Goal: Answer question/provide support

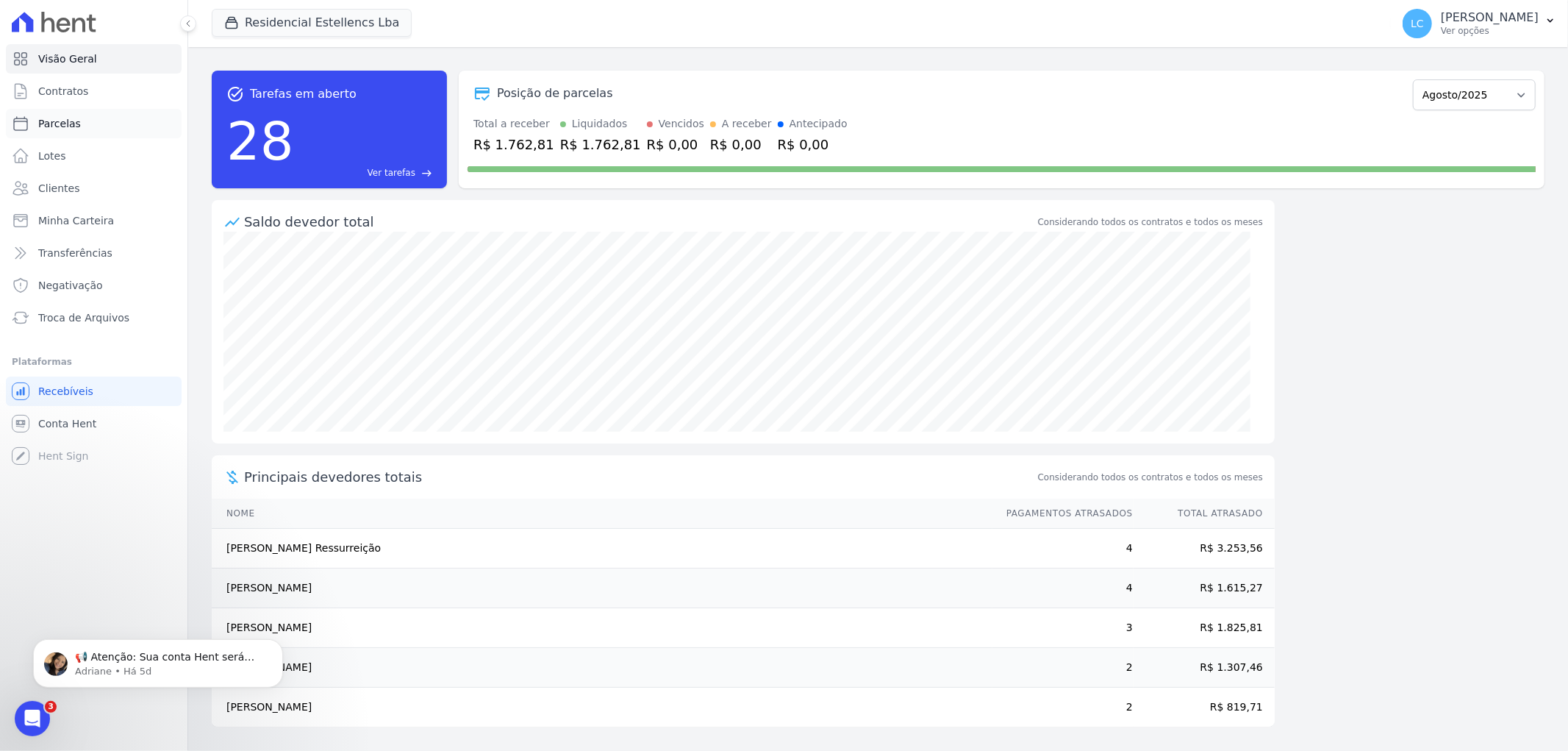
click at [74, 122] on link "Parcelas" at bounding box center [93, 123] width 176 height 29
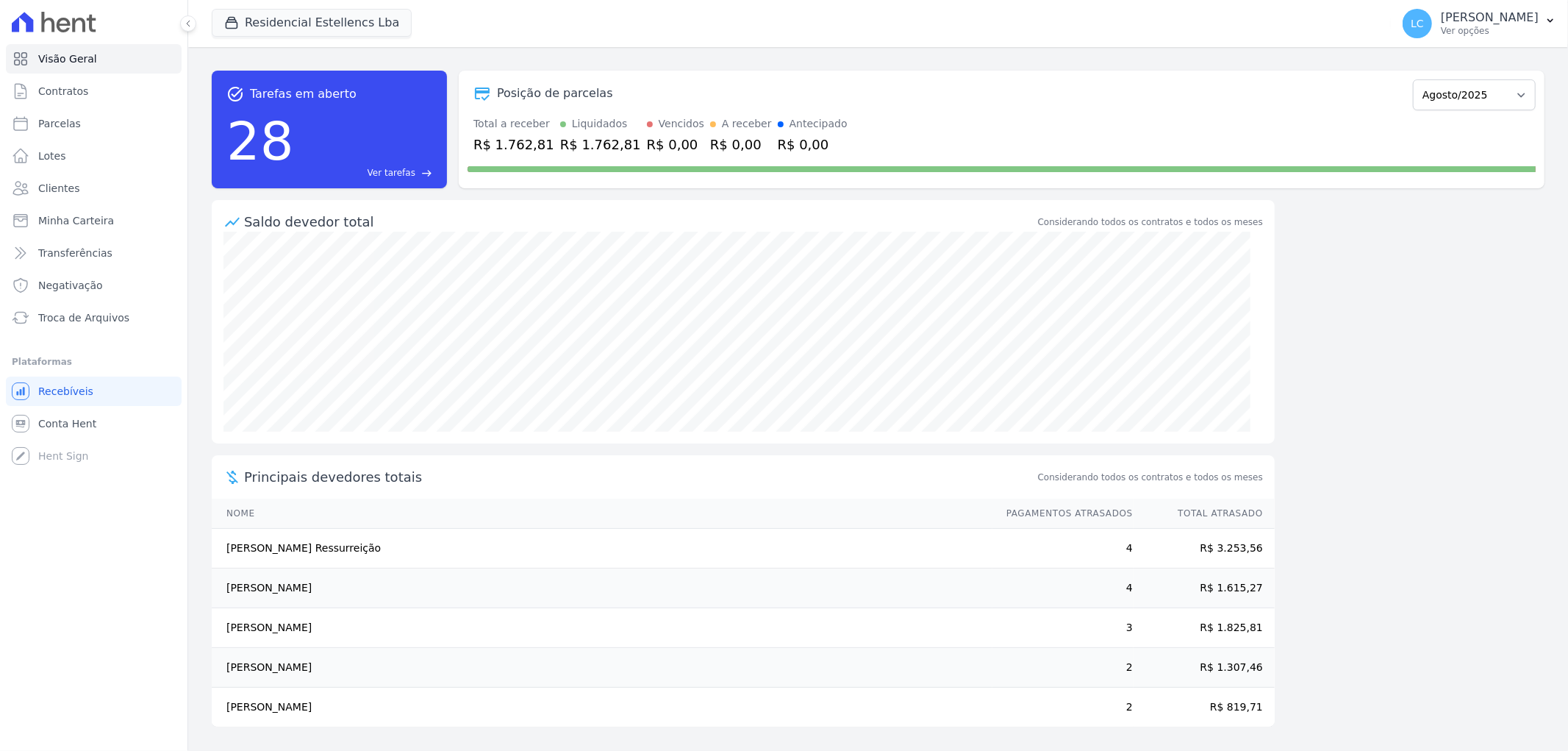
select select
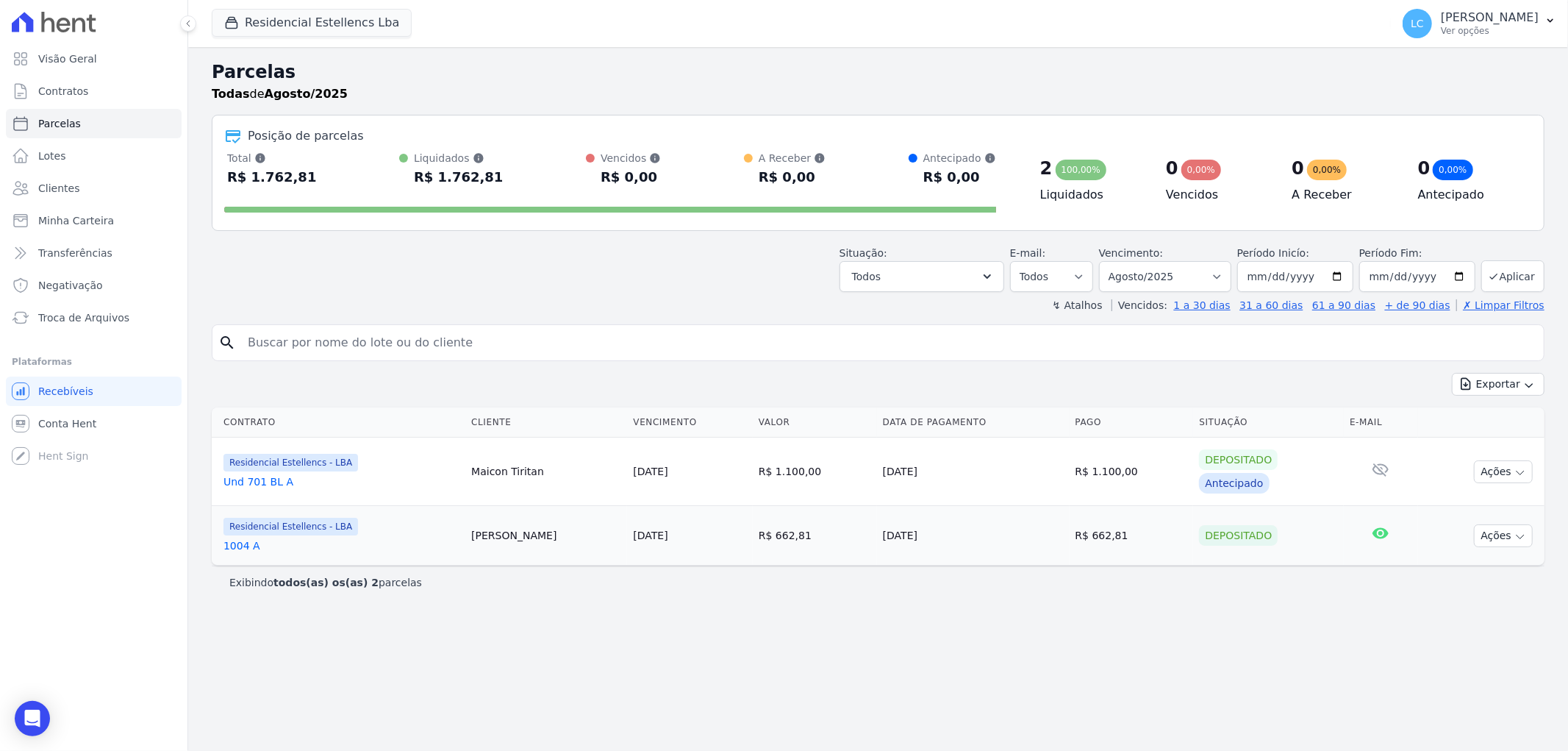
click at [453, 341] on input "search" at bounding box center [888, 342] width 1299 height 29
paste input "[PERSON_NAME]"
type input "[PERSON_NAME]"
select select
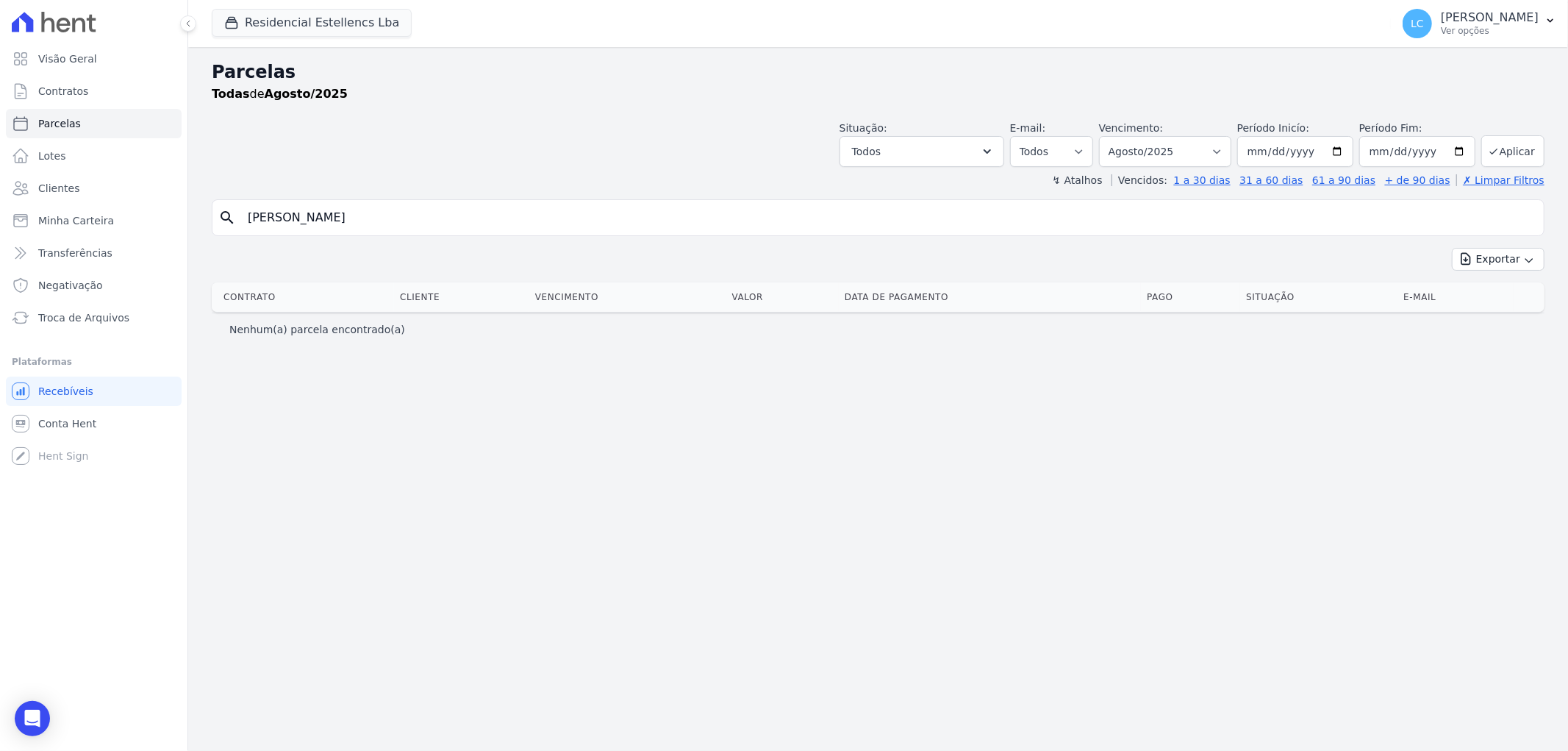
click at [462, 212] on input "[PERSON_NAME]" at bounding box center [888, 217] width 1299 height 29
type input "[PERSON_NAME]"
select select
click at [1222, 151] on select "Filtrar por período ──────── Todos os meses Março/2018 Abril/2018 Maio/2018 Jun…" at bounding box center [1165, 151] width 132 height 31
select select "all"
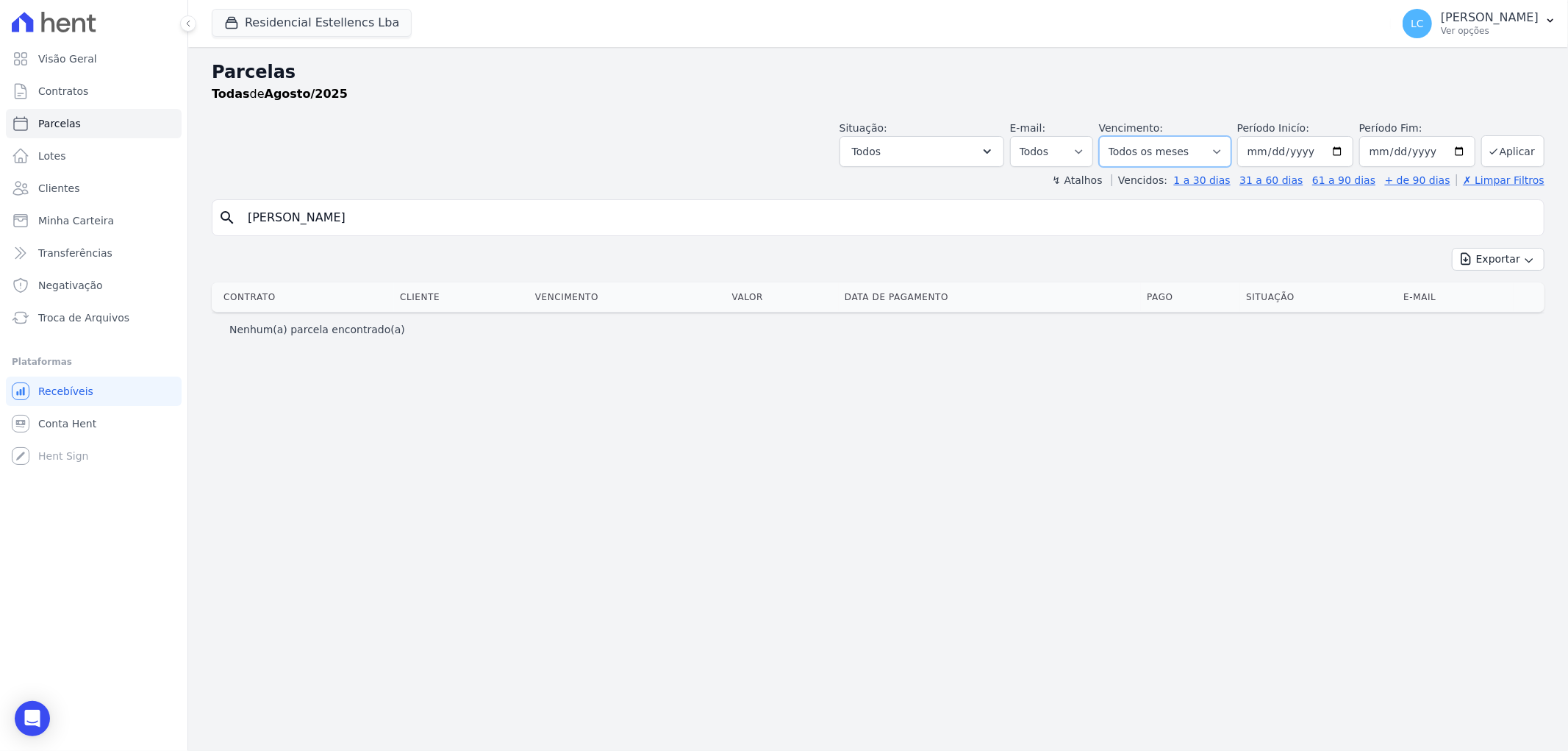
click at [1120, 136] on select "Filtrar por período ──────── Todos os meses Março/2018 Abril/2018 Maio/2018 Jun…" at bounding box center [1165, 151] width 132 height 31
select select
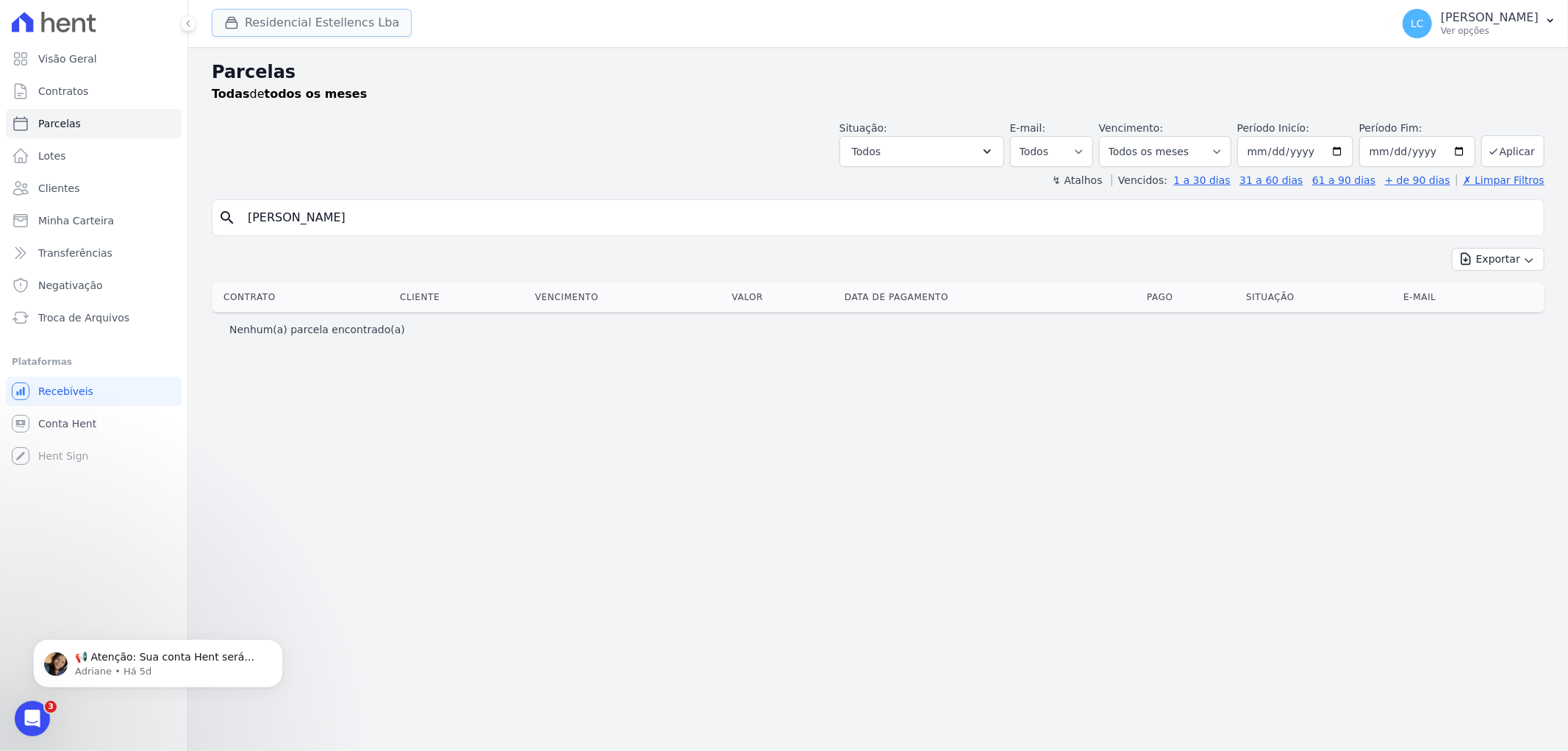
click at [348, 22] on button "Residencial Estellencs Lba" at bounding box center [312, 22] width 200 height 28
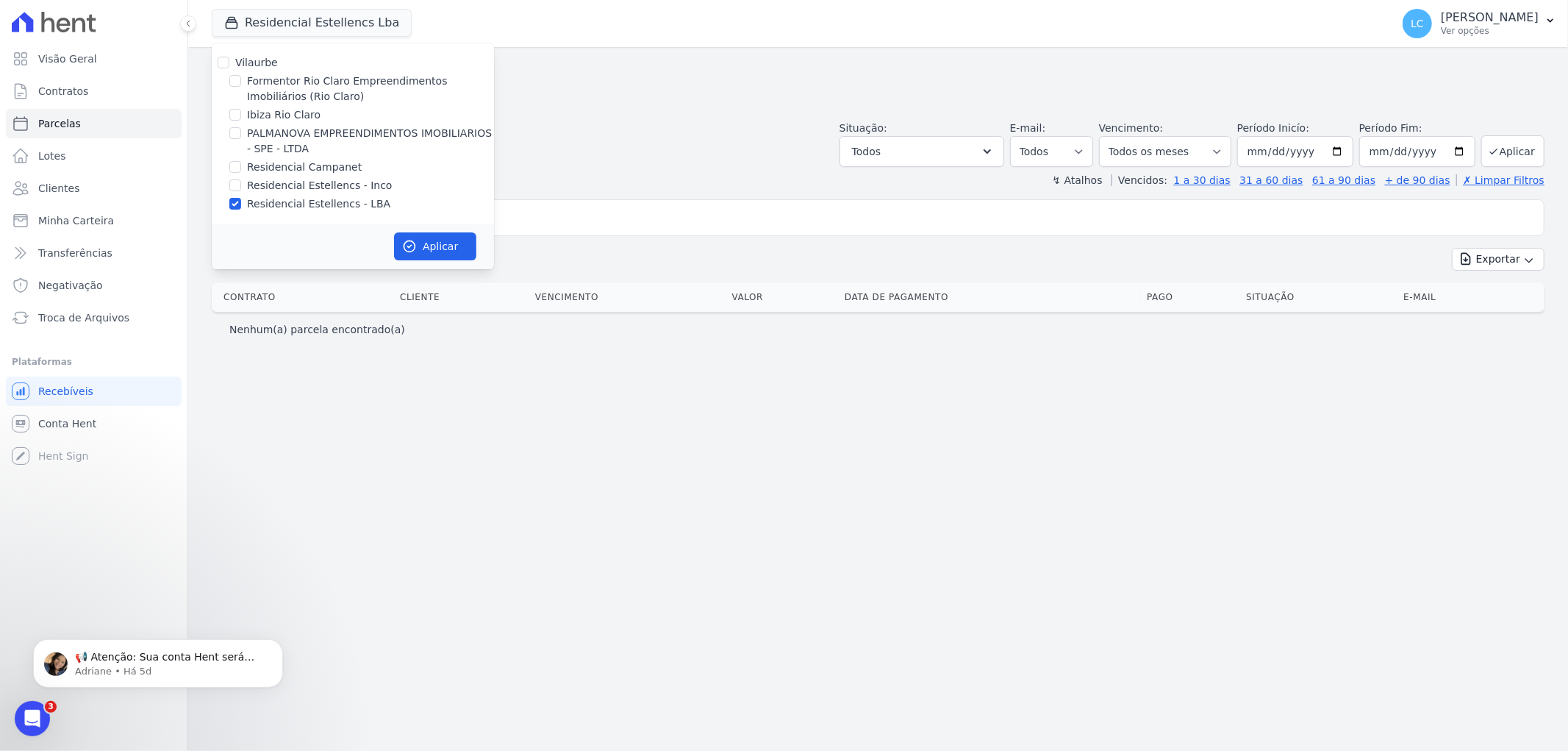
click at [246, 197] on div "Residencial Estellencs - LBA" at bounding box center [353, 204] width 282 height 16
click at [236, 195] on div "Vilaurbe Formentor Rio Claro Empreendimentos Imobiliários (Rio Claro) Ibiza Rio…" at bounding box center [353, 133] width 282 height 180
drag, startPoint x: 395, startPoint y: 228, endPoint x: 443, endPoint y: 244, distance: 50.6
click at [417, 237] on div "Aplicar" at bounding box center [353, 247] width 282 height 46
click at [443, 244] on button "Aplicar" at bounding box center [435, 246] width 82 height 28
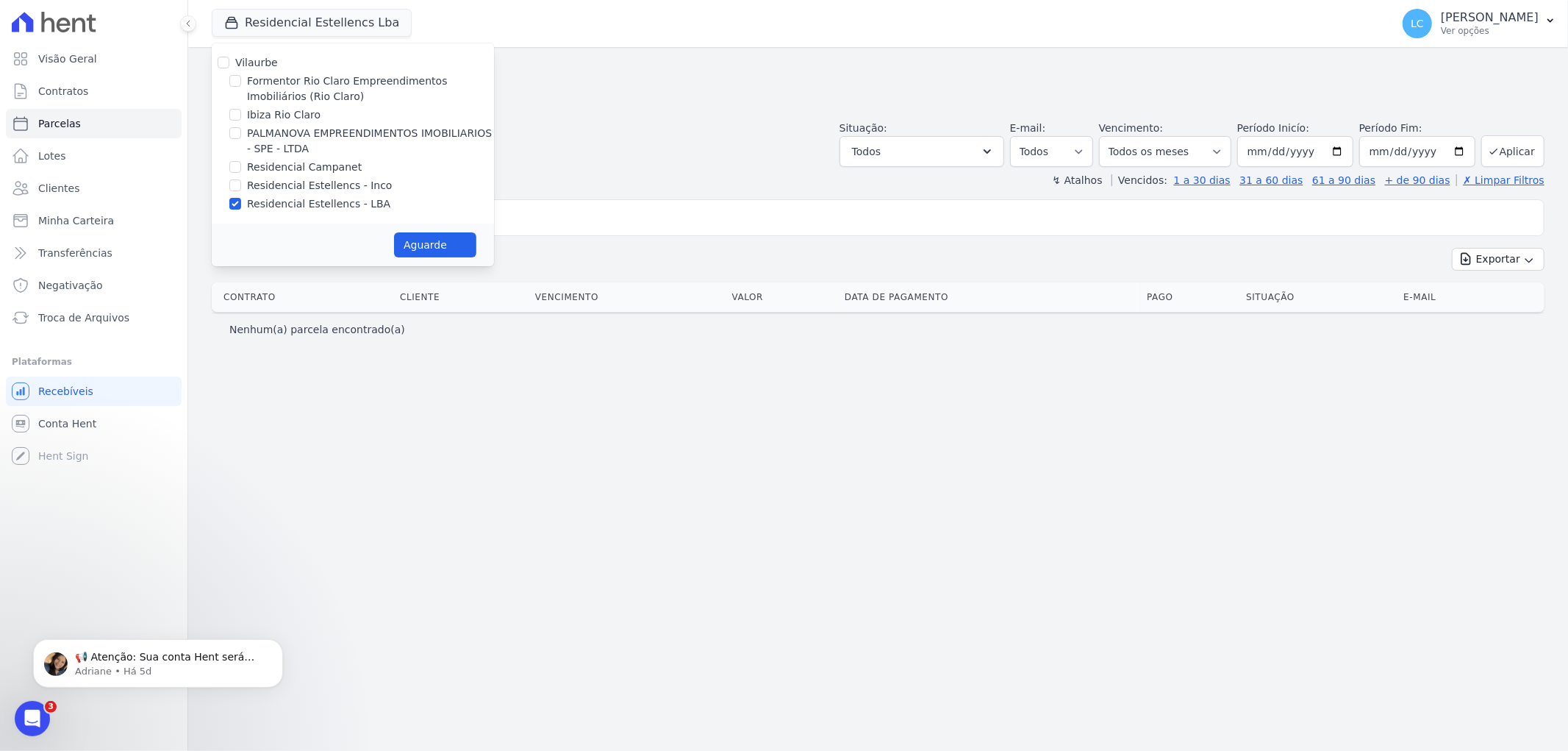
select select
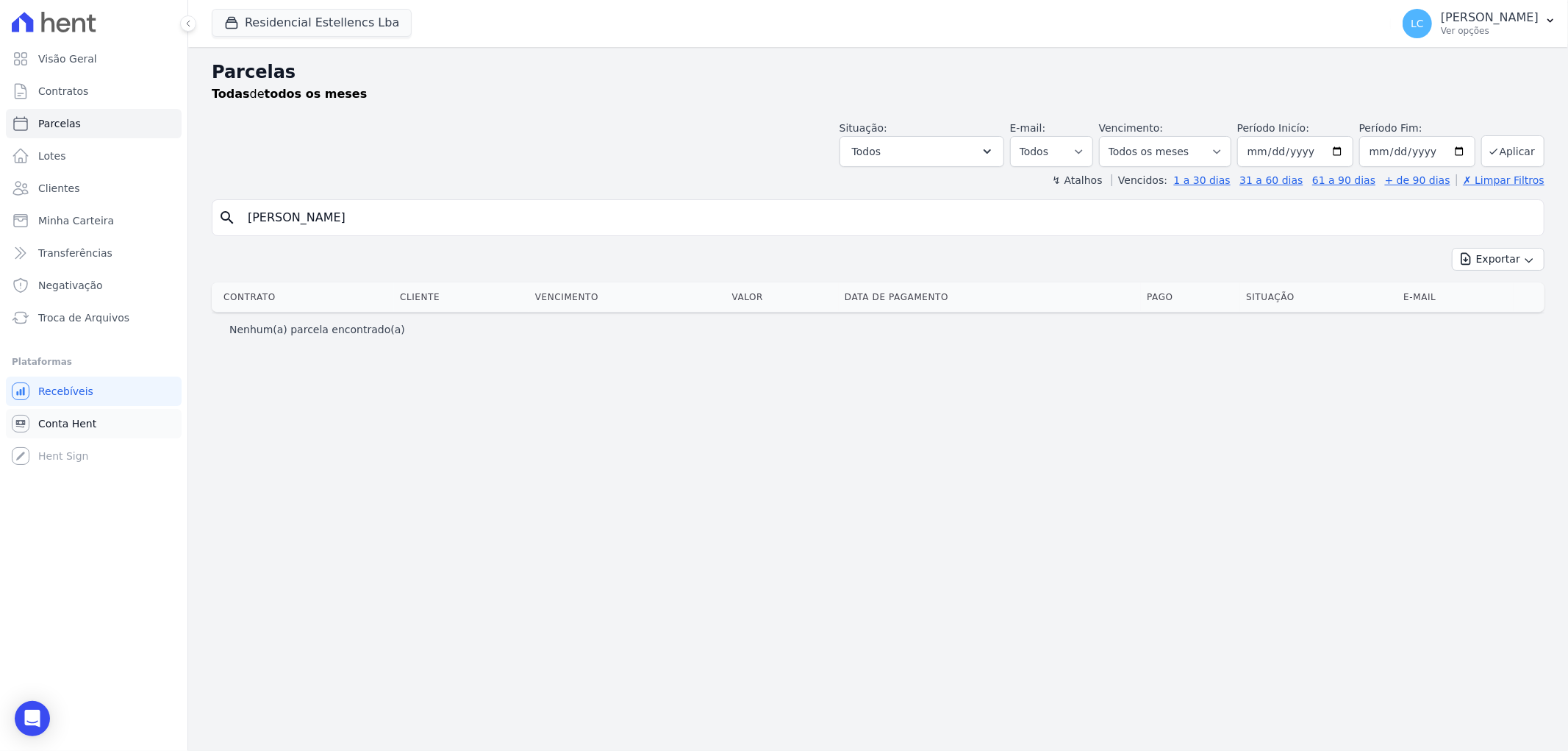
click at [93, 422] on link "Conta Hent" at bounding box center [93, 423] width 176 height 29
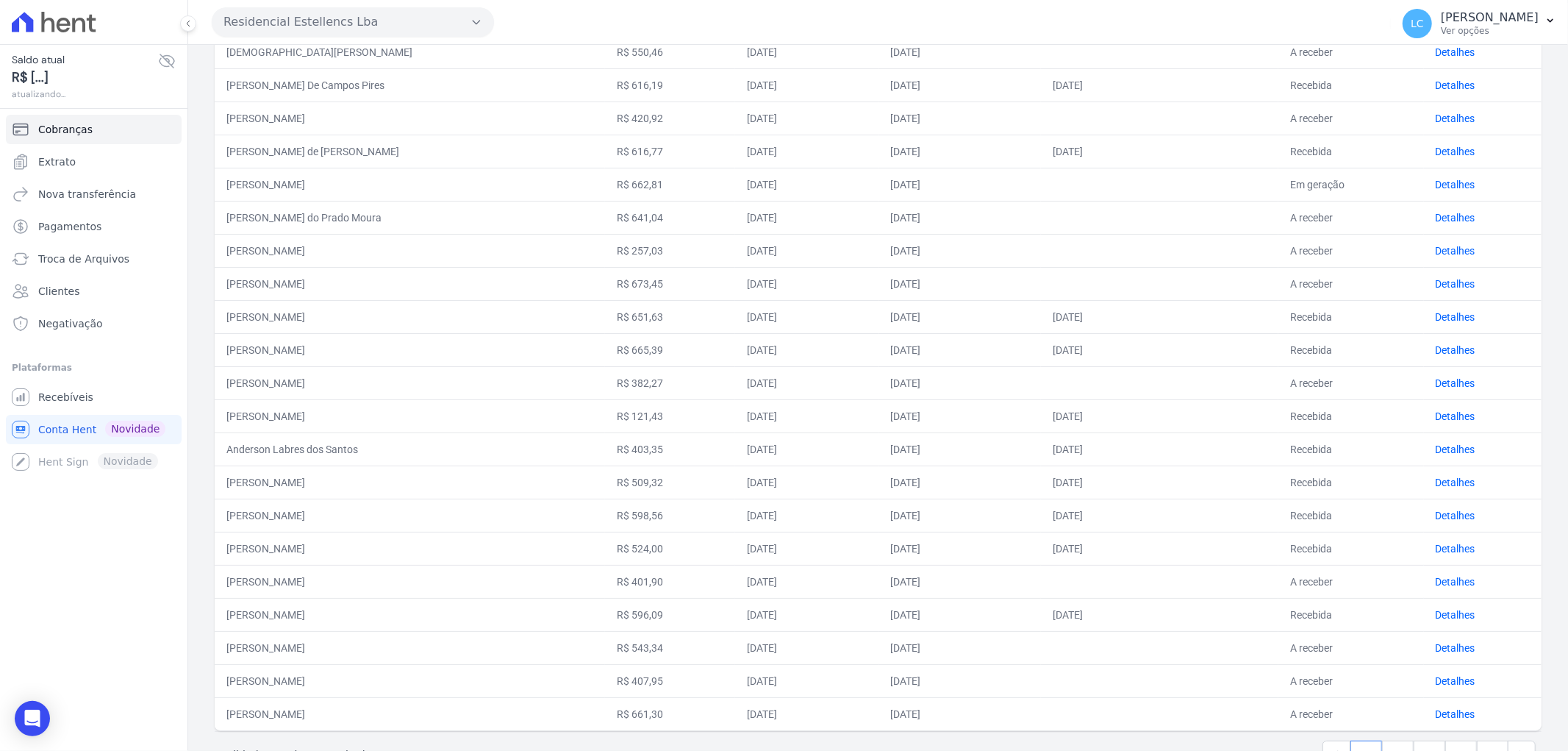
scroll to position [375, 0]
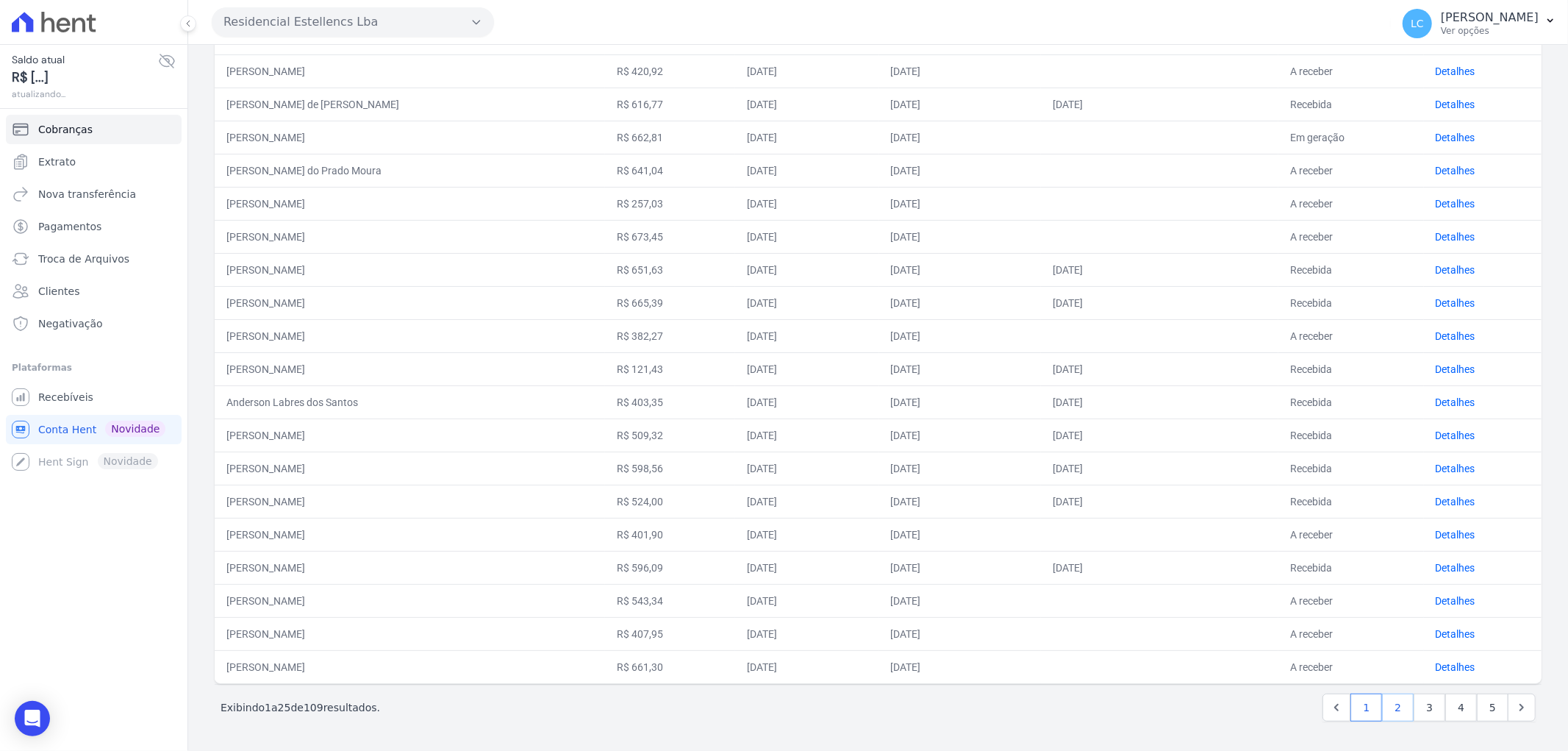
click at [1384, 711] on link "2" at bounding box center [1398, 707] width 32 height 28
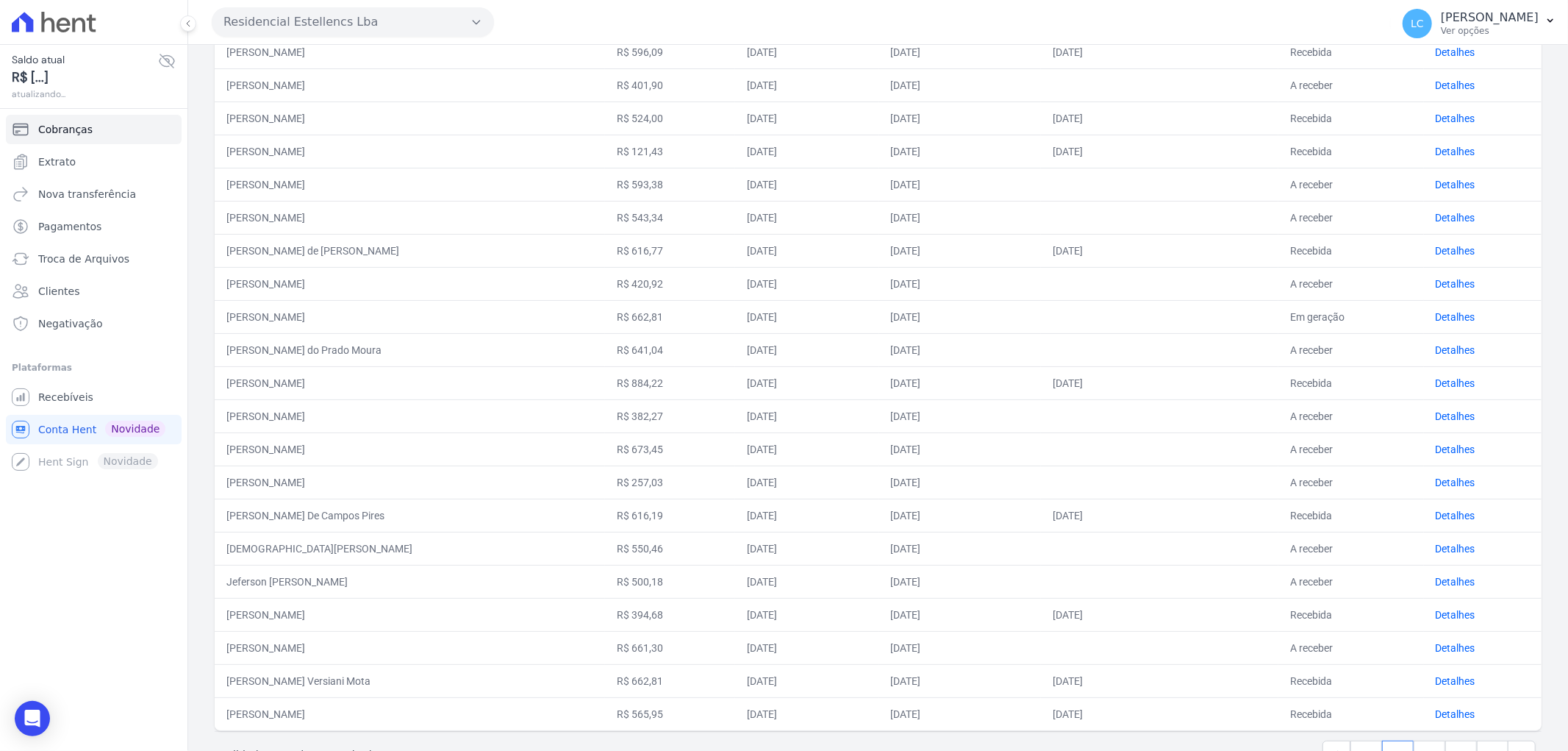
scroll to position [375, 0]
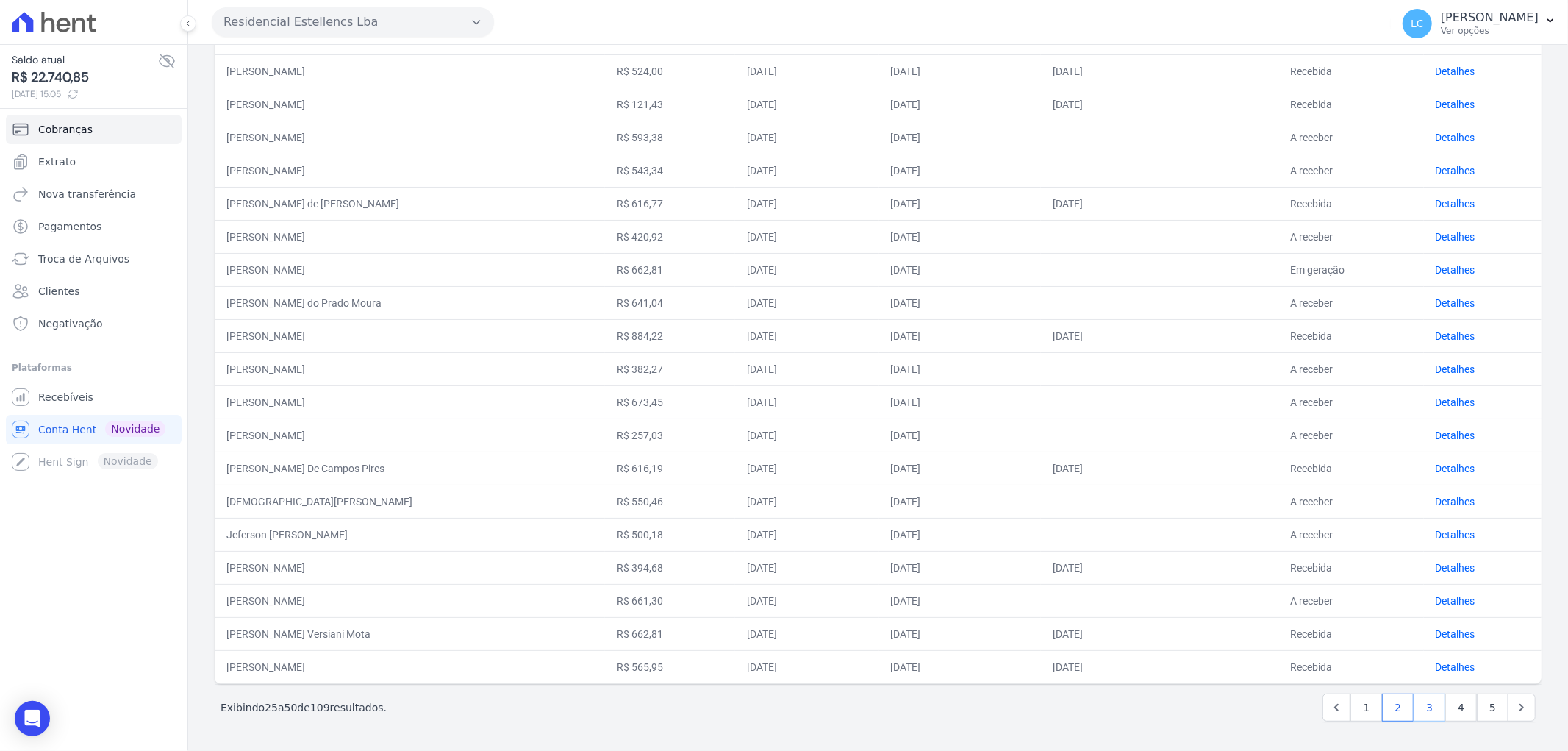
click at [1414, 704] on link "3" at bounding box center [1429, 707] width 32 height 28
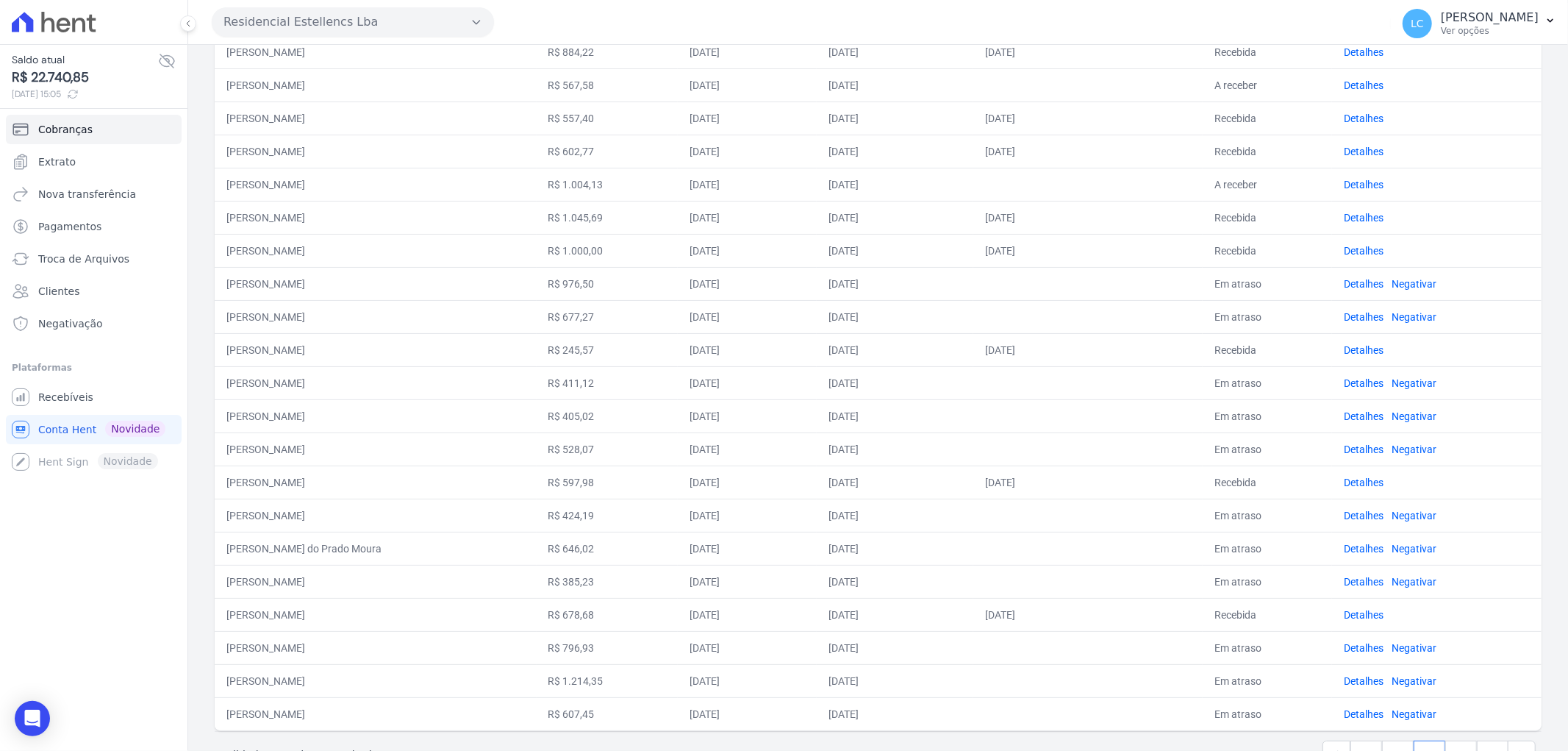
scroll to position [375, 0]
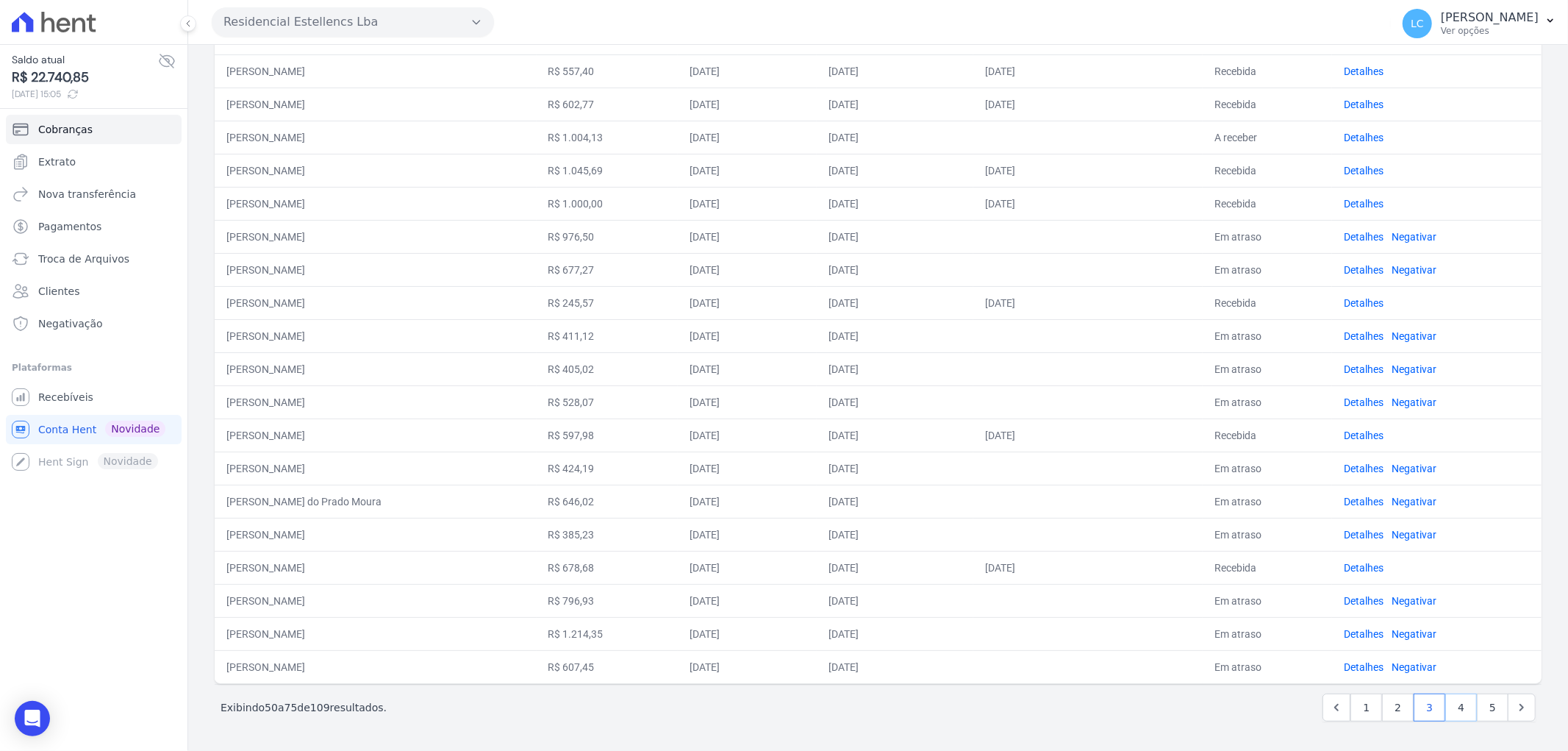
drag, startPoint x: 1445, startPoint y: 703, endPoint x: 1405, endPoint y: 703, distance: 40.0
click at [1445, 703] on link "4" at bounding box center [1461, 707] width 32 height 28
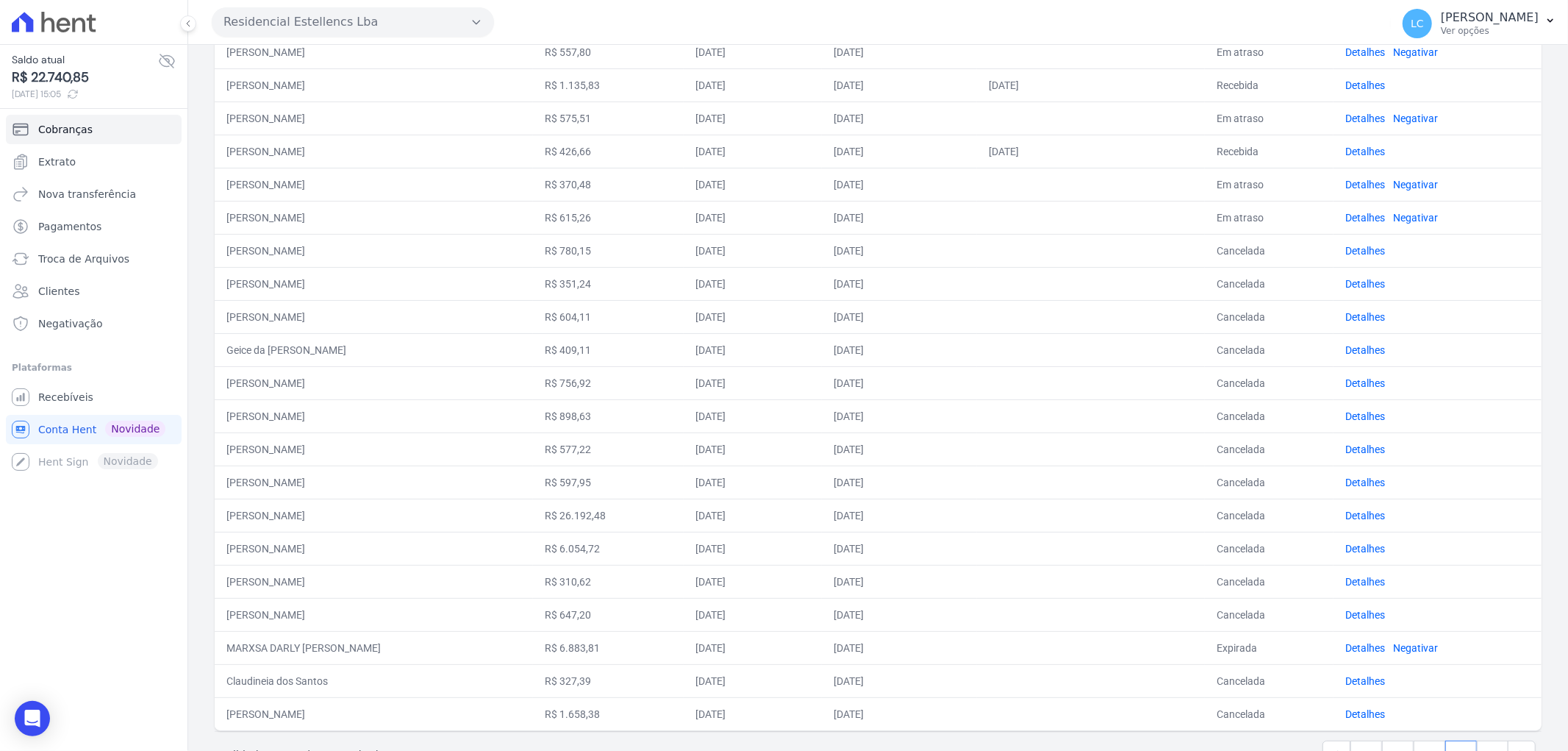
scroll to position [375, 0]
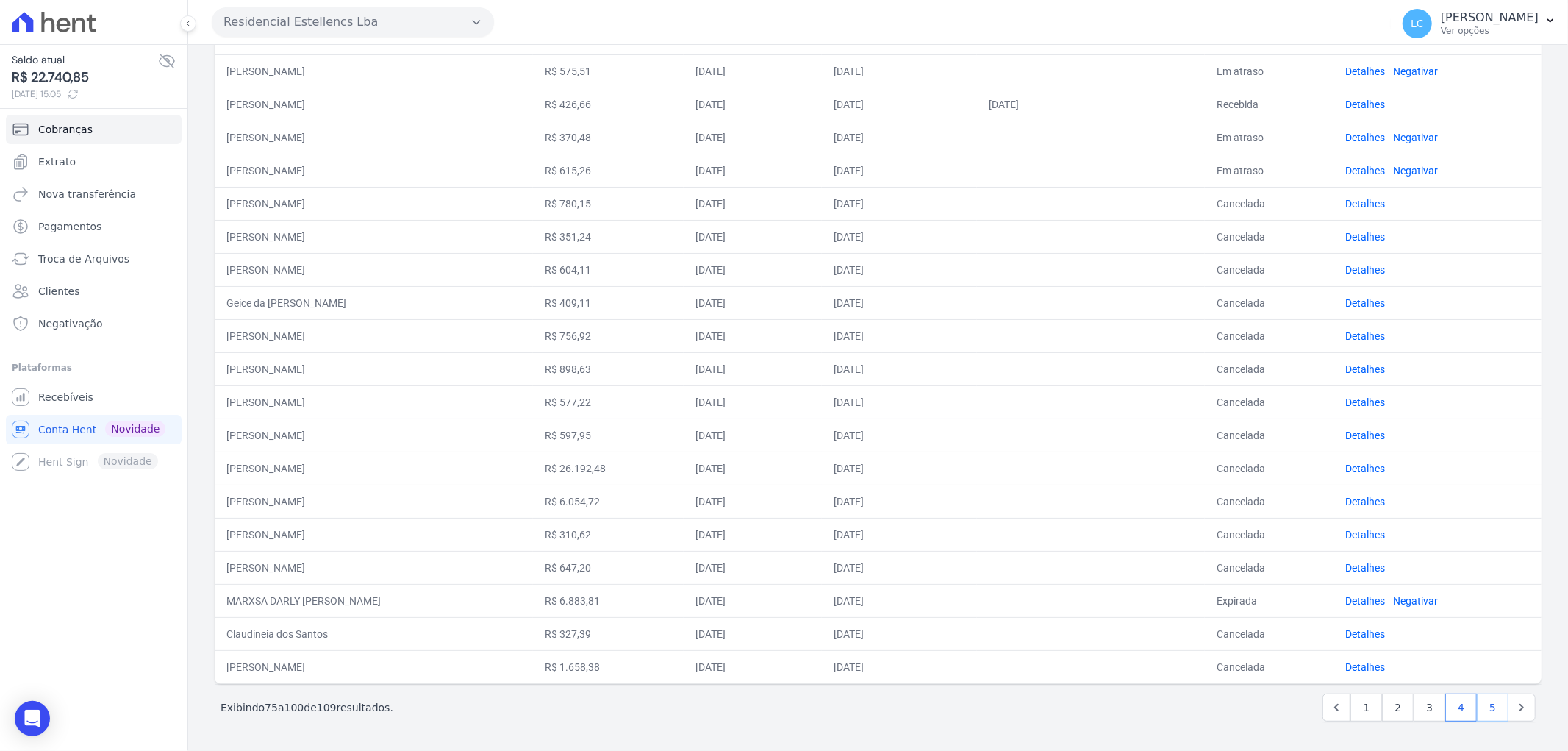
click at [1477, 704] on link "5" at bounding box center [1492, 707] width 32 height 28
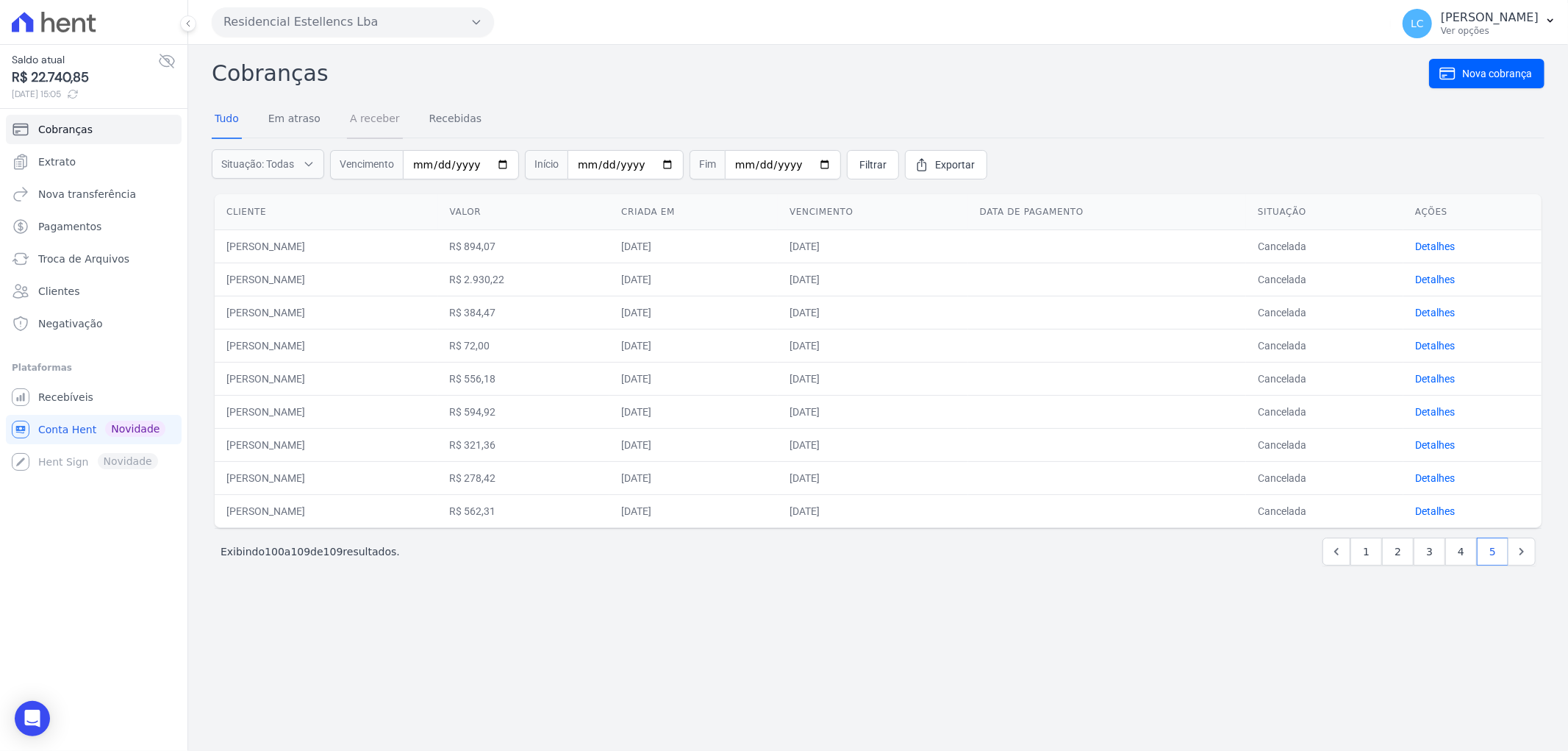
click at [365, 114] on link "A receber" at bounding box center [374, 120] width 56 height 39
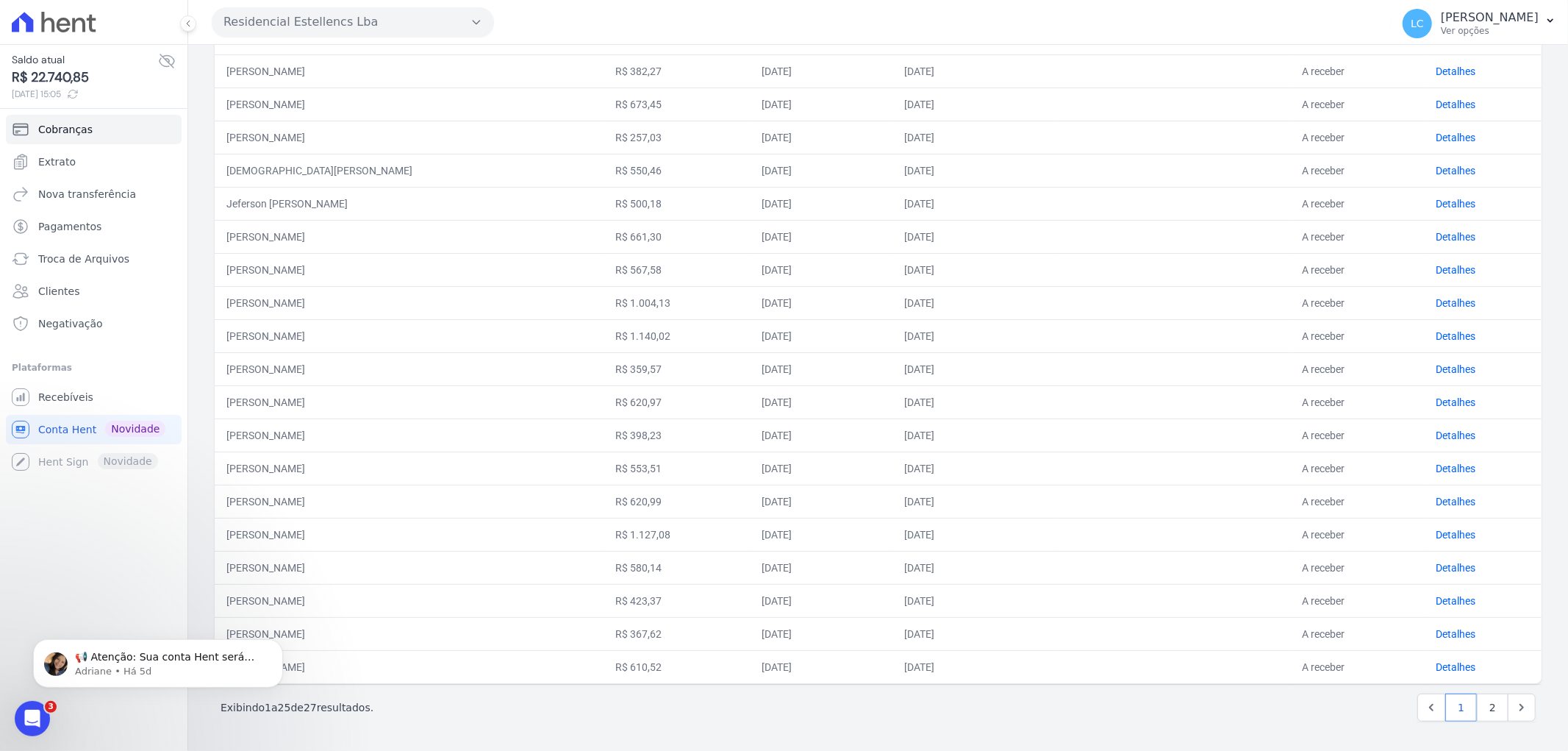
scroll to position [292, 0]
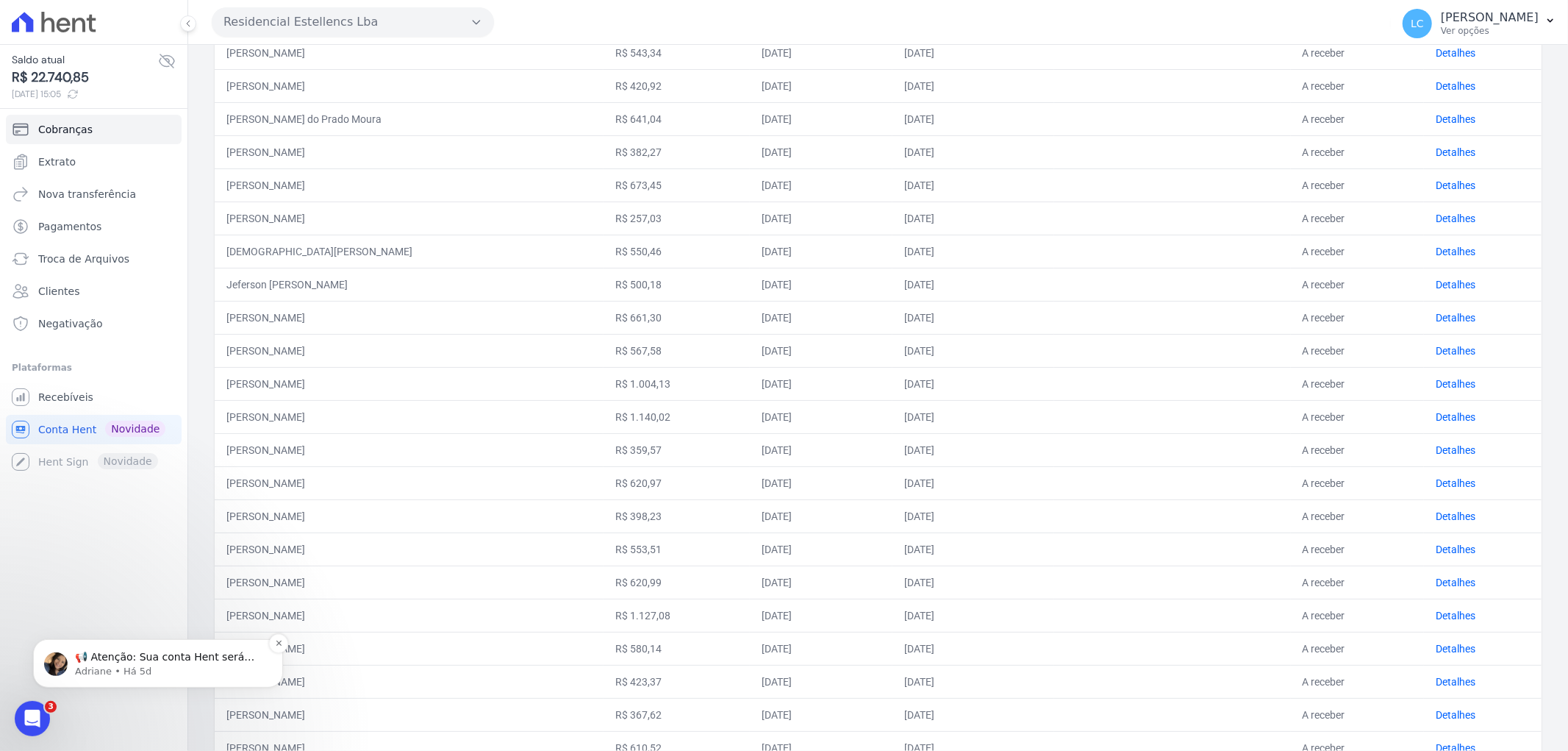
click at [112, 656] on p "📢 Atenção: Sua conta Hent será migrada para a Conta Arke! Estamos trazendo para…" at bounding box center [169, 656] width 190 height 15
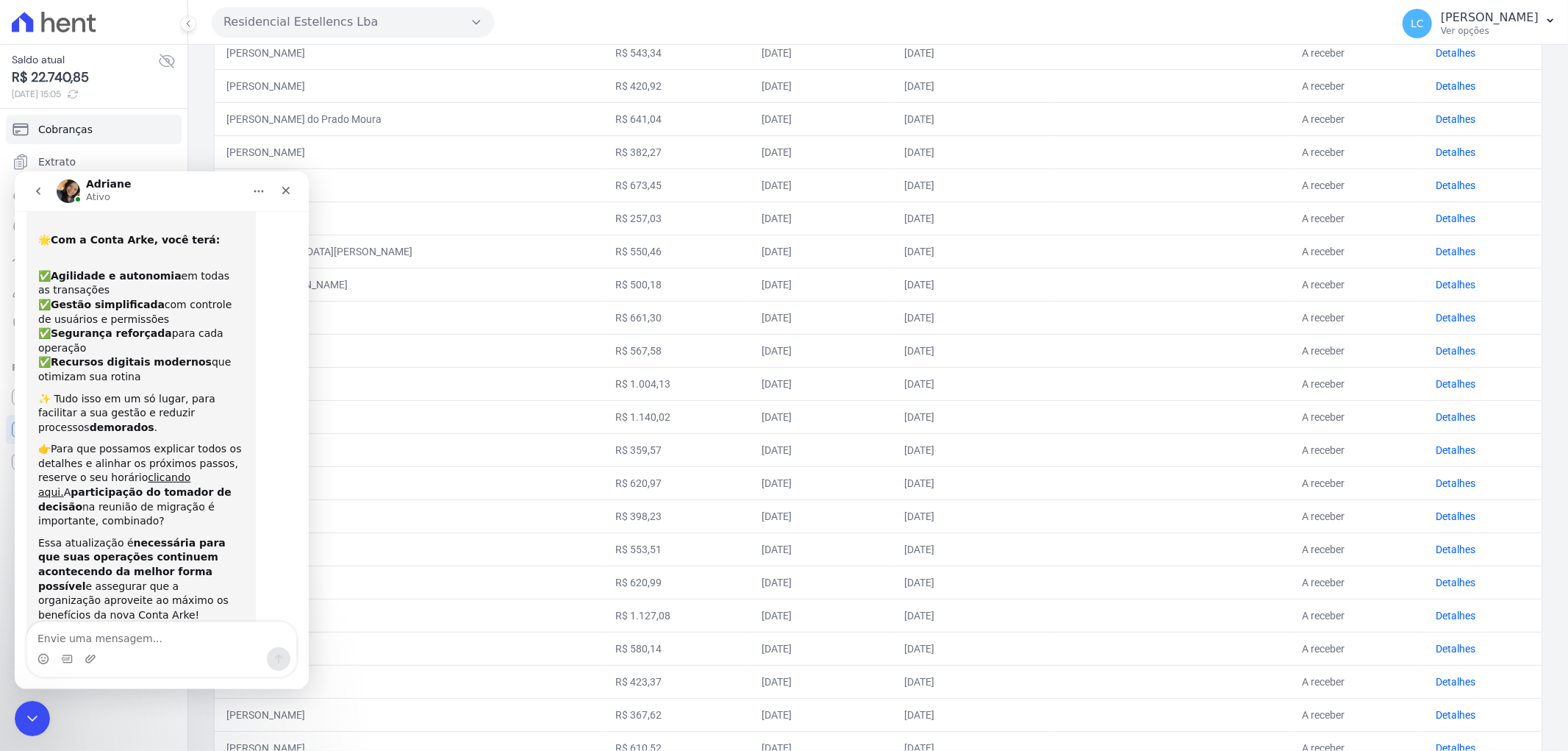
scroll to position [124, 0]
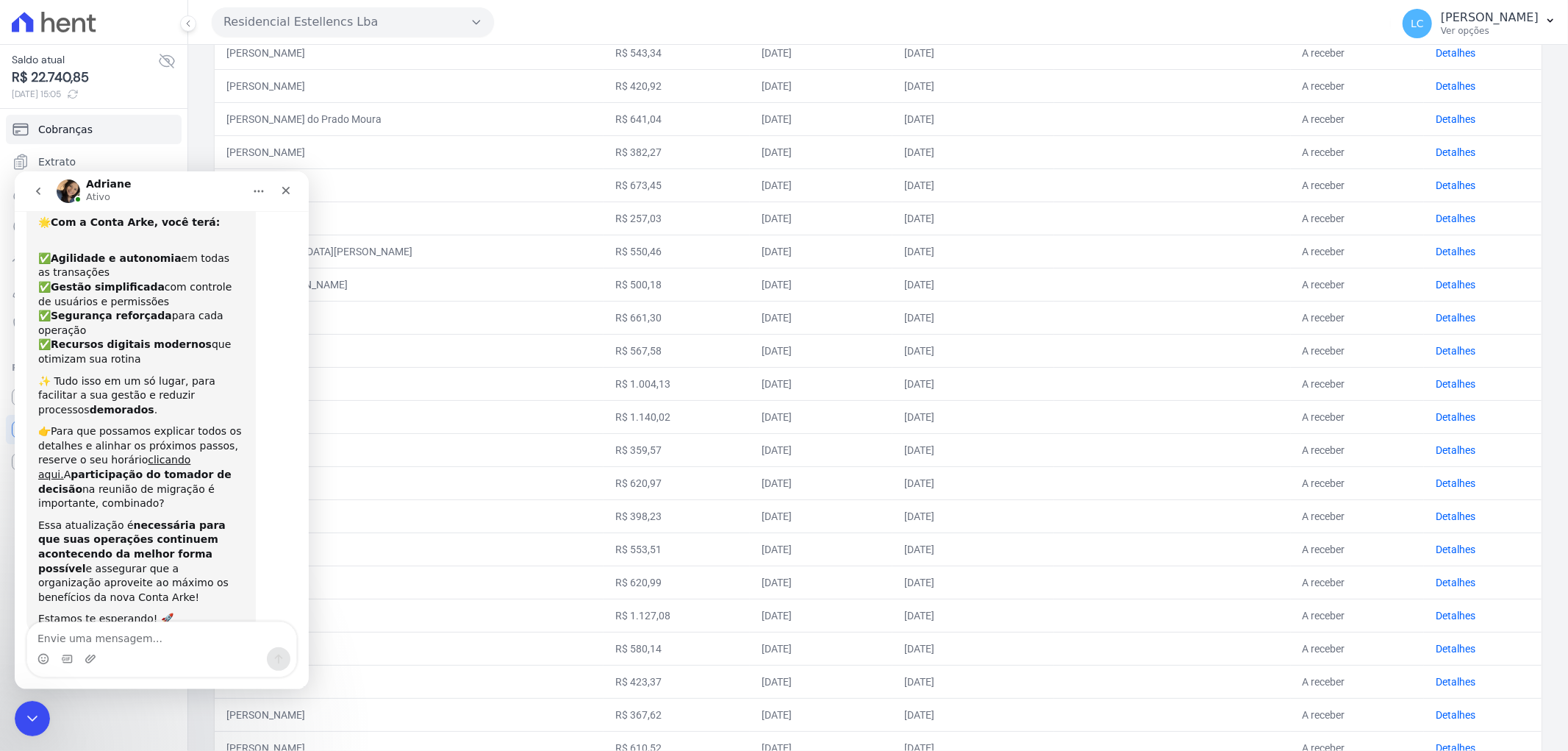
click at [128, 641] on textarea "Envie uma mensagem..." at bounding box center [162, 634] width 269 height 25
type textarea "Ola, boa tarde"
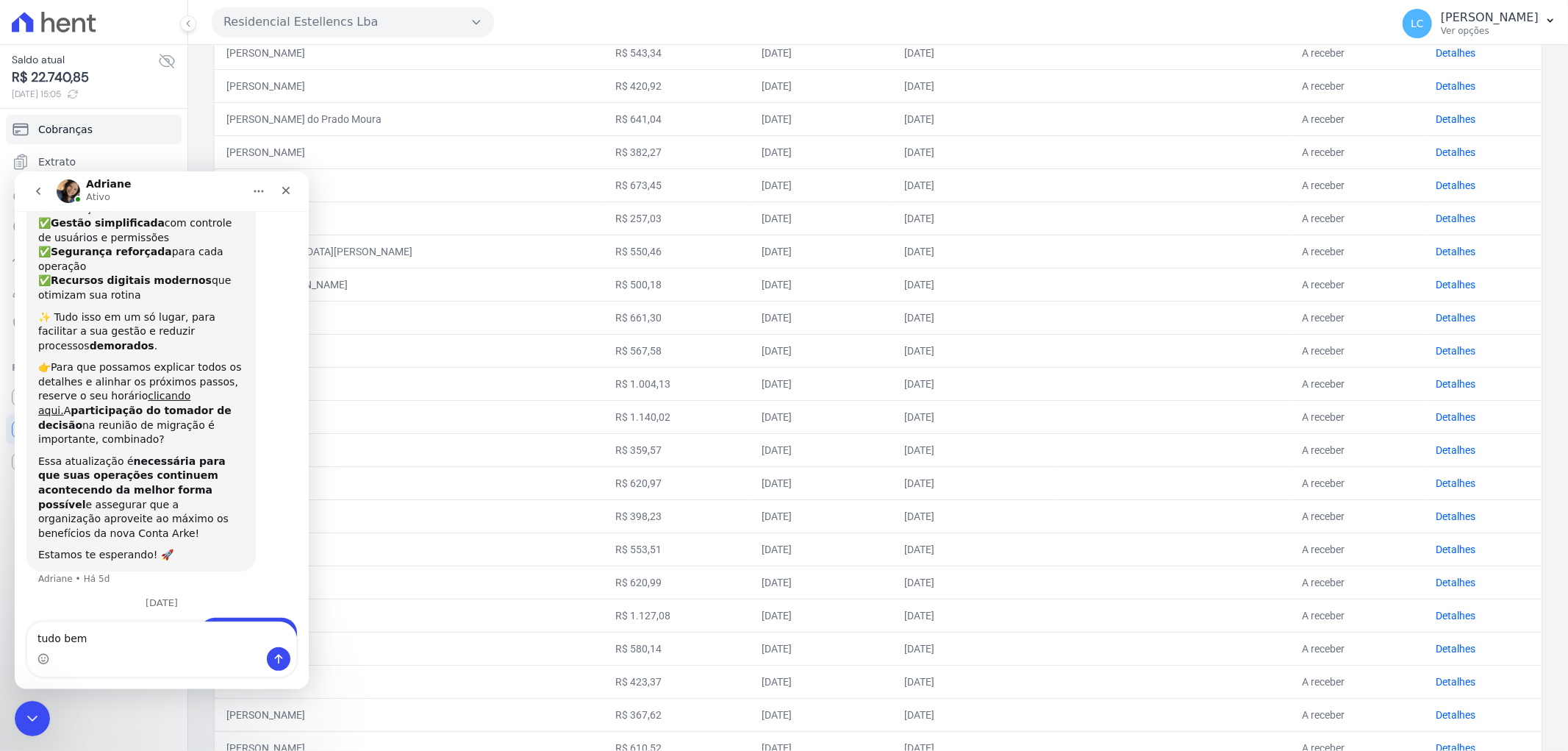
type textarea "tudo bem?"
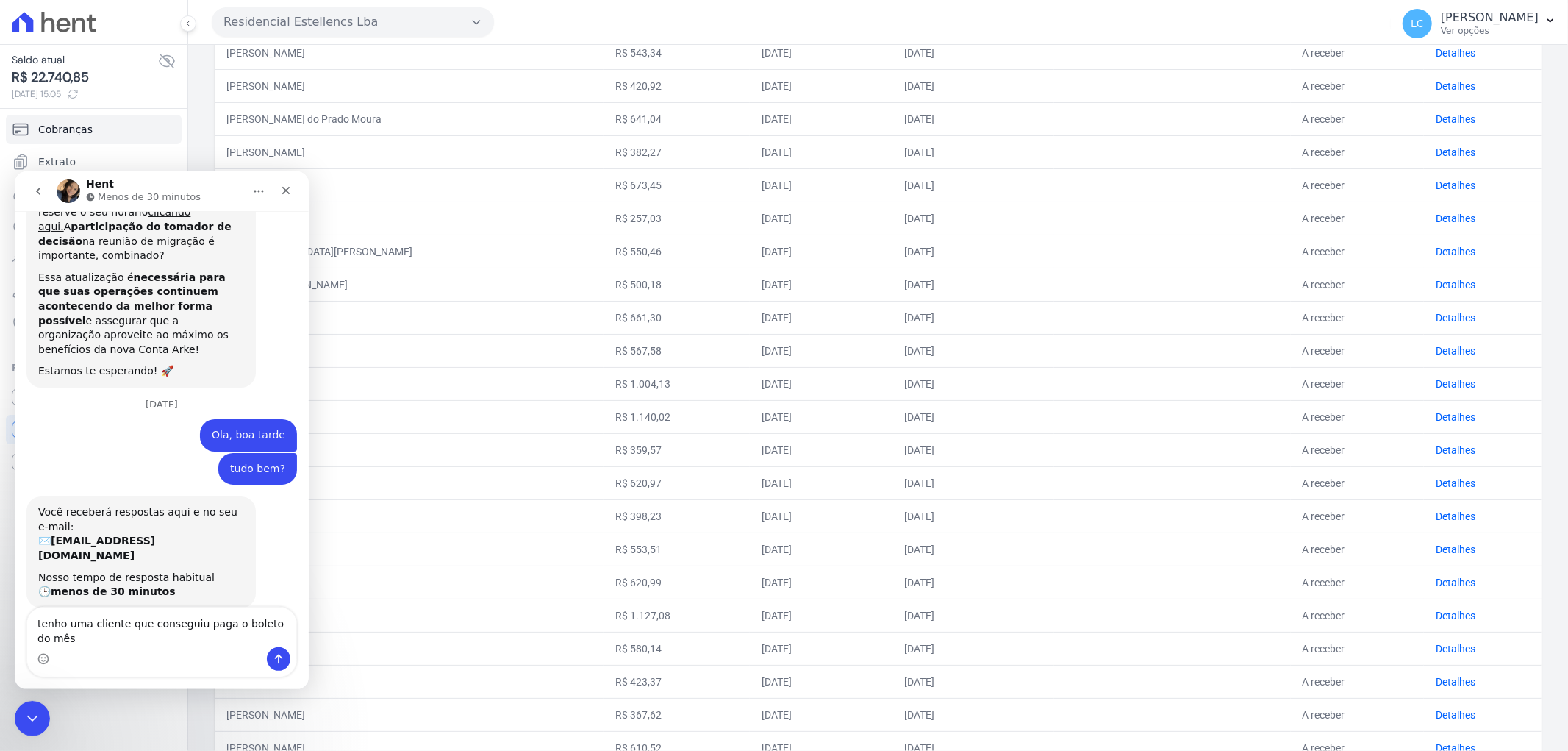
scroll to position [386, 0]
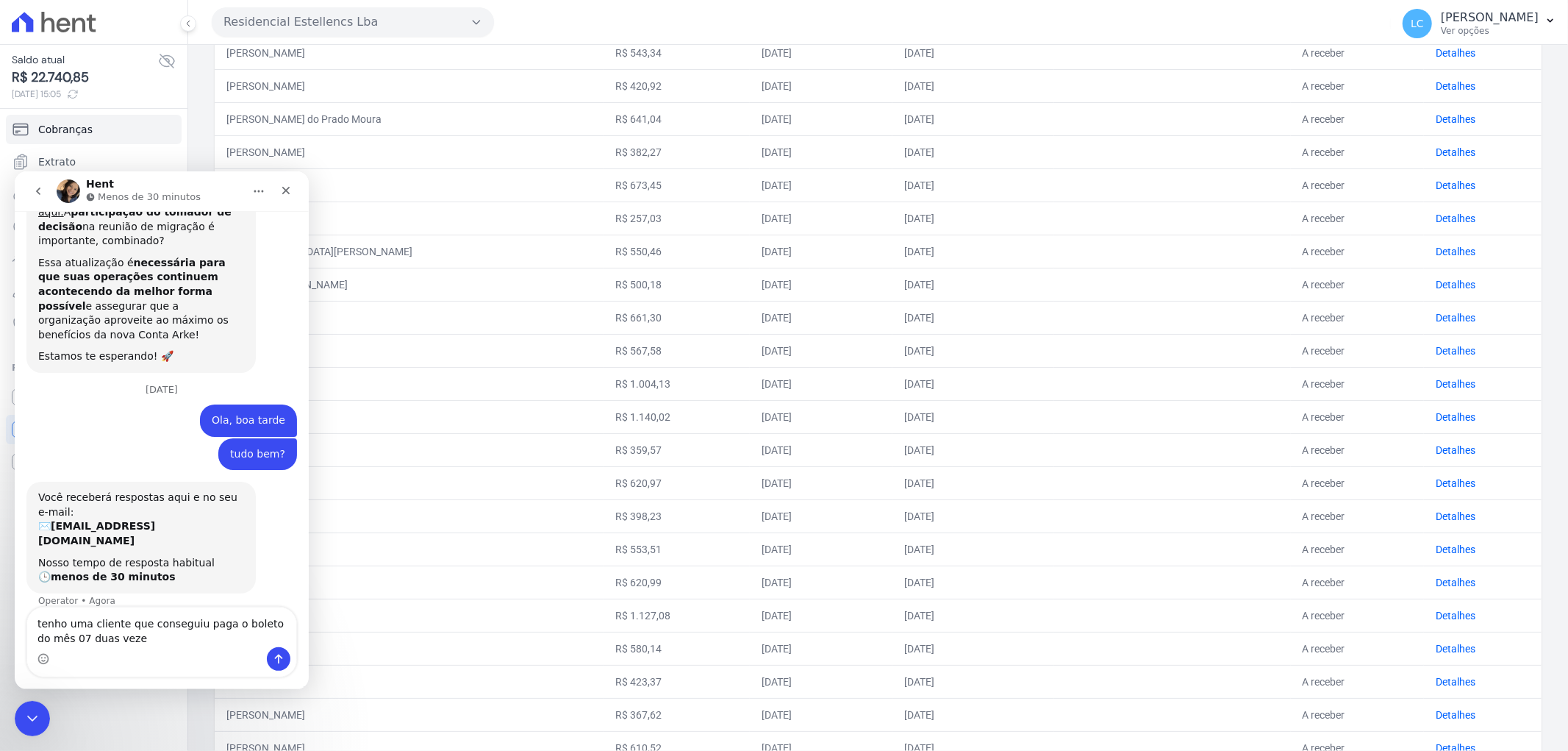
type textarea "tenho uma cliente que conseguiu paga o boleto do mês 07 duas vezes"
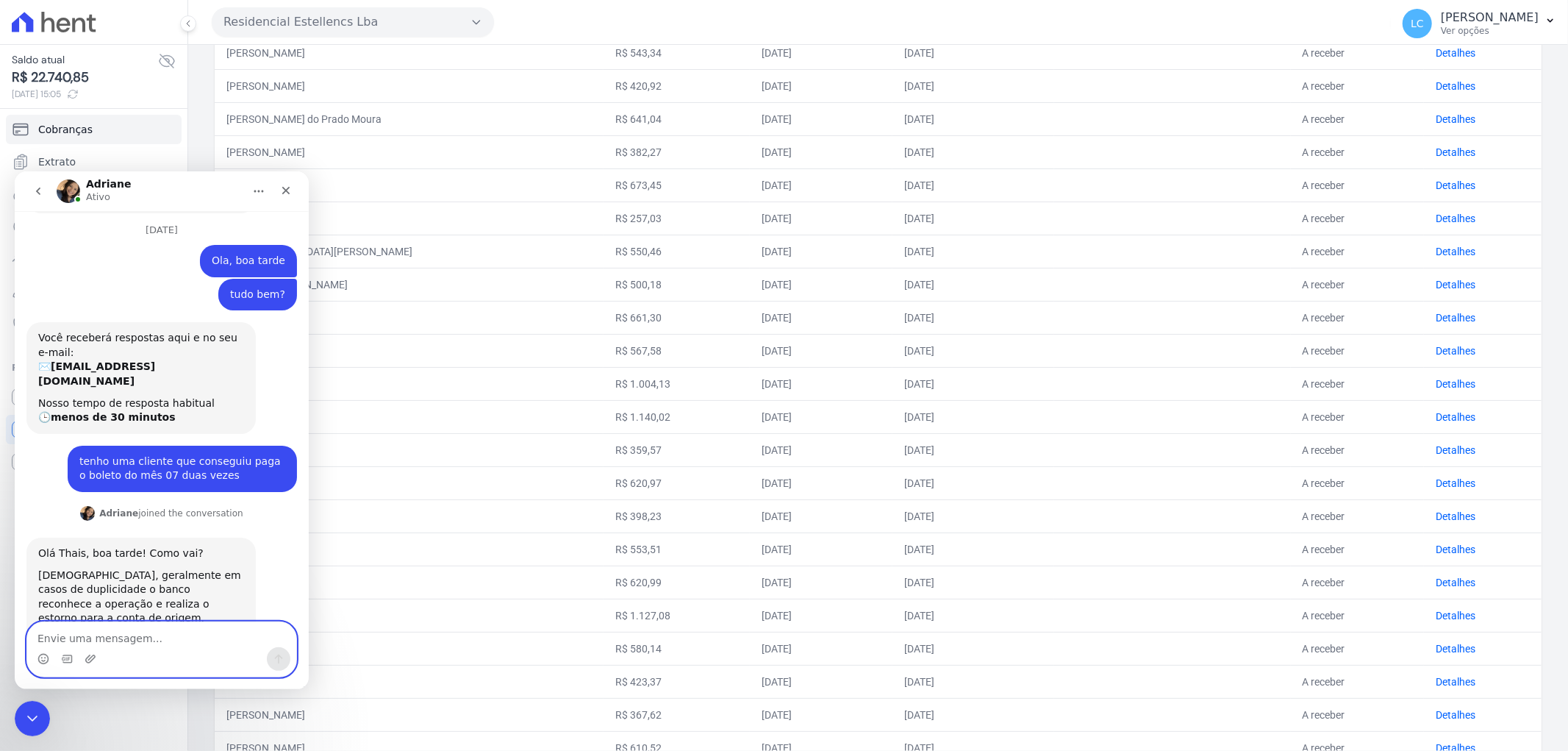
scroll to position [375, 0]
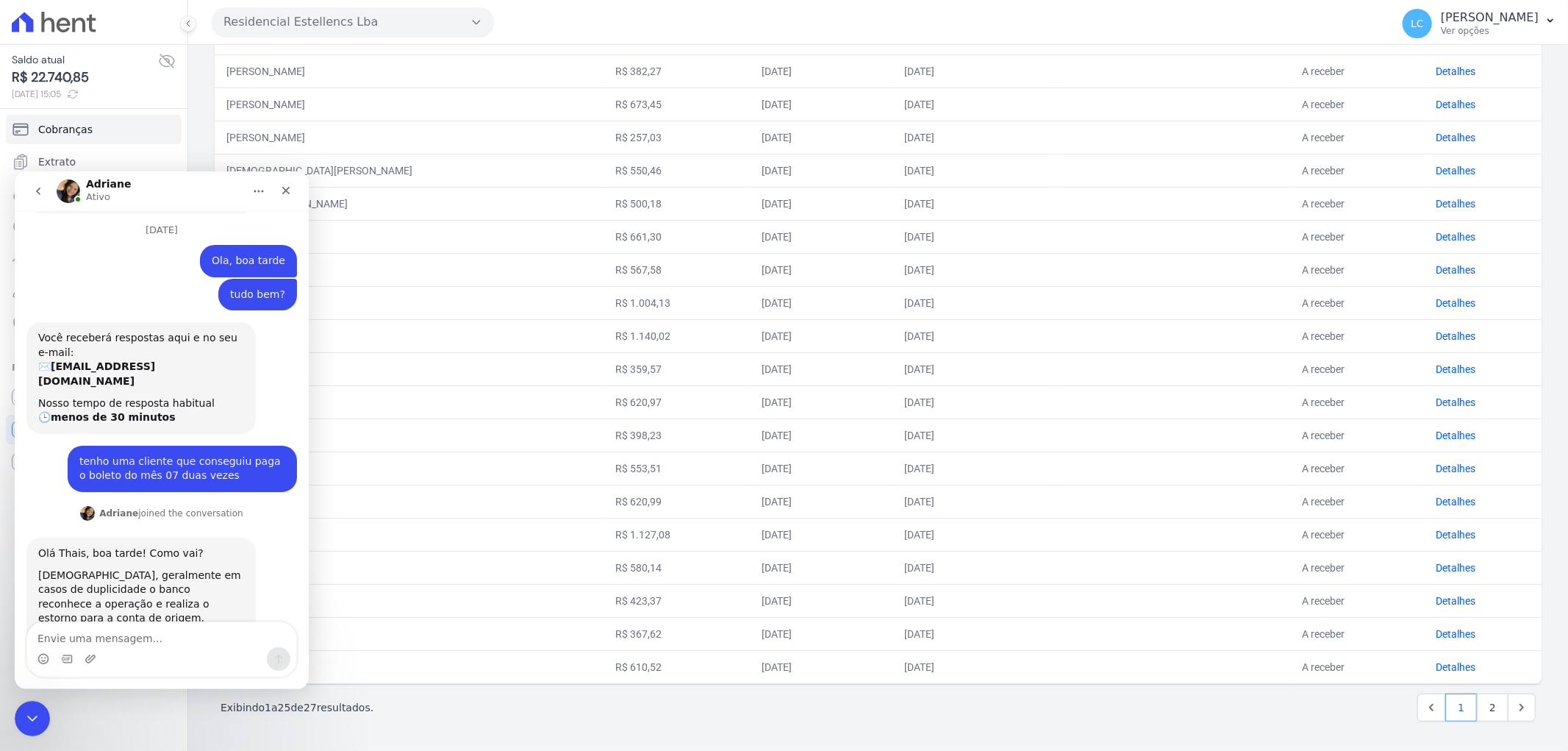
click at [158, 188] on div "Adriane Ativo" at bounding box center [150, 191] width 187 height 26
click at [165, 188] on div "Adriane Ativo" at bounding box center [150, 191] width 187 height 26
click at [200, 195] on div "Adriane Ativo" at bounding box center [150, 191] width 187 height 26
drag, startPoint x: 153, startPoint y: 176, endPoint x: 296, endPoint y: 172, distance: 143.1
click at [176, 172] on nav "Adriane Ativo" at bounding box center [162, 190] width 294 height 39
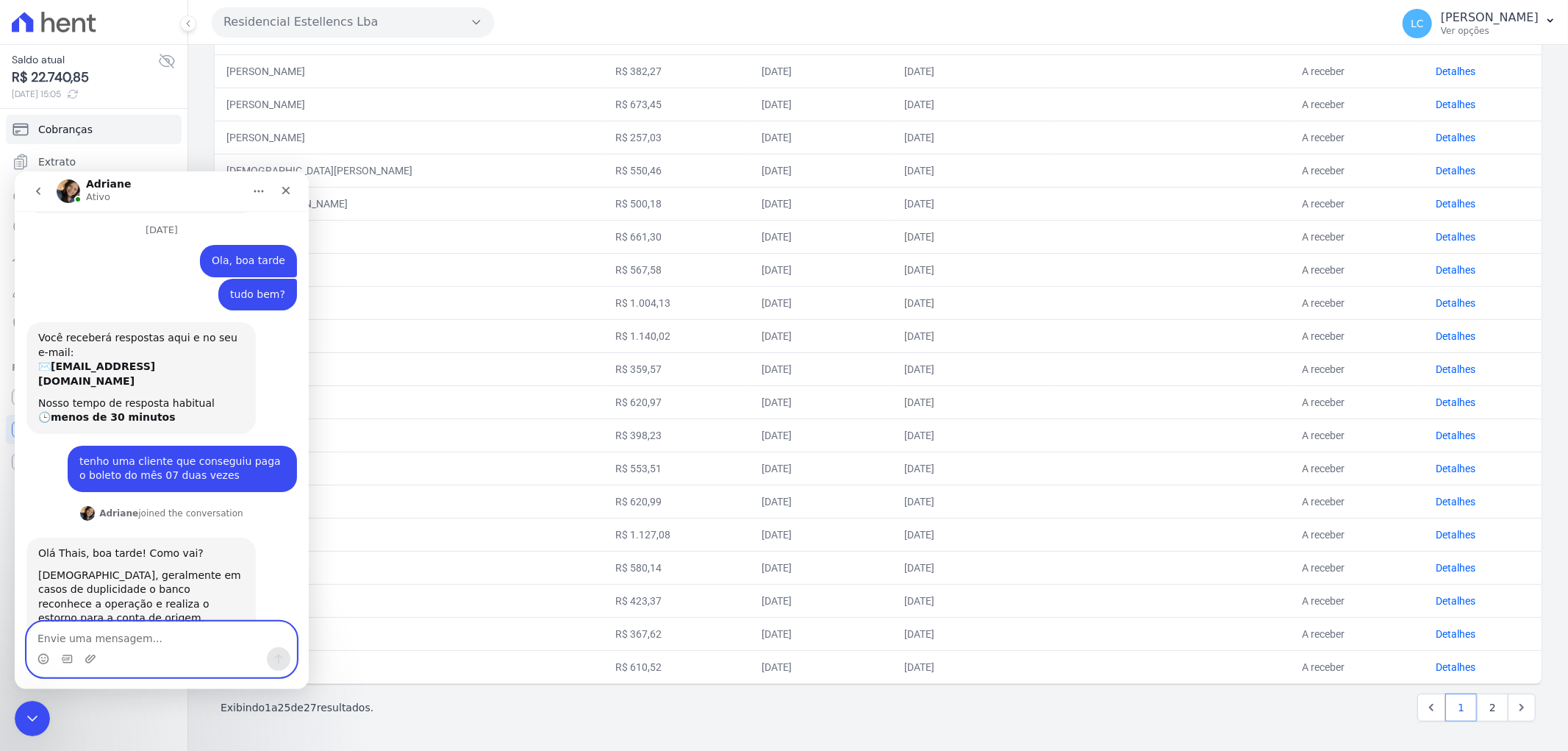
click at [165, 638] on textarea "Envie uma mensagem..." at bounding box center [162, 634] width 269 height 25
type textarea "ele disse que o valor saiu da conta dele"
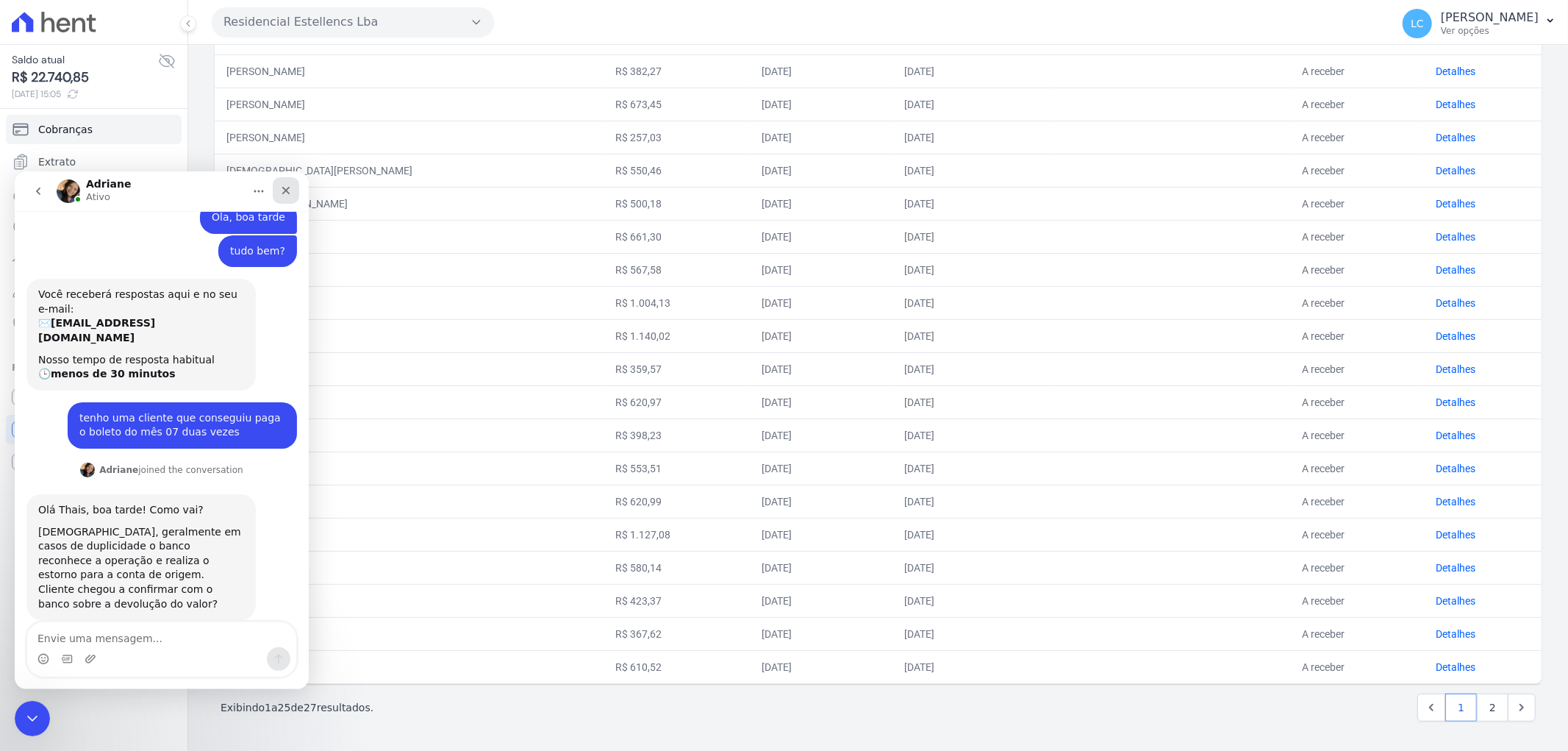
click at [281, 186] on icon "Fechar" at bounding box center [285, 189] width 12 height 12
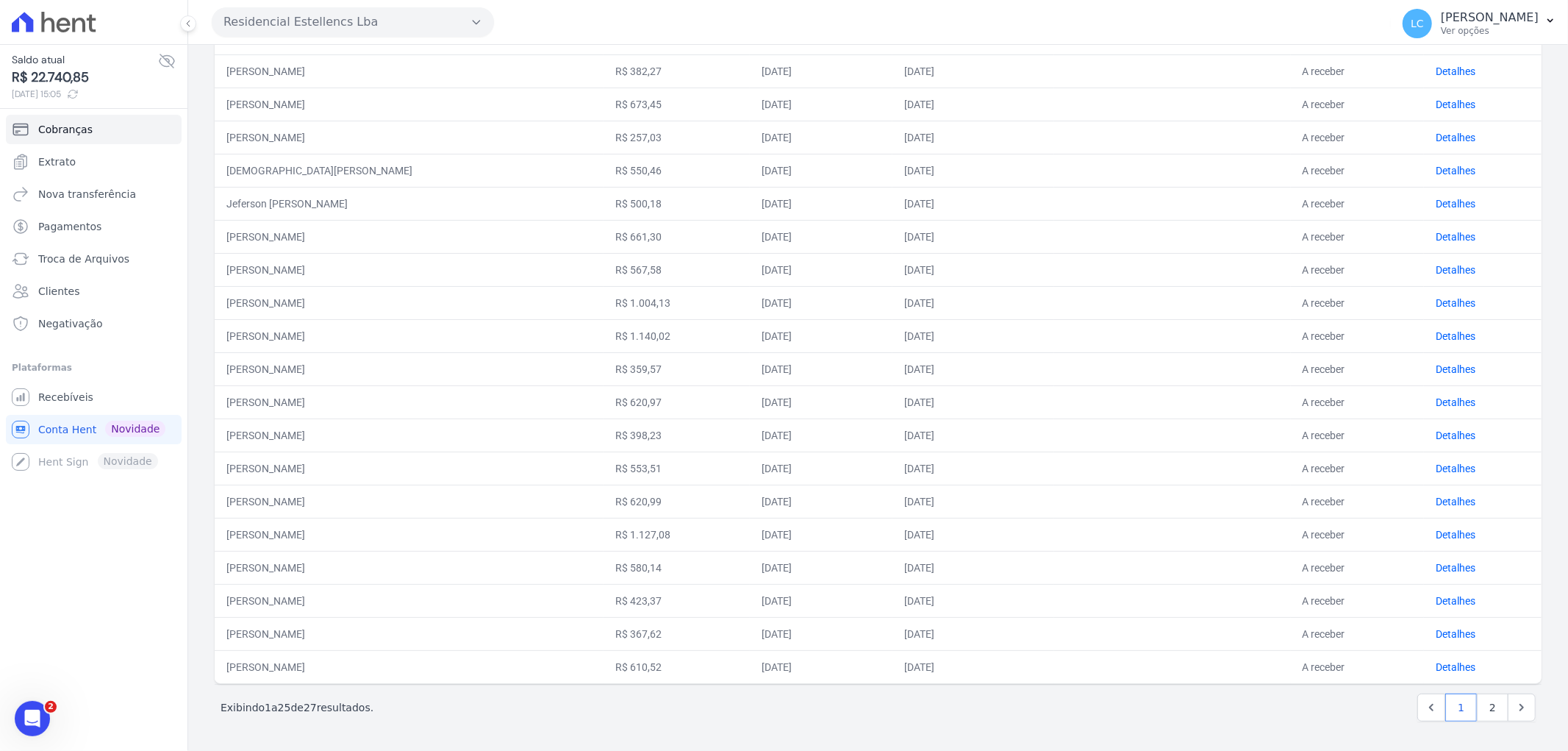
click at [1443, 459] on td "Detalhes" at bounding box center [1482, 468] width 117 height 33
click at [1440, 466] on link "Detalhes" at bounding box center [1455, 468] width 39 height 12
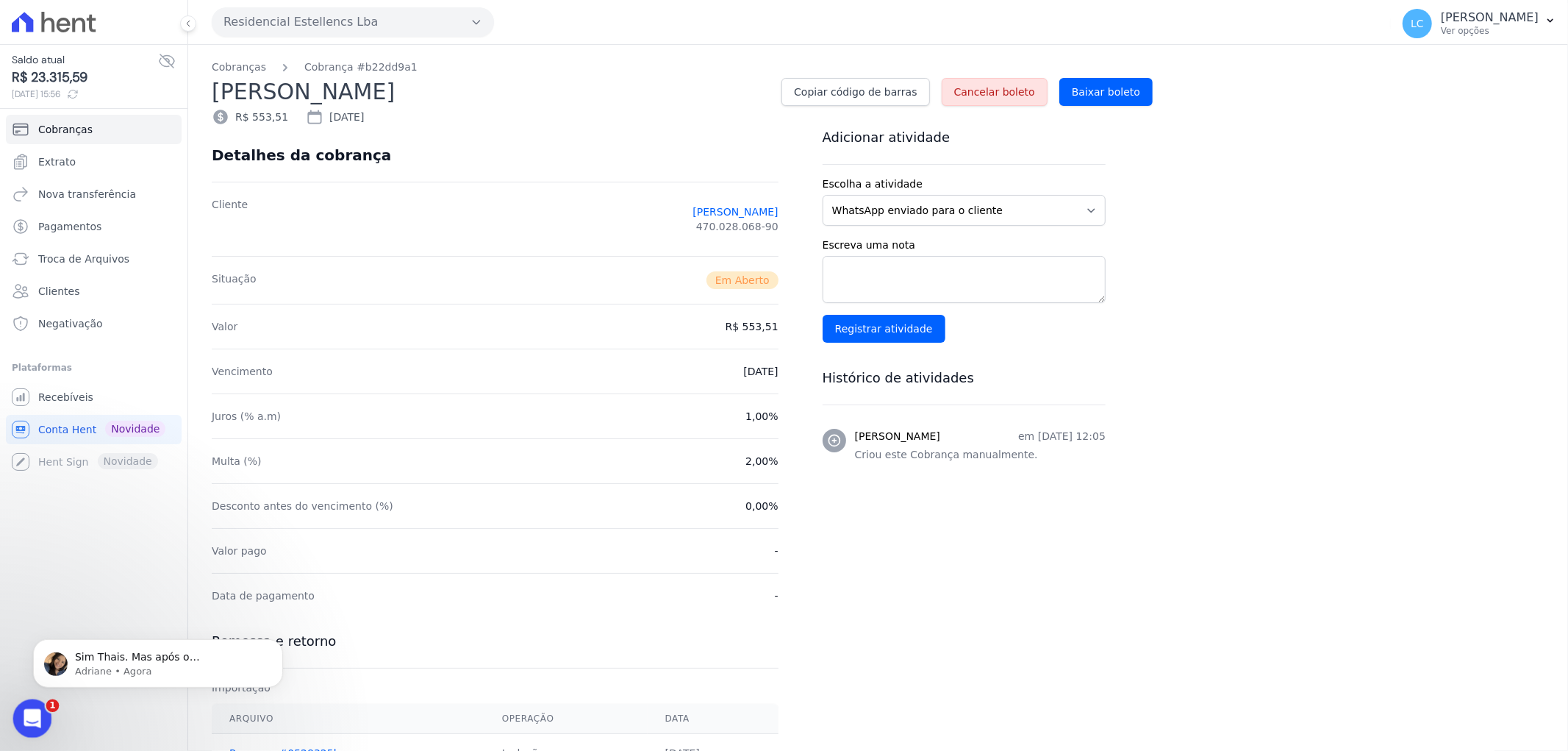
click at [18, 707] on div "Abertura do Messenger da Intercom" at bounding box center [30, 716] width 49 height 49
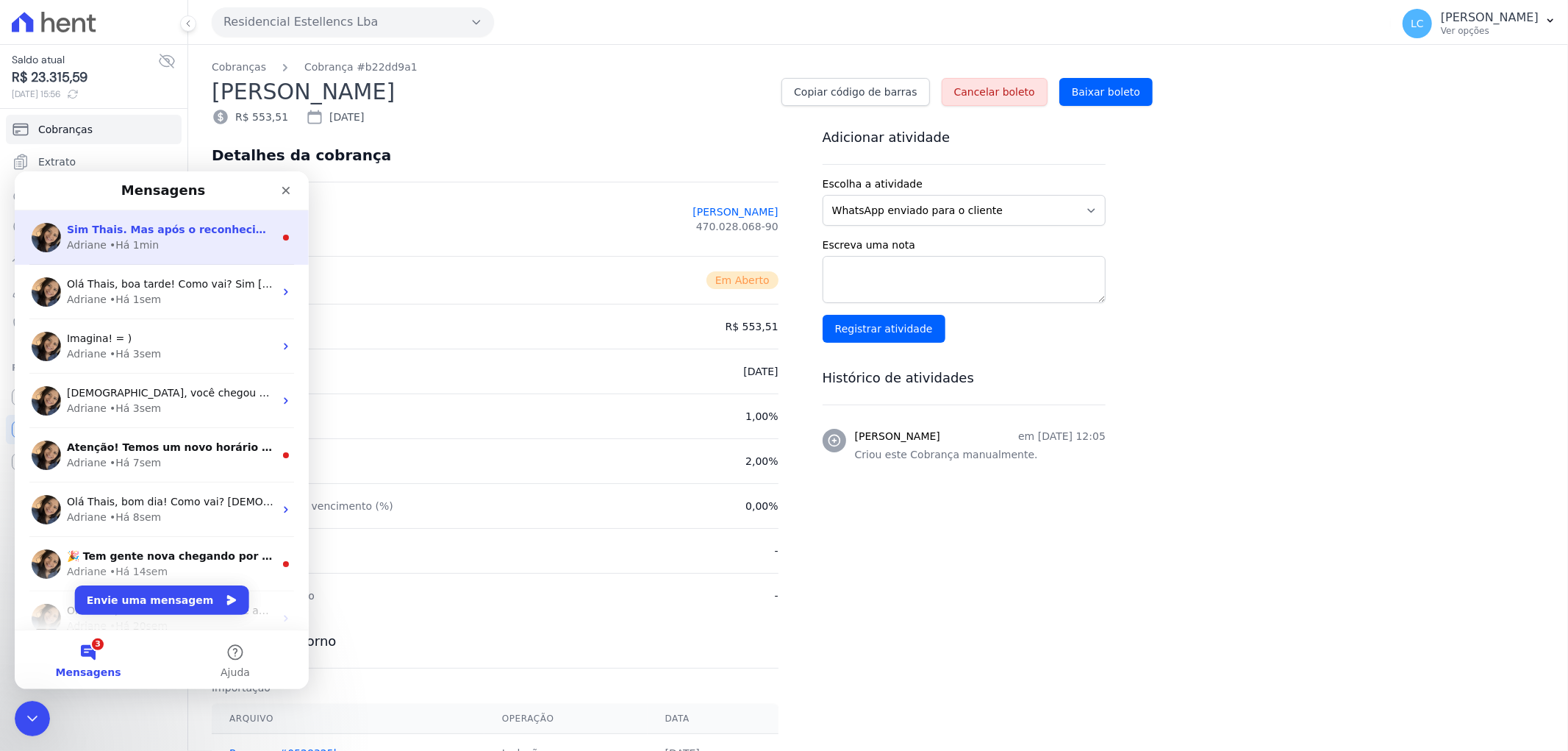
click at [202, 241] on div "Adriane • Há 1min" at bounding box center [170, 244] width 207 height 16
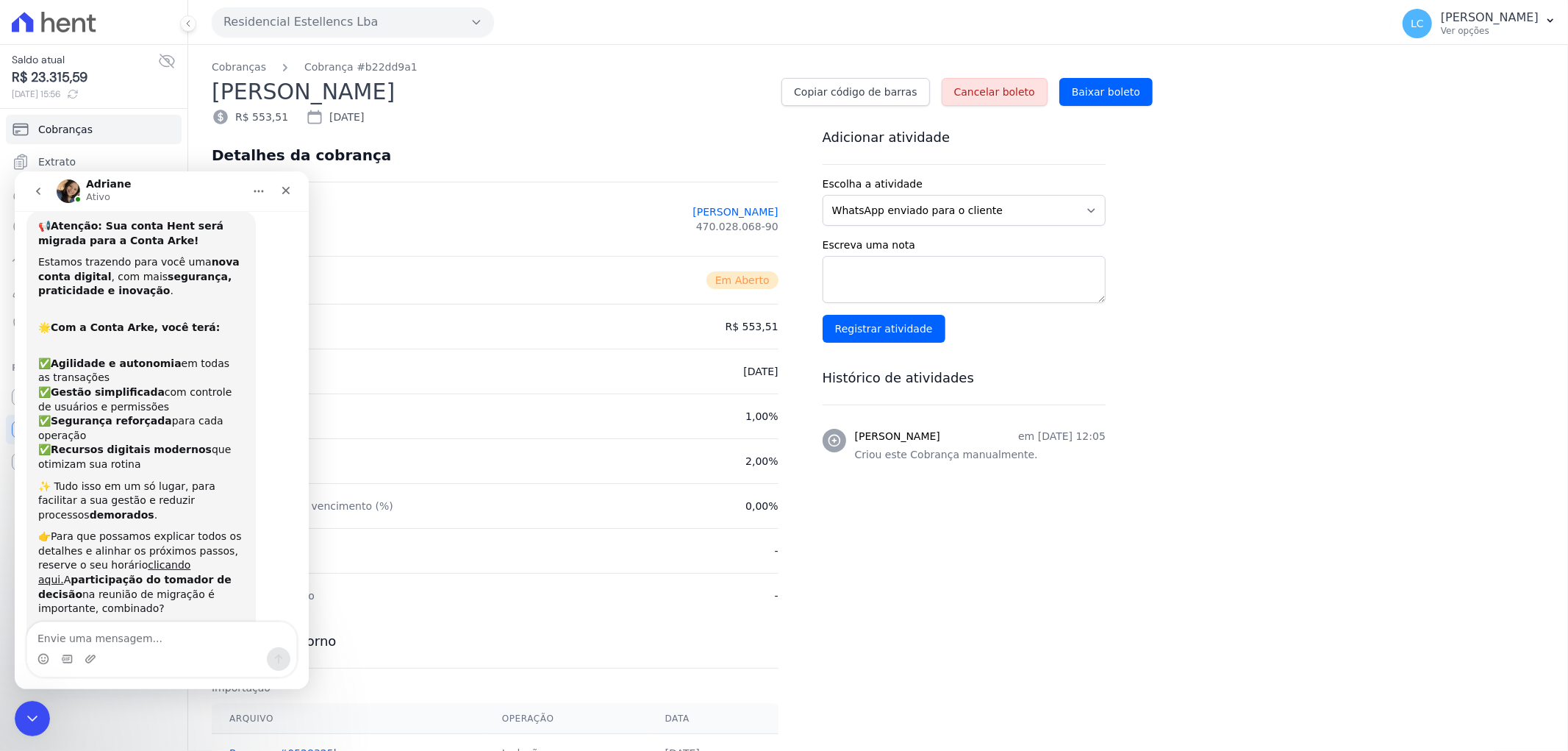
scroll to position [700, 0]
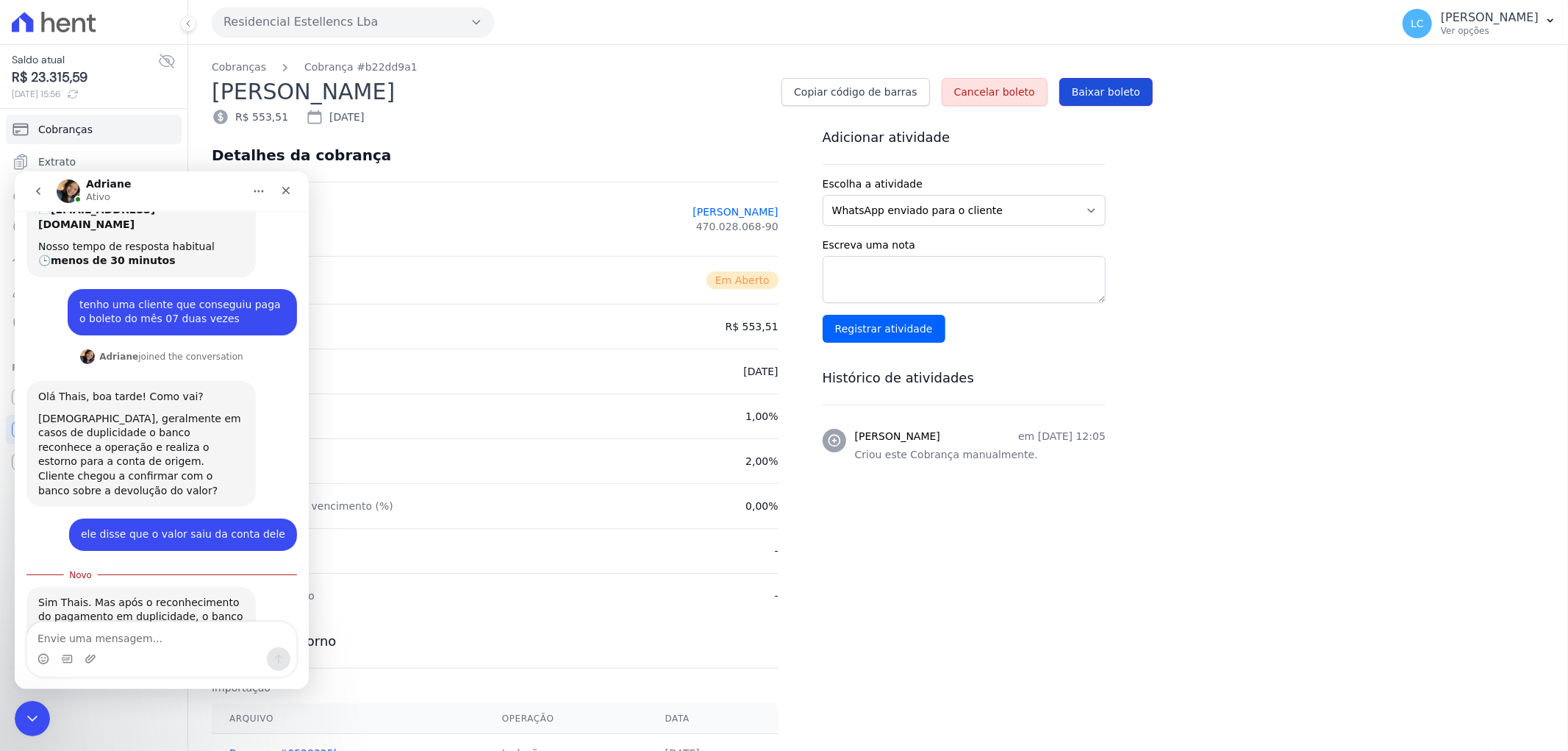
click at [1117, 90] on span "Baixar boleto" at bounding box center [1105, 91] width 69 height 15
click at [1131, 640] on div "Cobranças Cobrança #b22dd9a1 PAMELA CRISTIINA DA SILVA CATUZZO Copiar código de…" at bounding box center [878, 474] width 1380 height 859
drag, startPoint x: 206, startPoint y: 181, endPoint x: 302, endPoint y: 188, distance: 96.3
click at [223, 184] on div "Adriane Ativo" at bounding box center [150, 191] width 187 height 26
click at [287, 190] on icon "Fechar" at bounding box center [286, 190] width 8 height 8
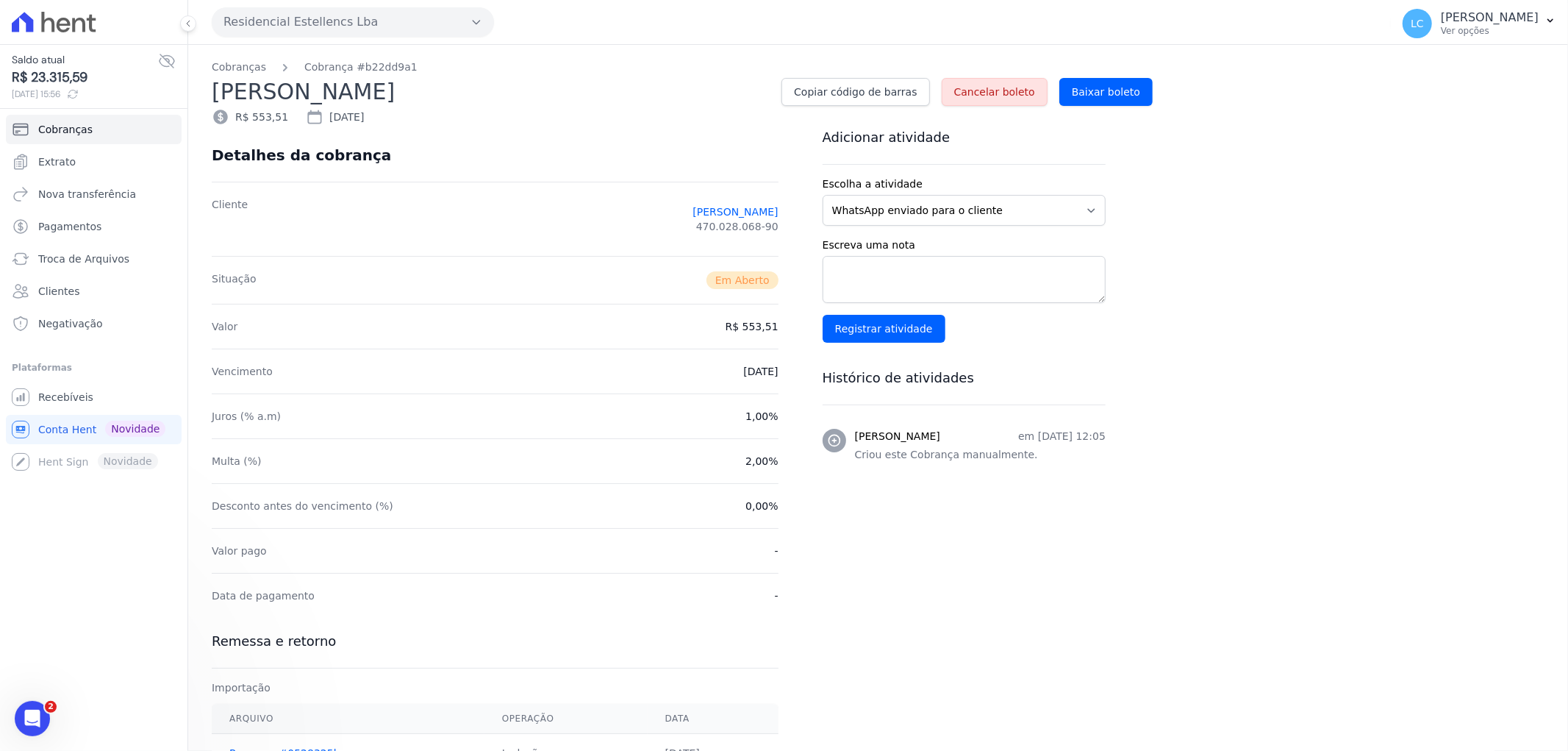
scroll to position [676, 0]
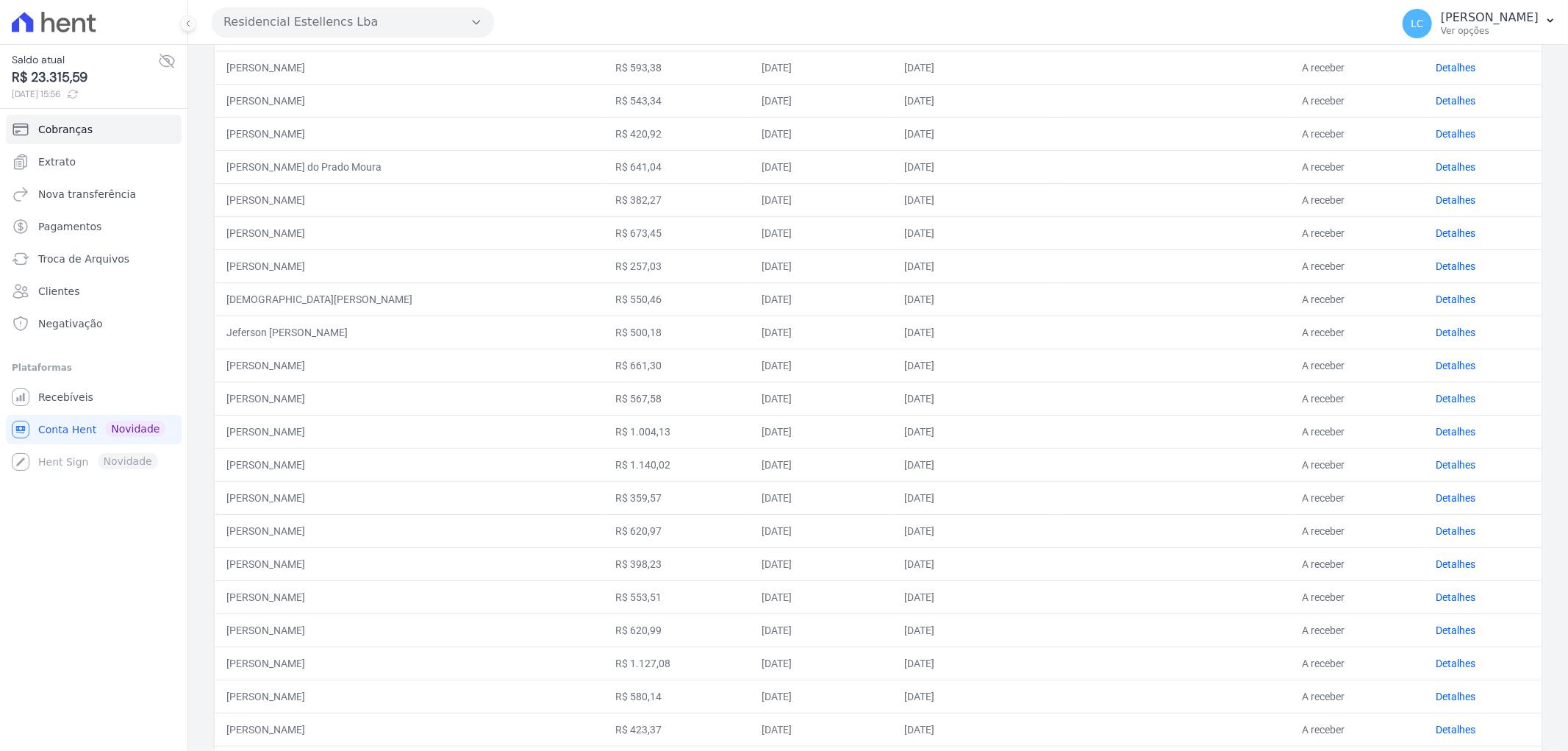
scroll to position [326, 0]
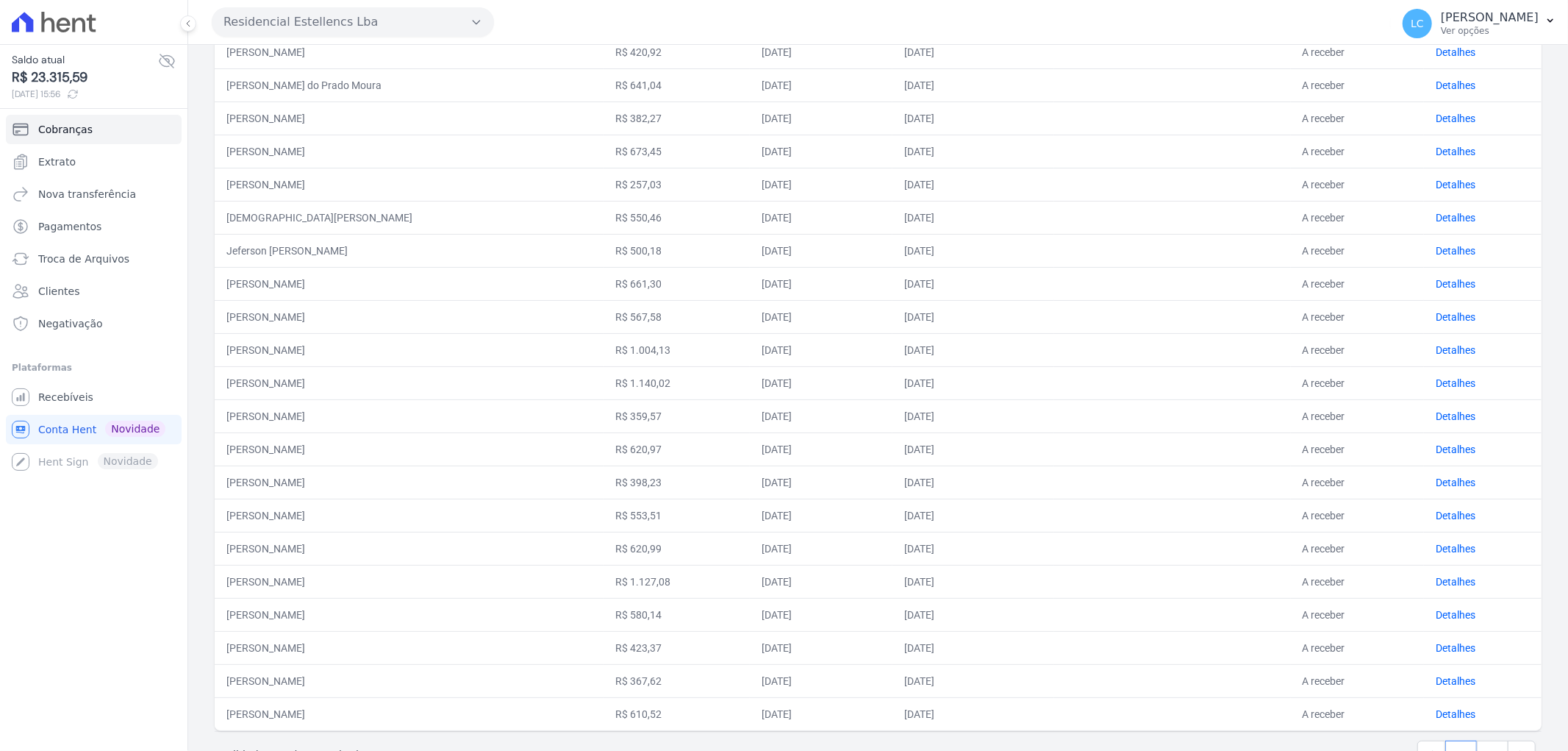
click at [1451, 593] on td "Detalhes" at bounding box center [1482, 581] width 117 height 33
click at [1444, 579] on link "Detalhes" at bounding box center [1455, 581] width 39 height 12
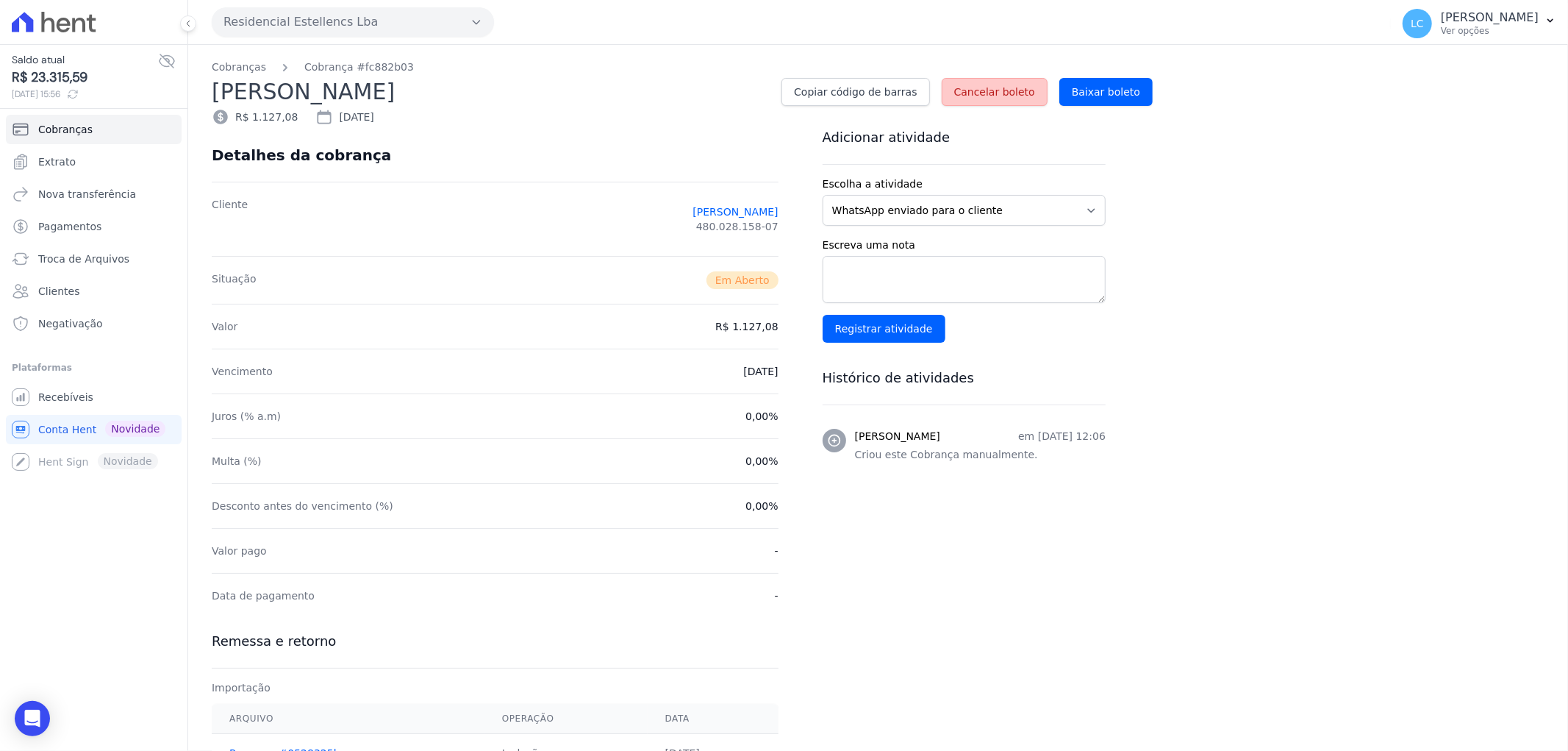
click at [994, 95] on span "Cancelar boleto" at bounding box center [994, 91] width 81 height 15
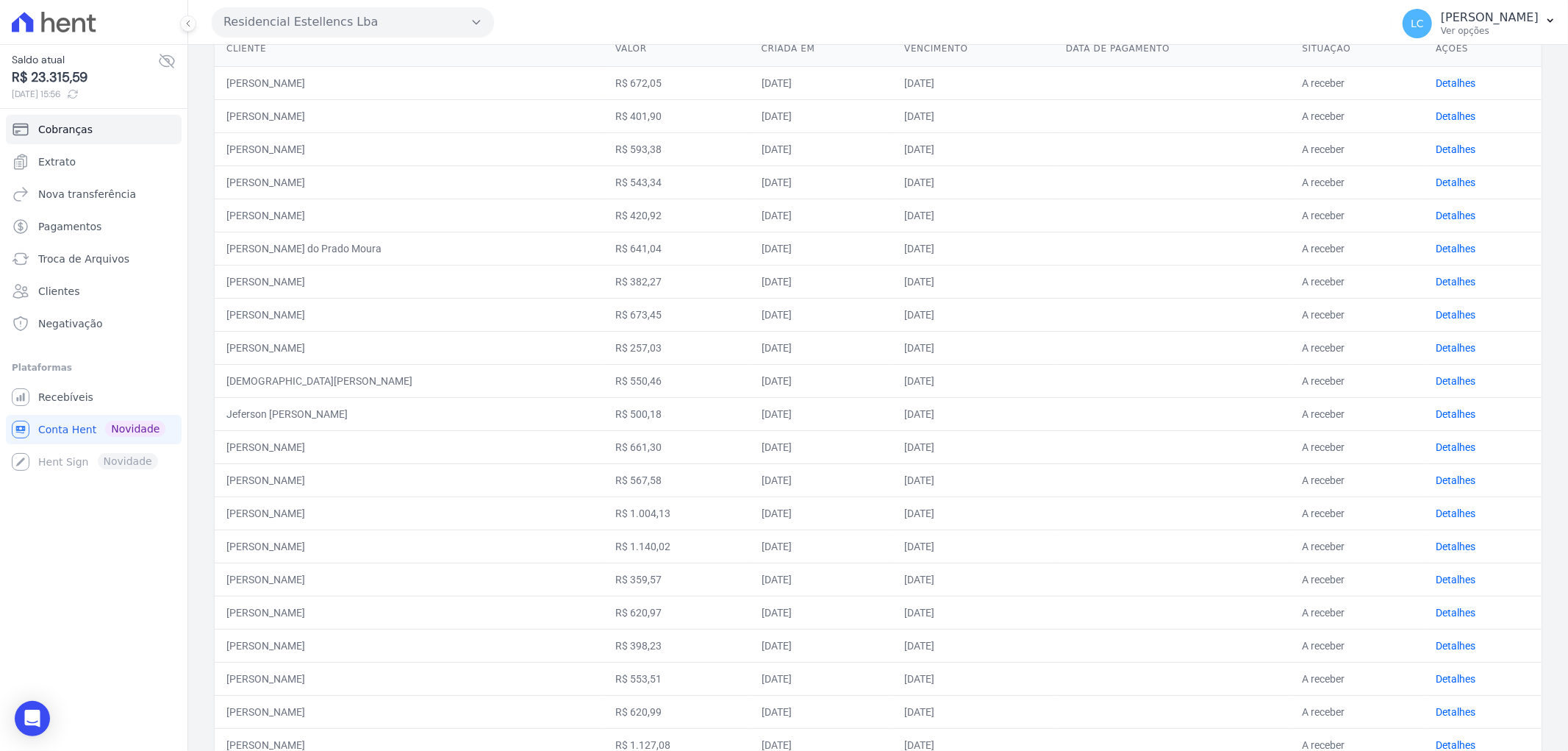
scroll to position [245, 0]
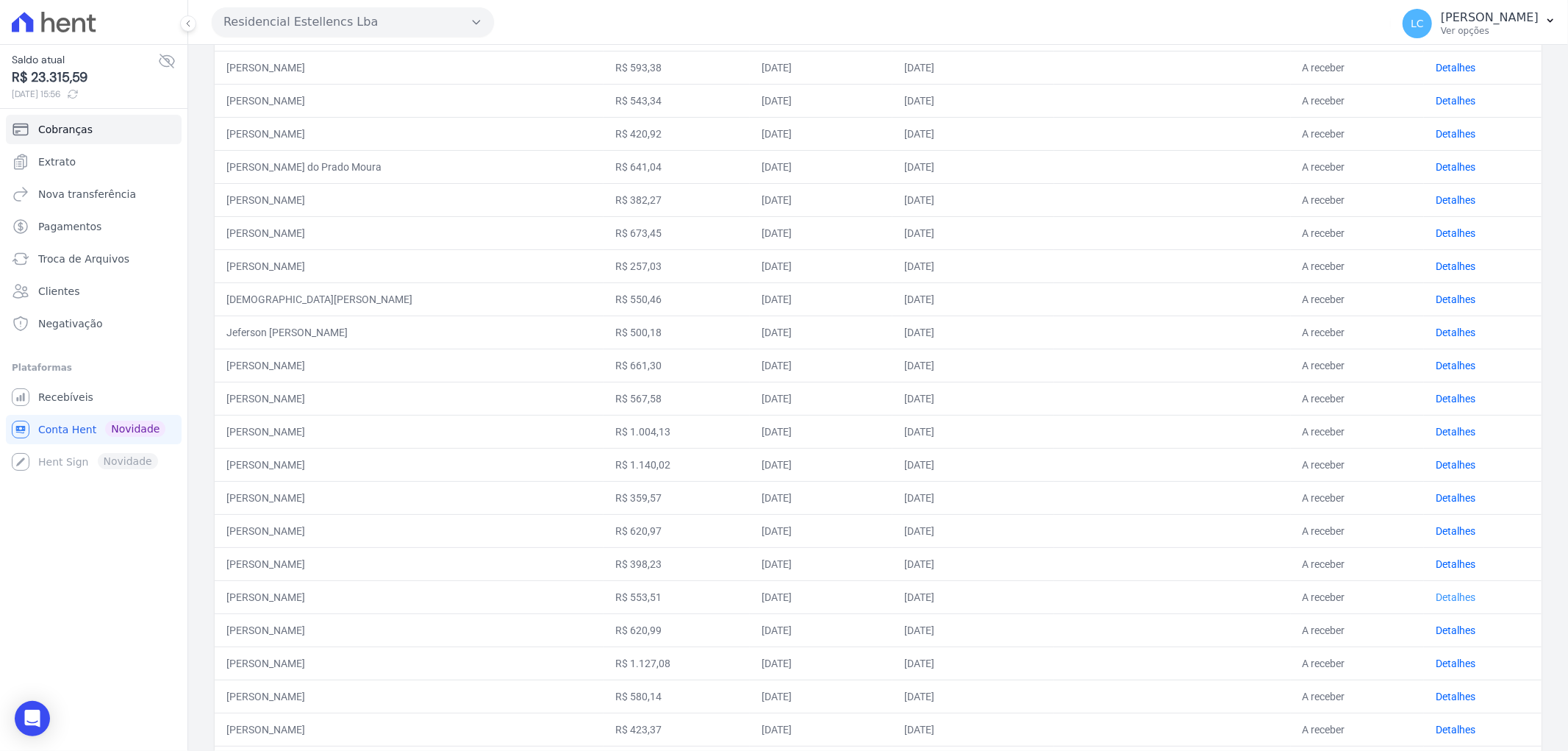
click at [1436, 592] on link "Detalhes" at bounding box center [1455, 597] width 39 height 12
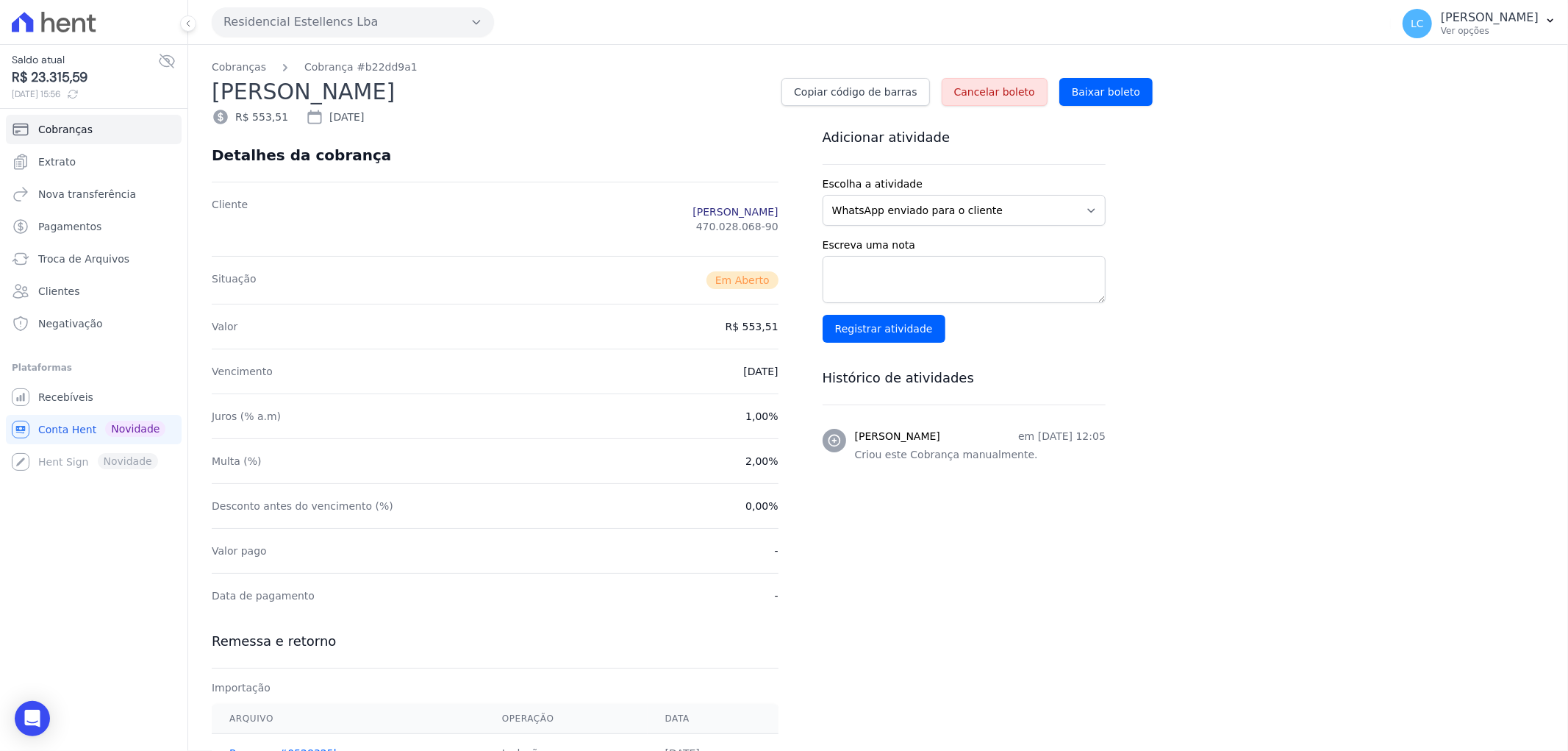
click at [693, 211] on link "PAMELA CRISTIINA DA SILVA CATUZZO" at bounding box center [735, 211] width 85 height 15
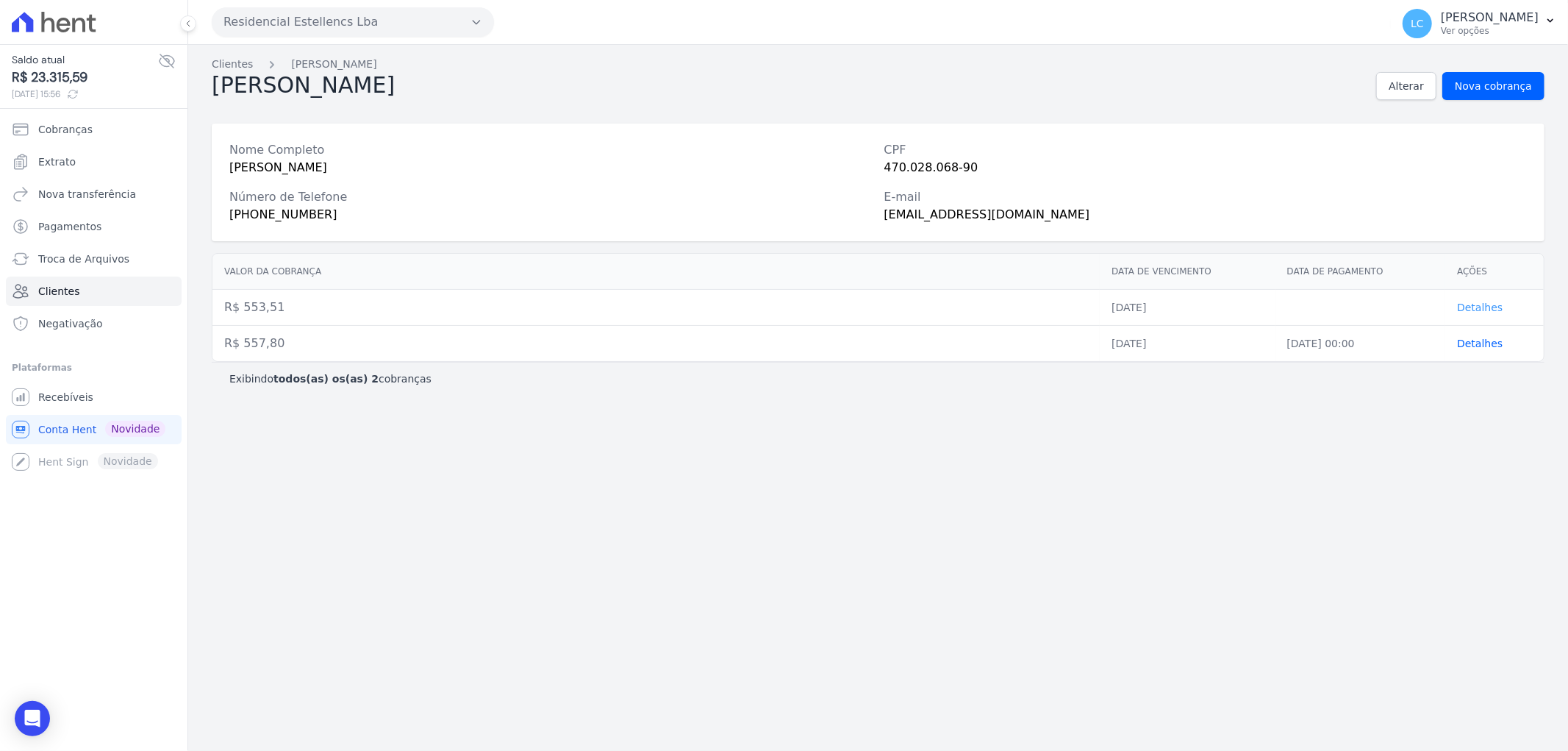
click at [1481, 303] on span "Detalhes" at bounding box center [1480, 307] width 46 height 12
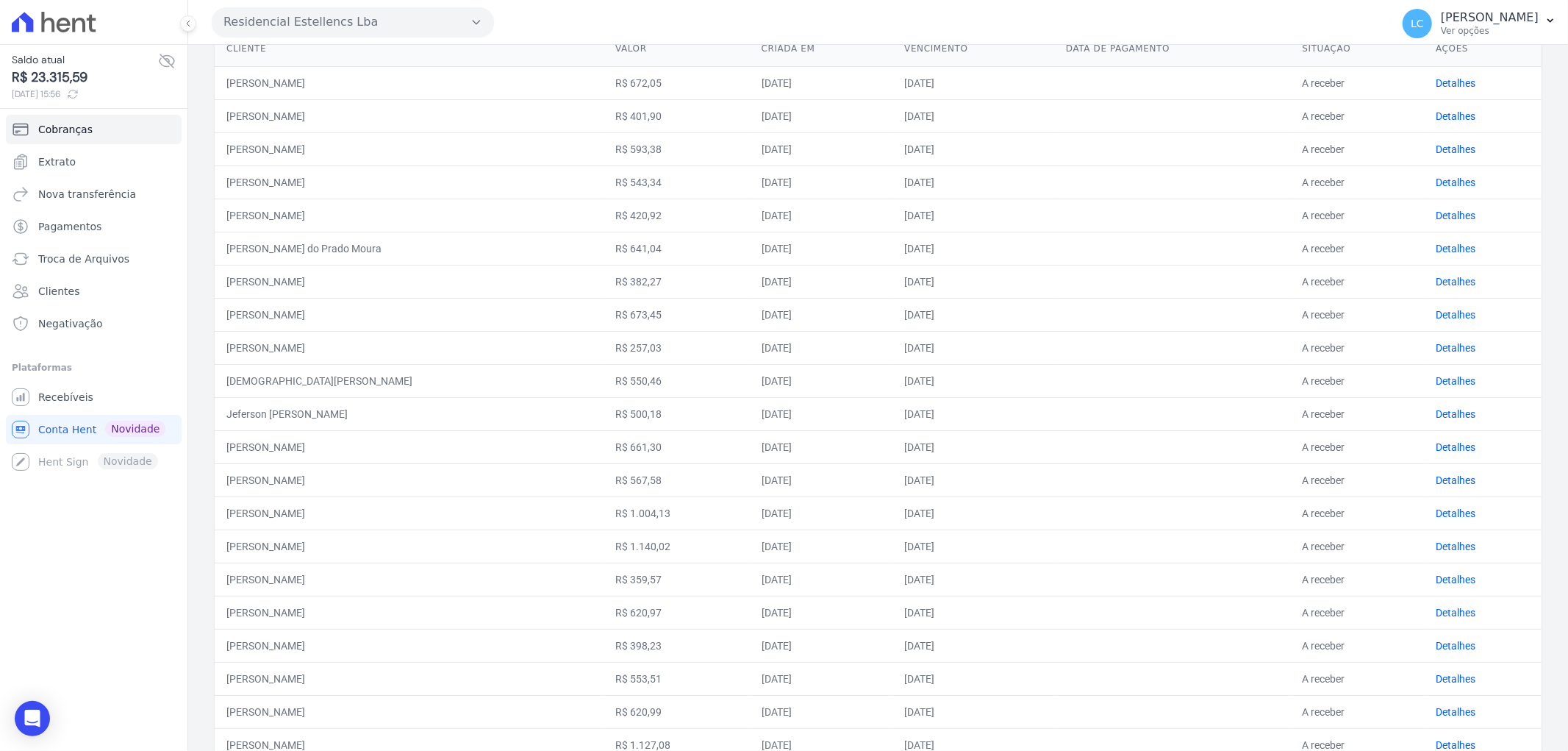
scroll to position [245, 0]
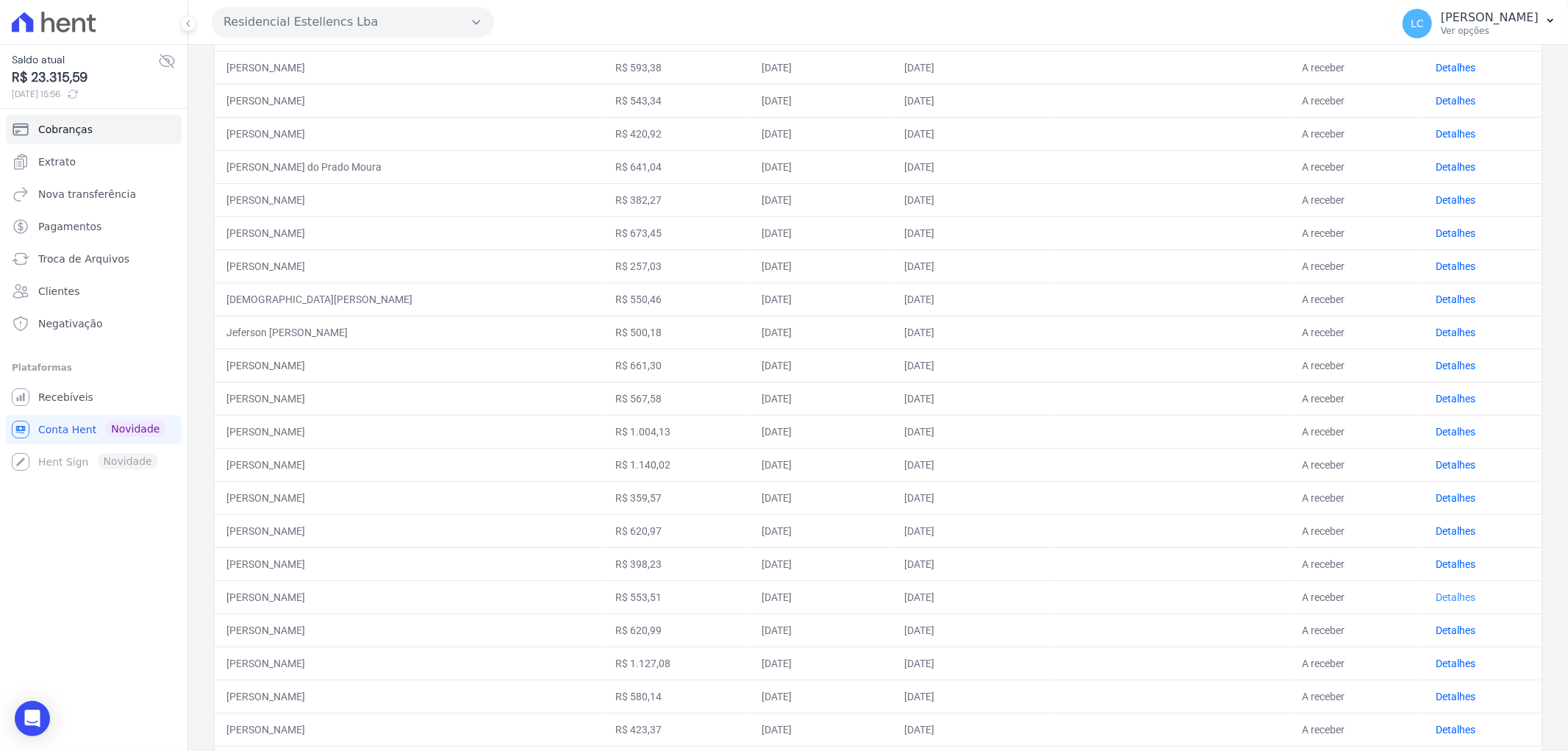
click at [1436, 592] on link "Detalhes" at bounding box center [1455, 597] width 39 height 12
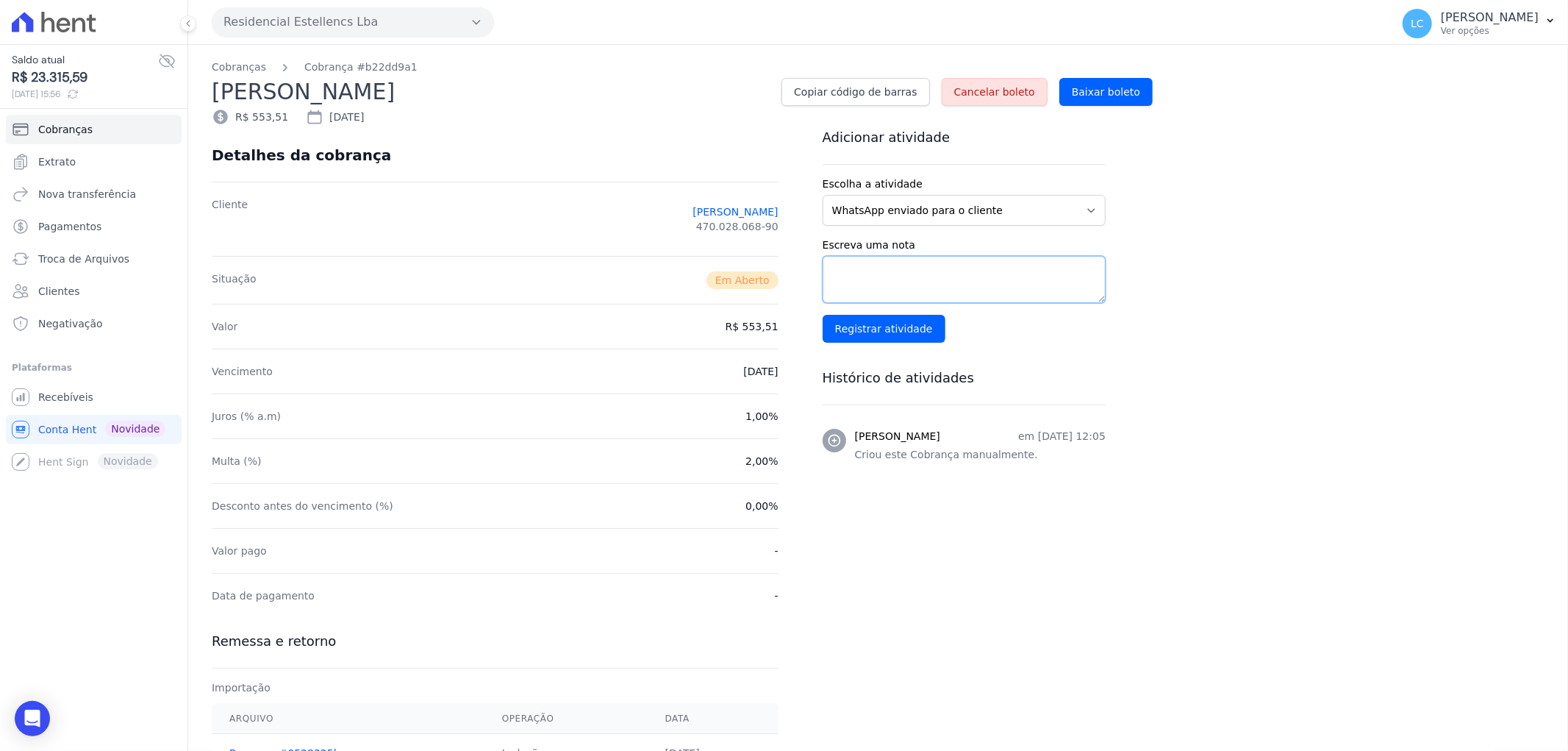
click at [897, 298] on textarea "Escreva uma nota" at bounding box center [964, 280] width 283 height 47
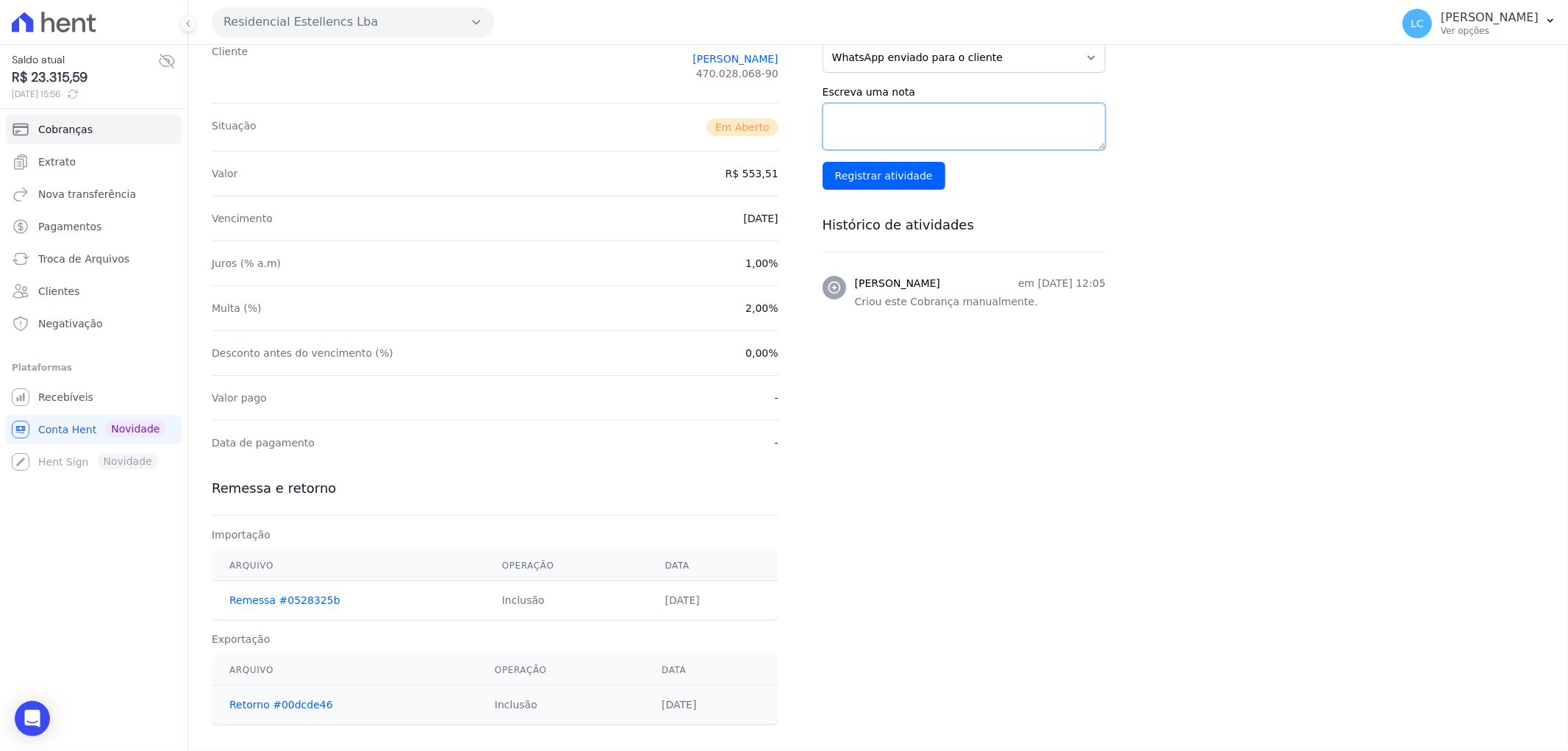
scroll to position [0, 0]
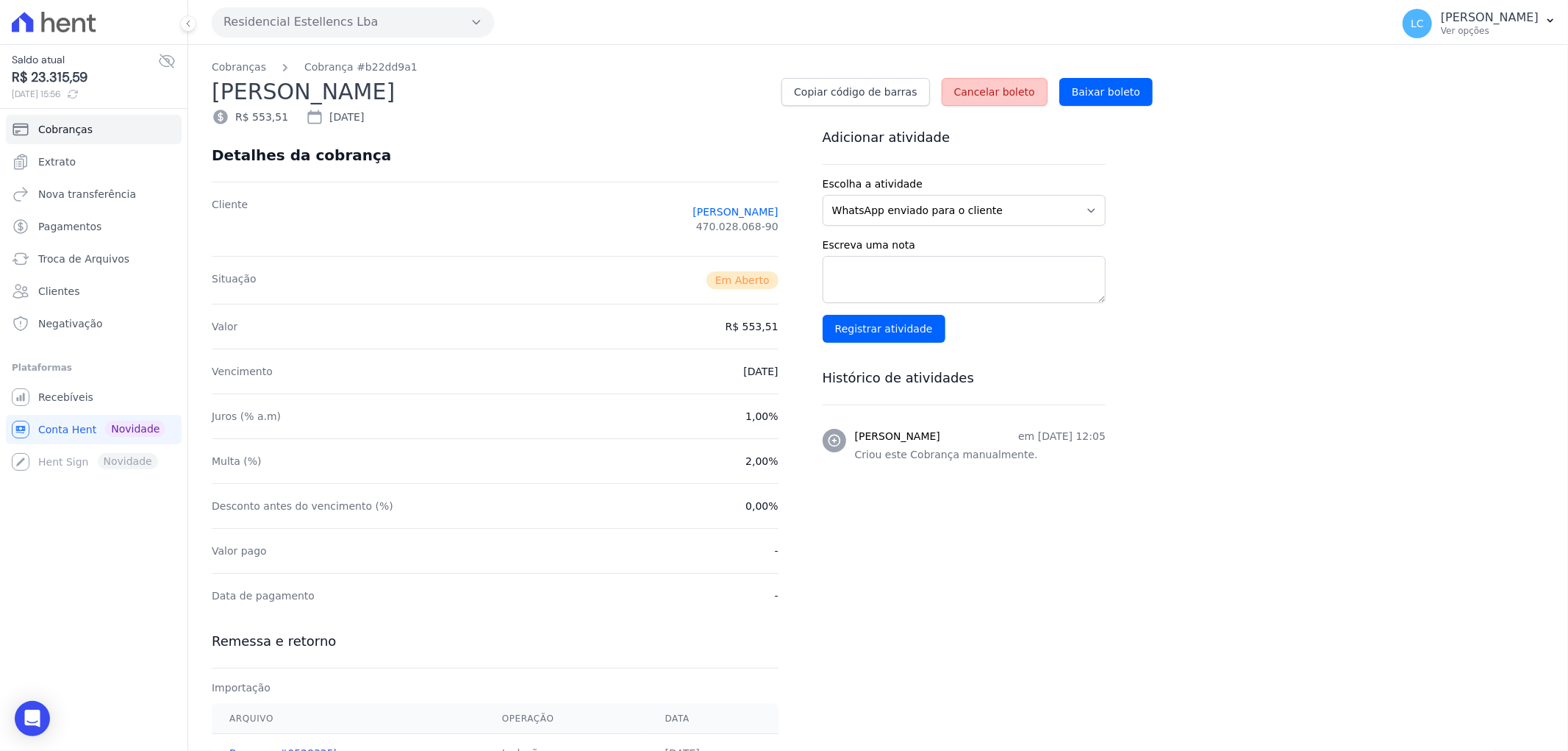
click at [987, 101] on link "Cancelar boleto" at bounding box center [994, 91] width 106 height 28
drag, startPoint x: 619, startPoint y: 93, endPoint x: 210, endPoint y: 96, distance: 409.0
click at [210, 96] on div "Cobranças Cobrança #b22dd9a1 PAMELA CRISTIINA DA SILVA CATUZZO Copiar código de…" at bounding box center [878, 85] width 1380 height 81
copy h2 "PAMELA CRISTIINA DA SILVA CATUZZO"
click at [65, 393] on span "Recebíveis" at bounding box center [66, 396] width 55 height 15
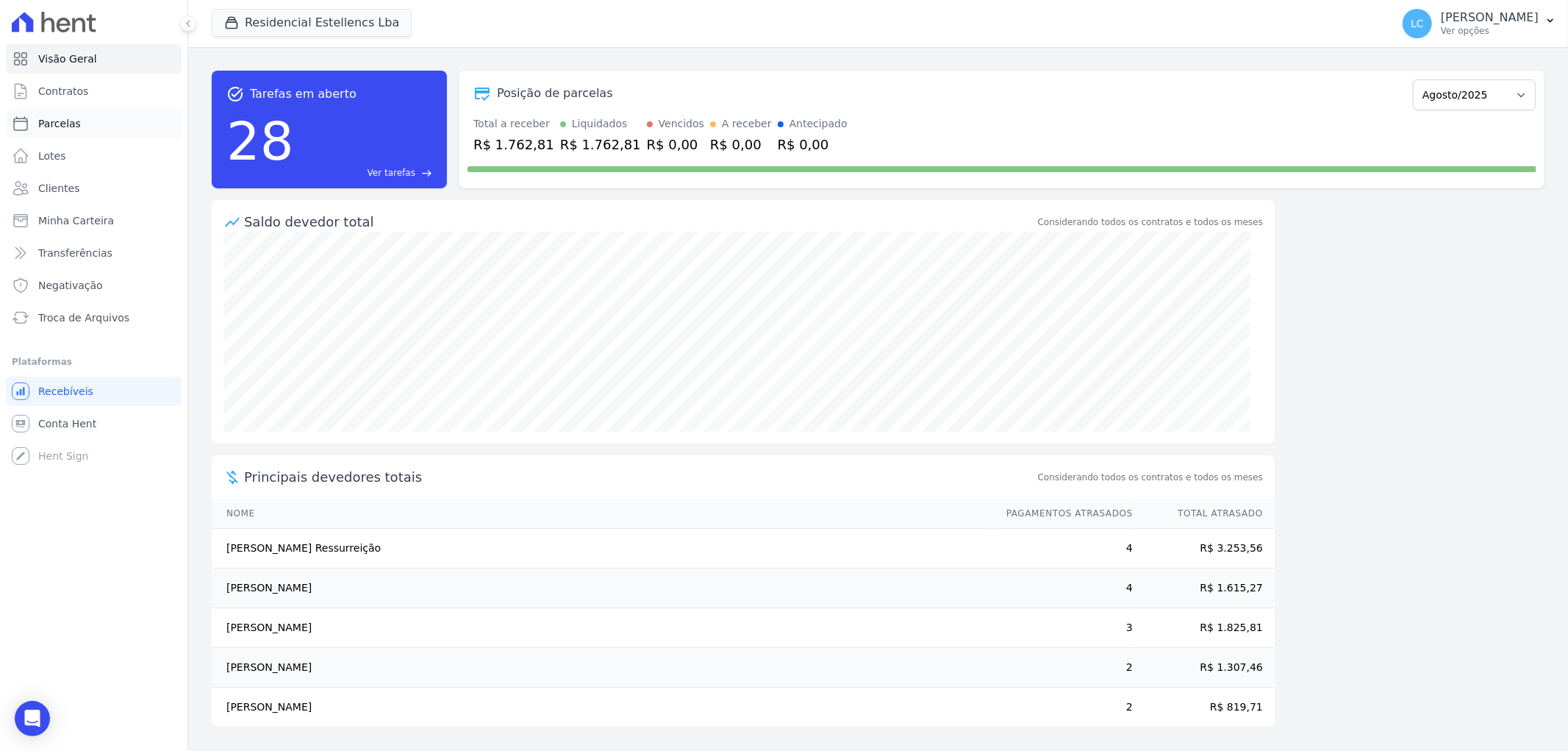
click at [68, 119] on span "Parcelas" at bounding box center [60, 123] width 43 height 15
select select
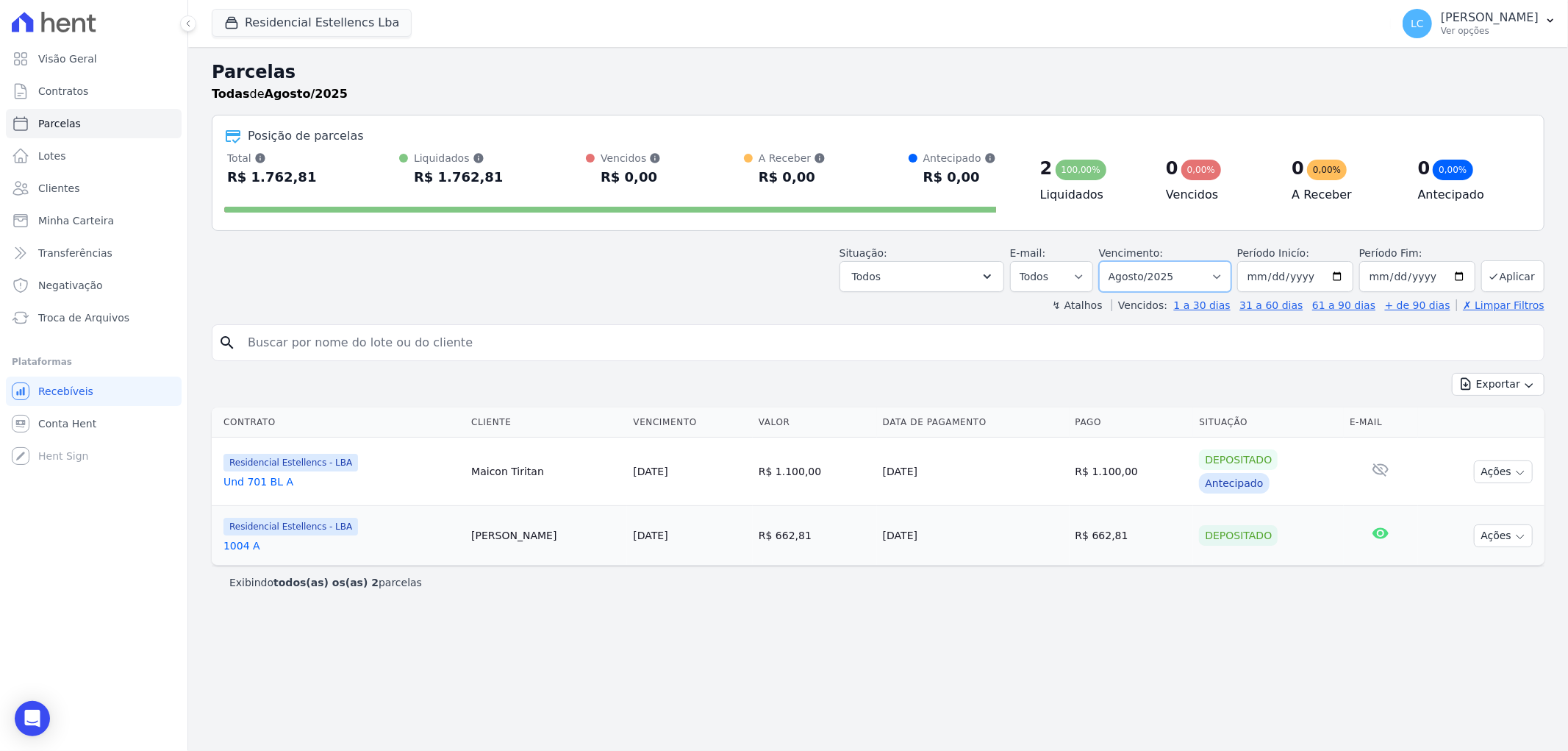
click at [1232, 283] on select "Filtrar por período ──────── Todos os meses Março/2018 Abril/2018 Maio/2018 Jun…" at bounding box center [1165, 276] width 132 height 31
click at [1222, 281] on select "Filtrar por período ──────── Todos os meses Março/2018 Abril/2018 Maio/2018 Jun…" at bounding box center [1165, 276] width 132 height 31
select select "all"
click at [1120, 261] on select "Filtrar por período ──────── Todos os meses Março/2018 Abril/2018 Maio/2018 Jun…" at bounding box center [1165, 276] width 132 height 31
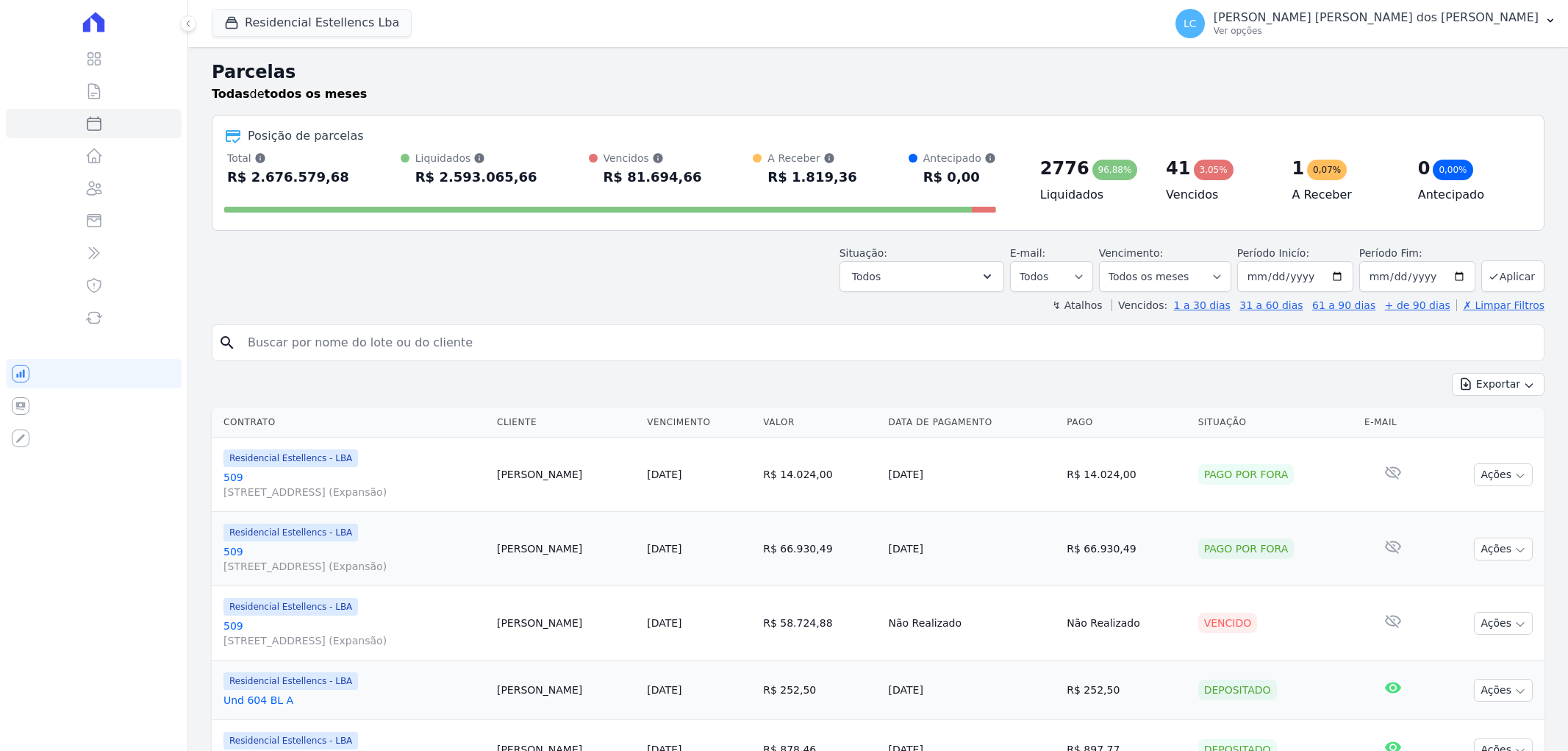
select select
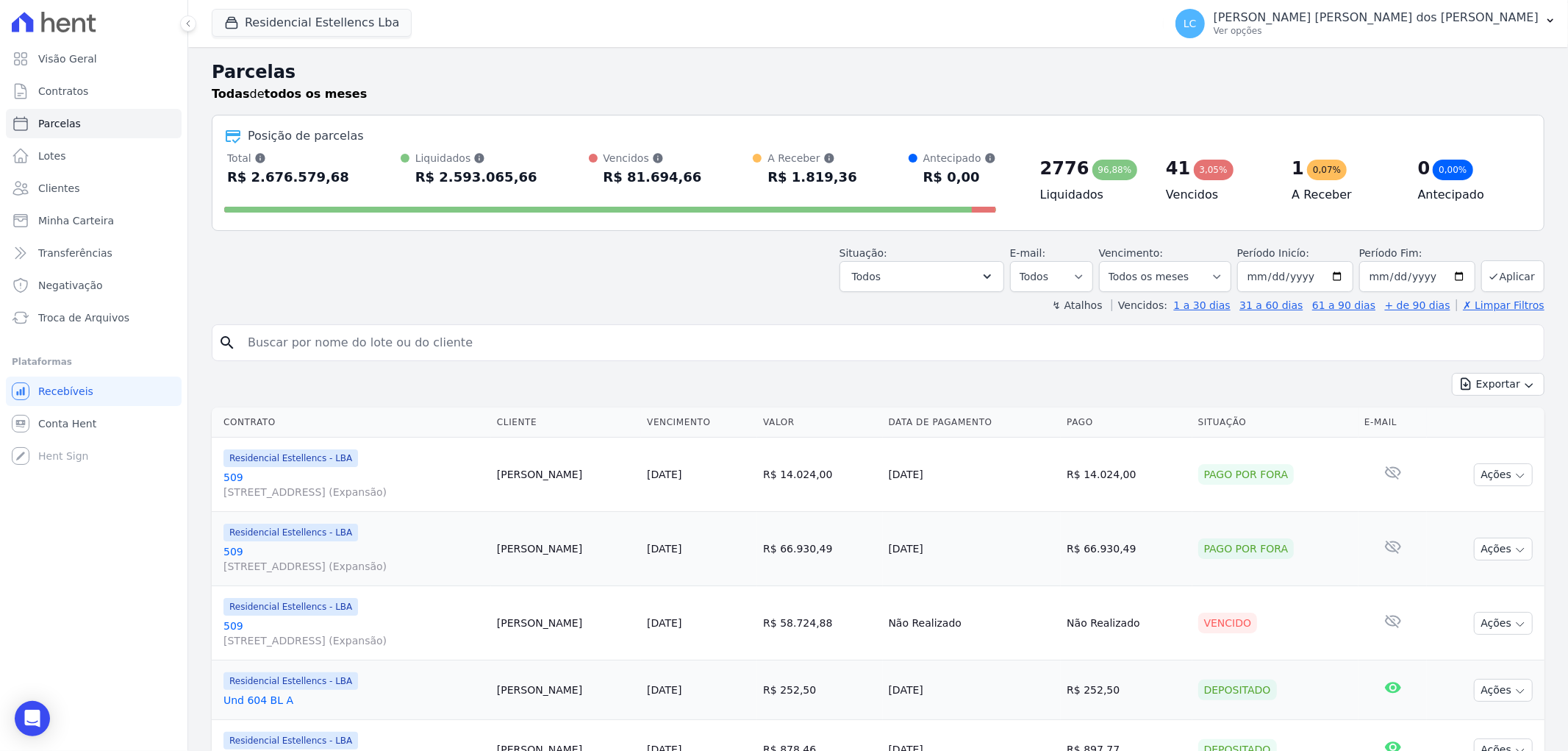
click at [394, 338] on input "search" at bounding box center [888, 342] width 1299 height 29
paste input "PAMELA CRISTIINA DA SILVA CATUZZO"
type input "PAMELA CRISTIINA DA SILVA CATUZZO"
select select
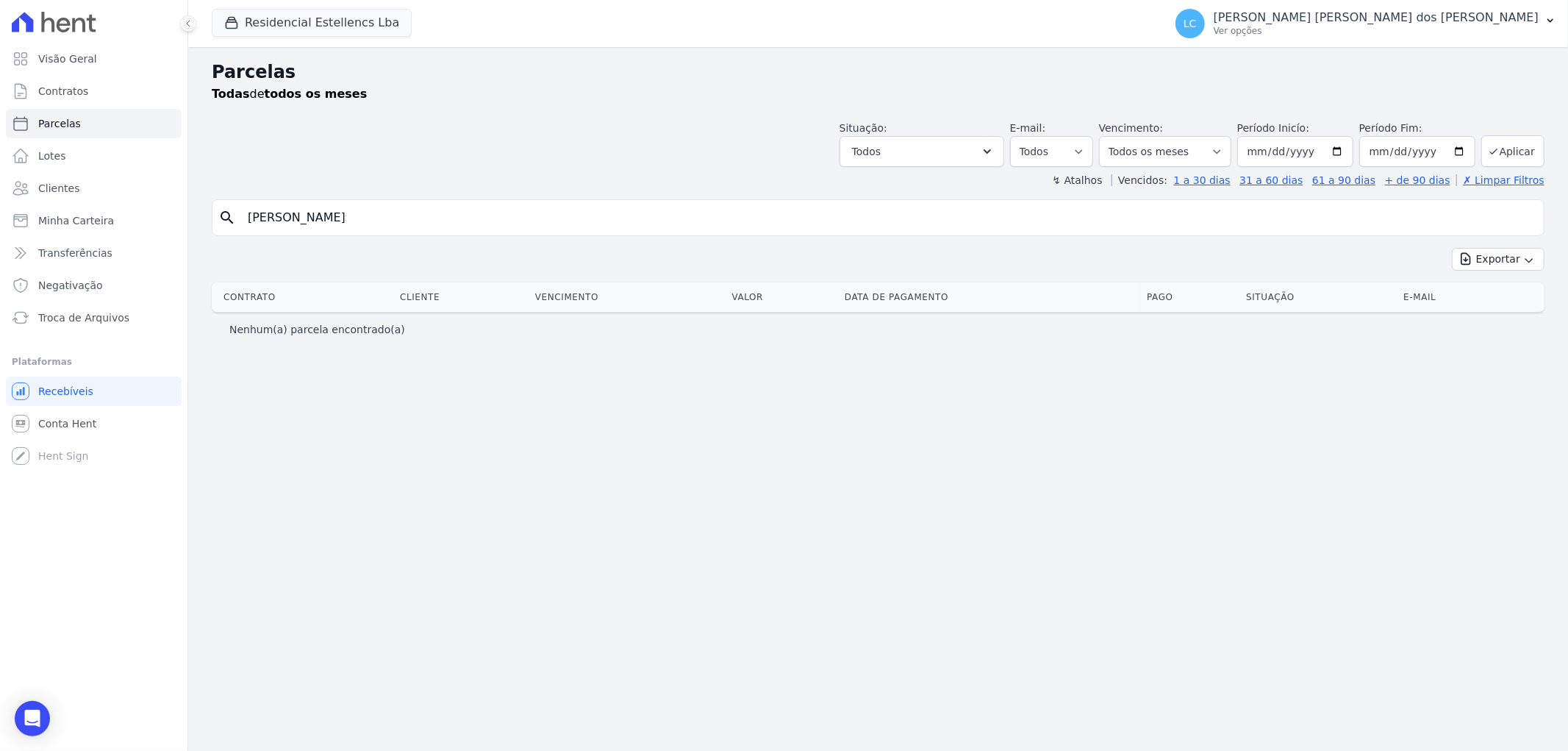
click at [478, 219] on input "PAMELA CRISTIINA DA SILVA CATUZZO" at bounding box center [888, 217] width 1299 height 29
type input "PAMELA"
select select
drag, startPoint x: 395, startPoint y: 217, endPoint x: 433, endPoint y: 201, distance: 41.2
click at [410, 210] on input "PAMELA" at bounding box center [888, 217] width 1299 height 29
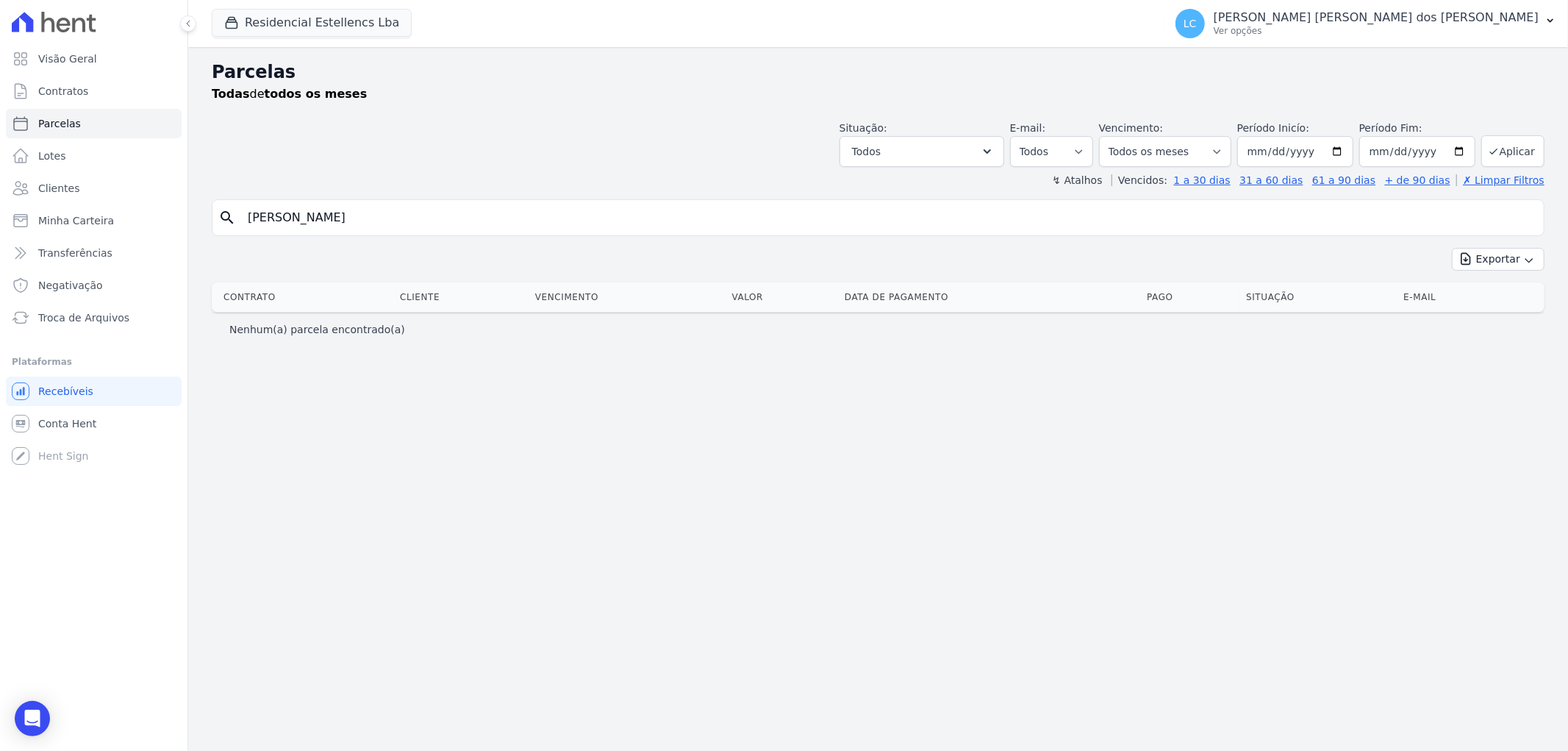
select select
click at [344, 219] on input "PAMELA" at bounding box center [888, 217] width 1299 height 29
type input "P"
type input "pame"
click at [344, 219] on input "pame" at bounding box center [888, 217] width 1299 height 29
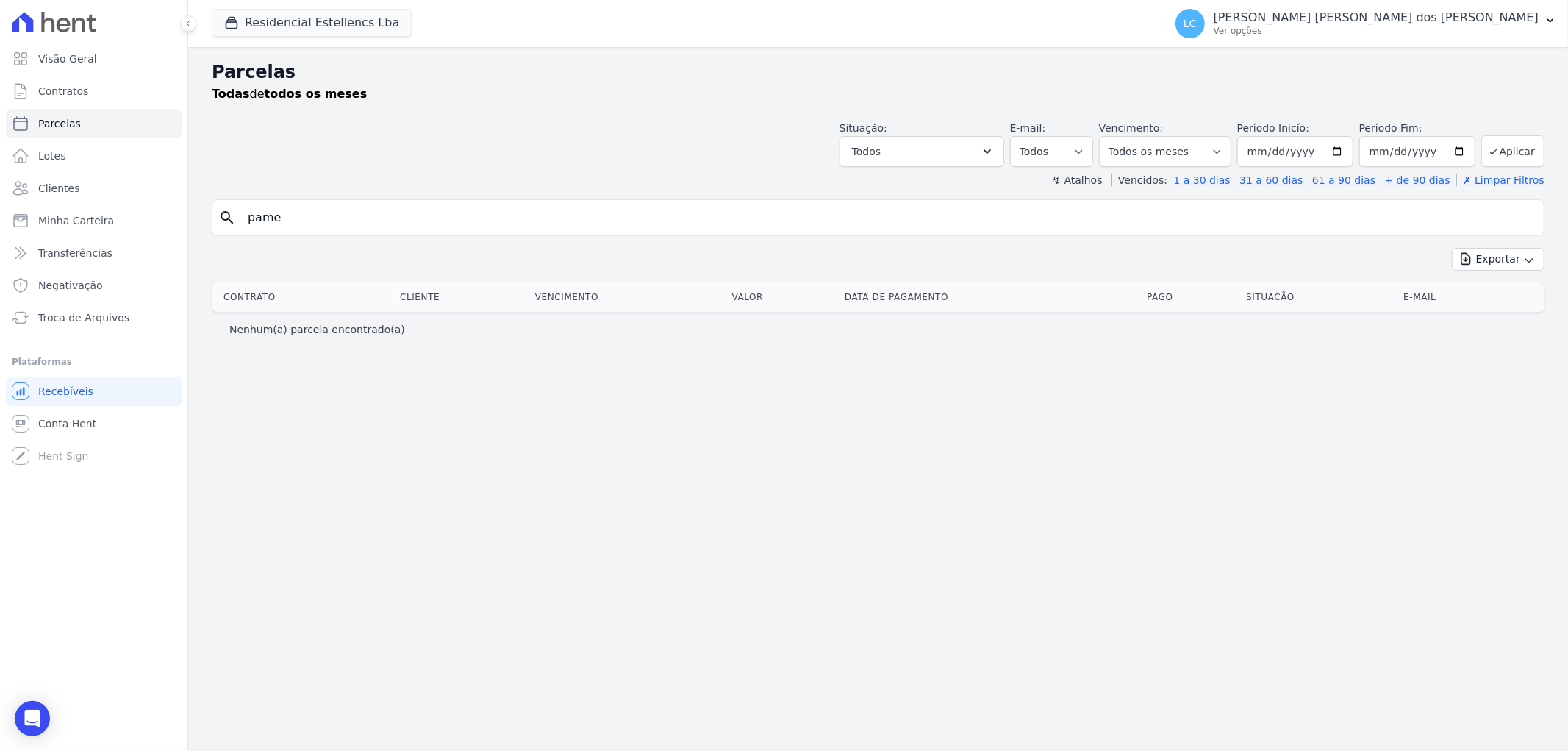
select select
drag, startPoint x: 322, startPoint y: 222, endPoint x: -14, endPoint y: 195, distance: 337.1
click at [0, 195] on html "Visão Geral Contratos Parcelas Lotes Clientes Minha Carteira Transferências Neg…" at bounding box center [784, 375] width 1568 height 751
click at [407, 229] on input "search" at bounding box center [888, 217] width 1299 height 29
paste input "PAMELA CRISTIINA DA SILVA CATUZZO"
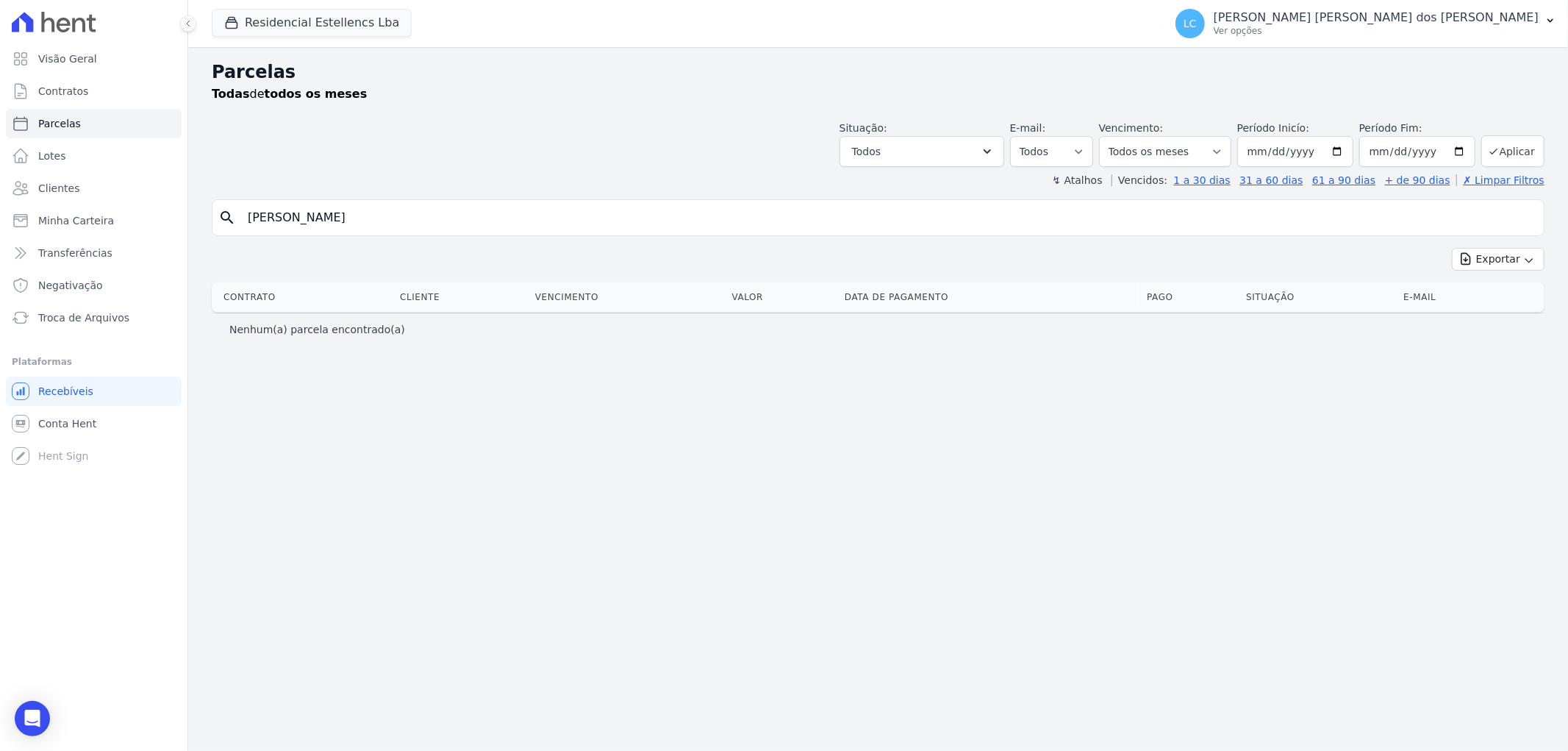
type input "PAMELA CRISTIINA DA SILVA CATUZZO"
select select
click at [484, 219] on input "PAMELA CRISTIINA DA SILVA CATUZZO" at bounding box center [888, 217] width 1299 height 29
type input "P"
paste input "PAMELA CRISTIINA DA SILVA CATUZZO"
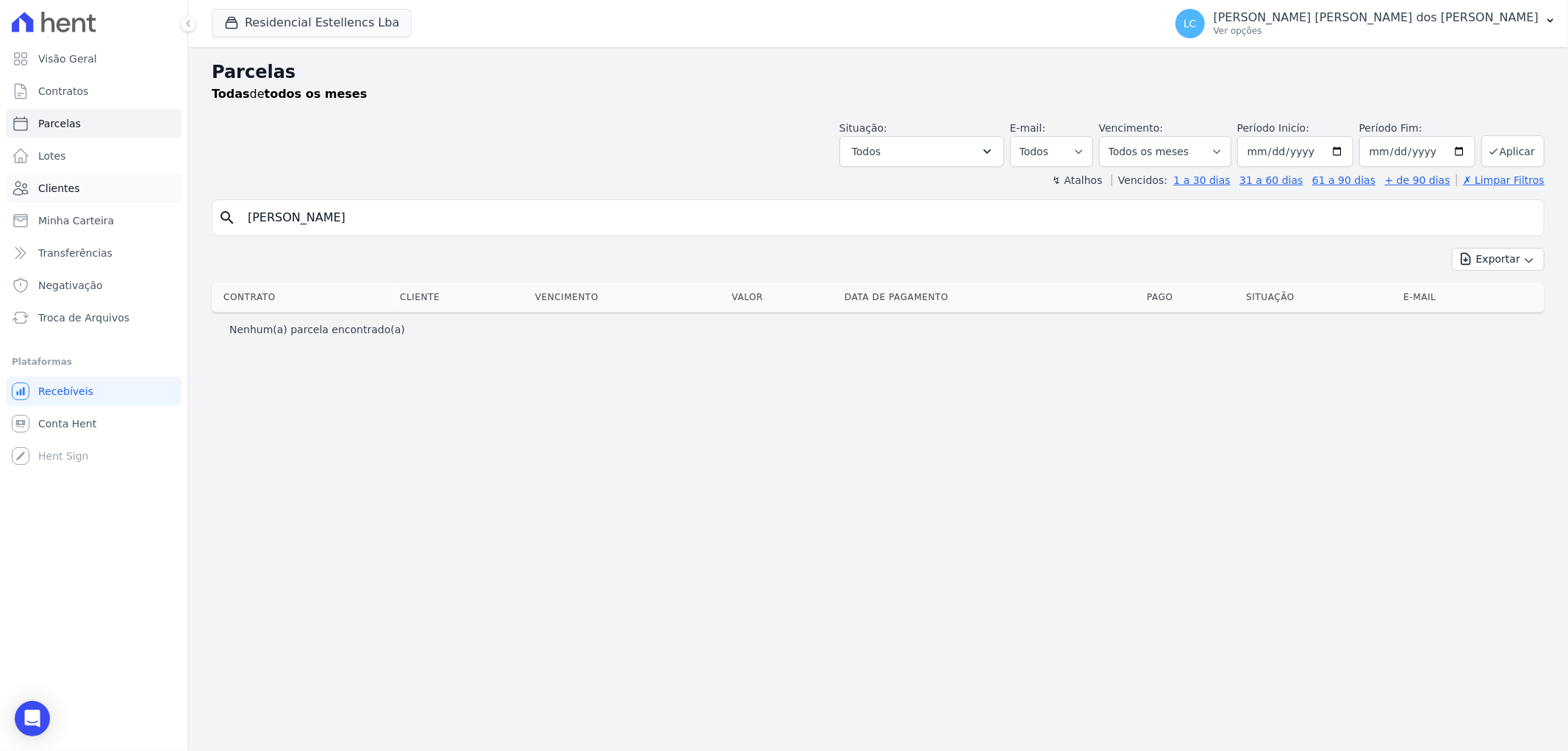
drag, startPoint x: 399, startPoint y: 217, endPoint x: 128, endPoint y: 179, distance: 273.7
click at [128, 179] on div "Visão Geral Contratos Parcelas Lotes Clientes Minha Carteira Transferências Neg…" at bounding box center [784, 375] width 1568 height 751
type input "CATUZZO"
select select
click at [329, 222] on input "CATUZZO" at bounding box center [888, 217] width 1299 height 29
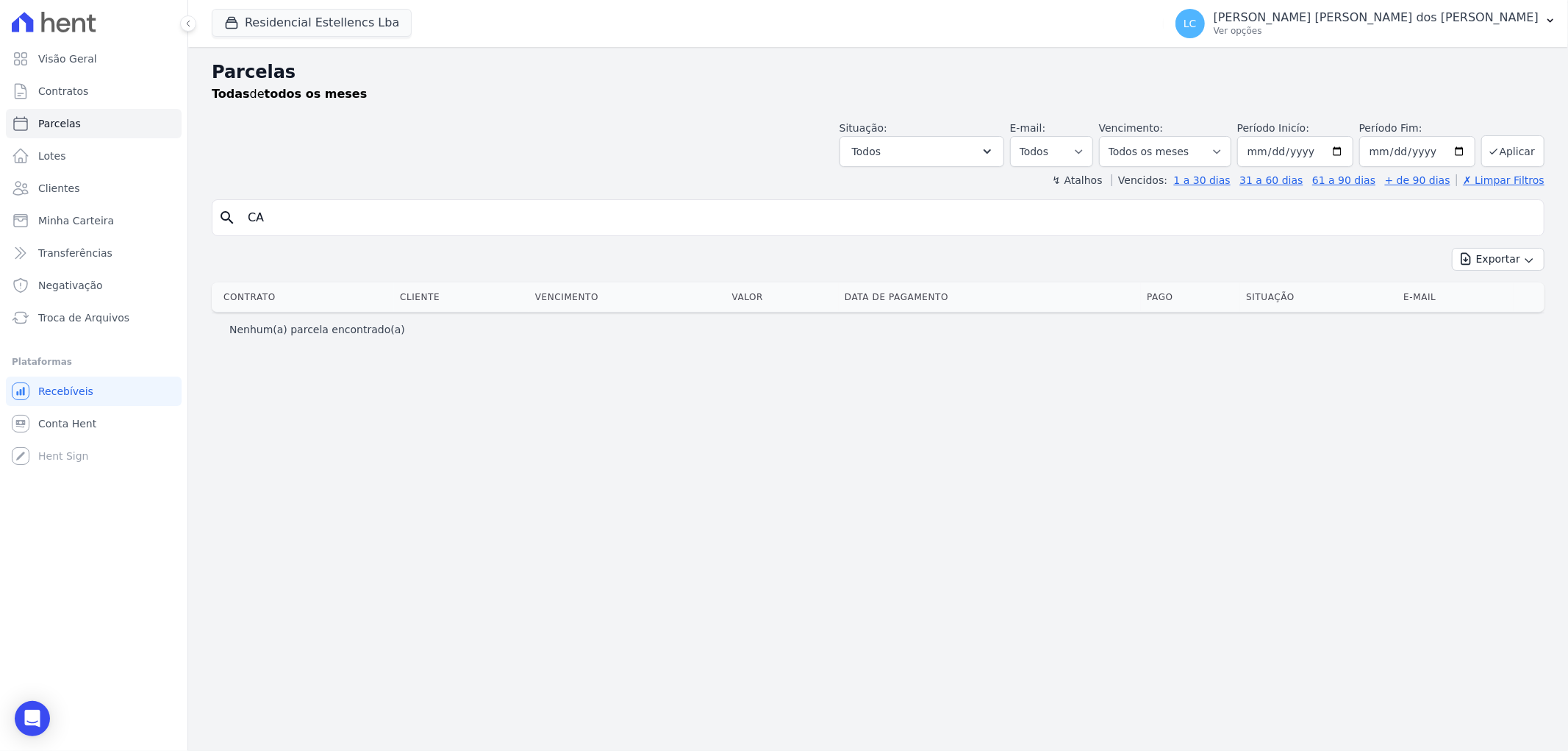
type input "C"
paste input "PAMELA CRISTIINA DA SILVA CATUZZO"
type input "PAMELA CRISTIINA DA SILVA CATUZZO"
select select
click at [17, 423] on icon at bounding box center [21, 423] width 9 height 7
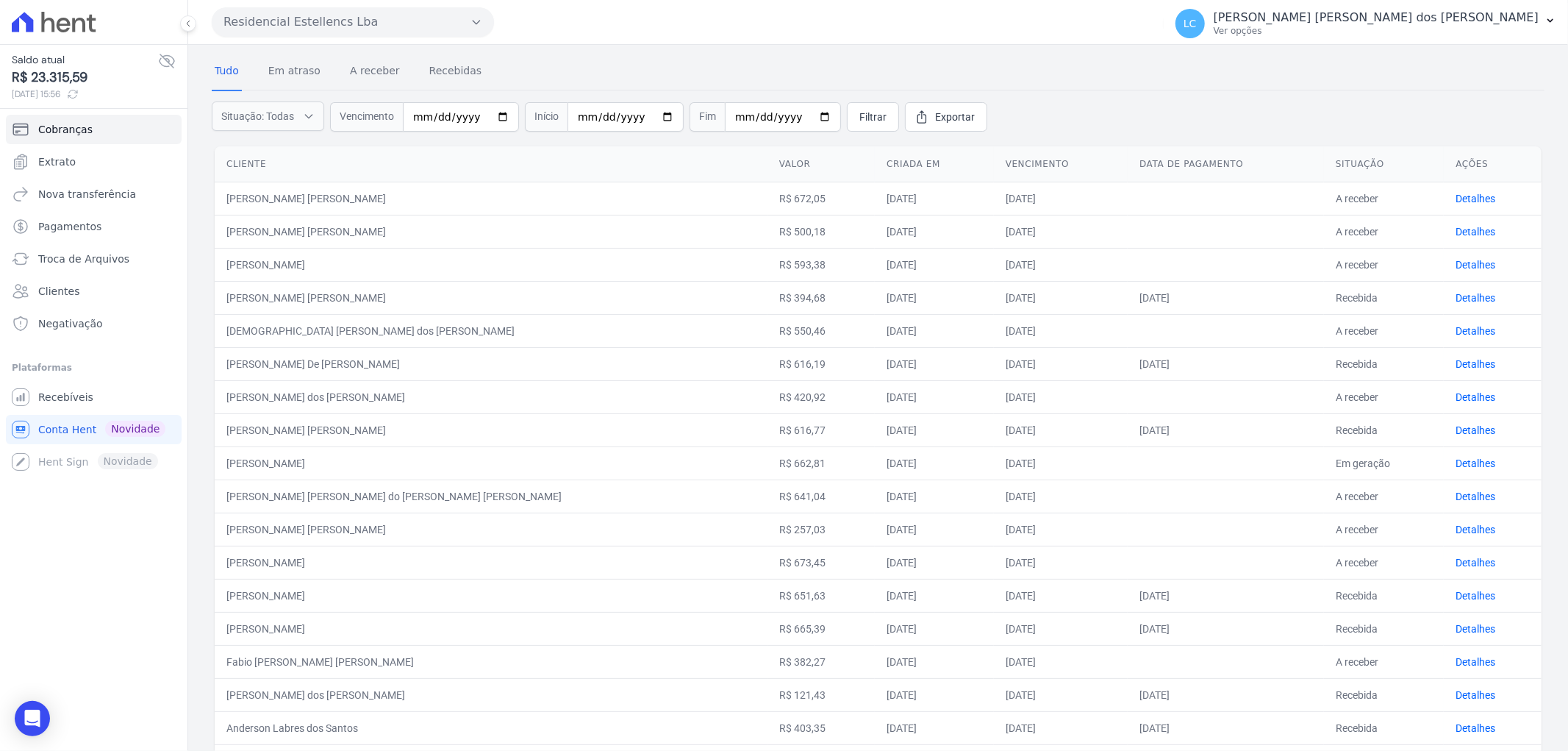
scroll to position [375, 0]
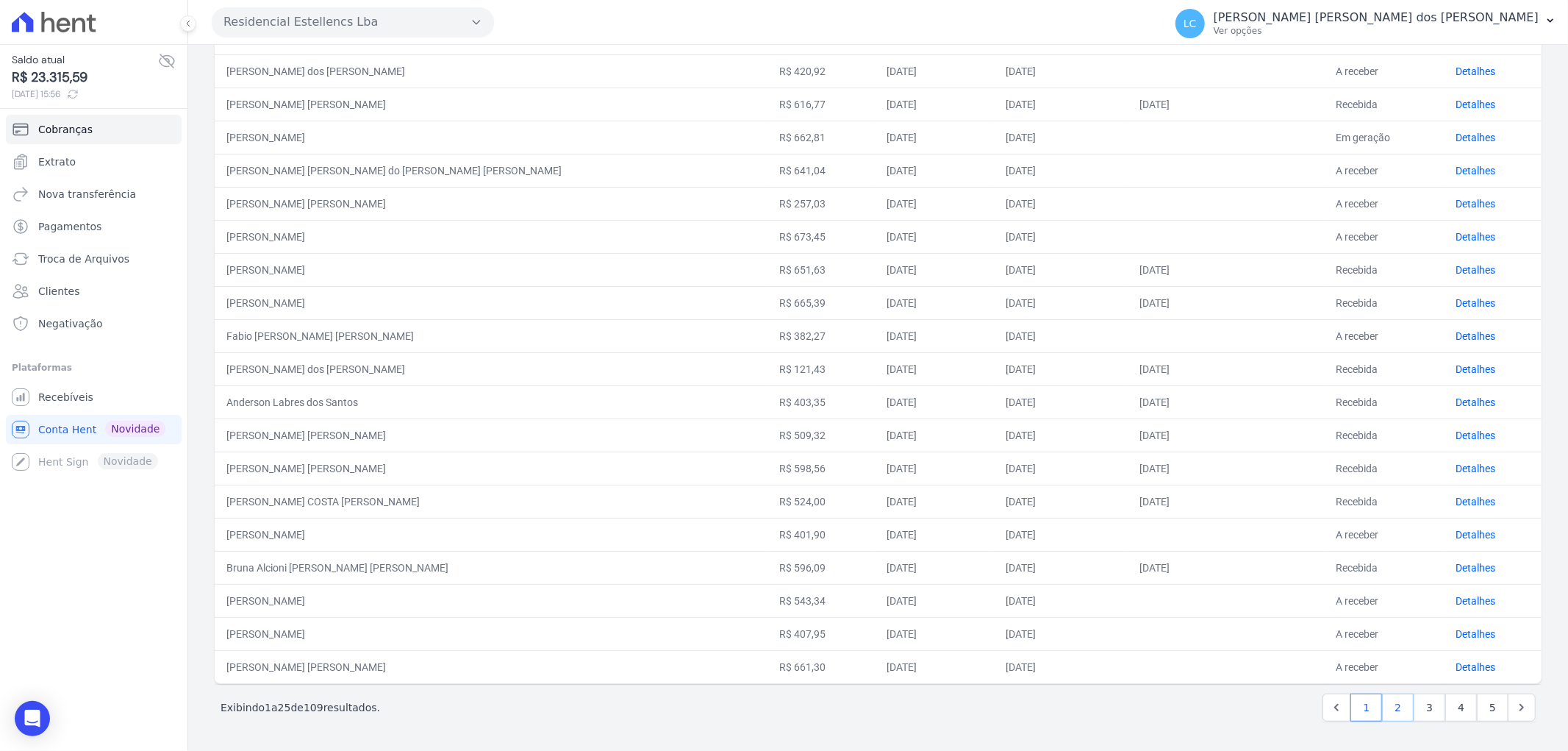
click at [1384, 707] on link "2" at bounding box center [1398, 707] width 32 height 28
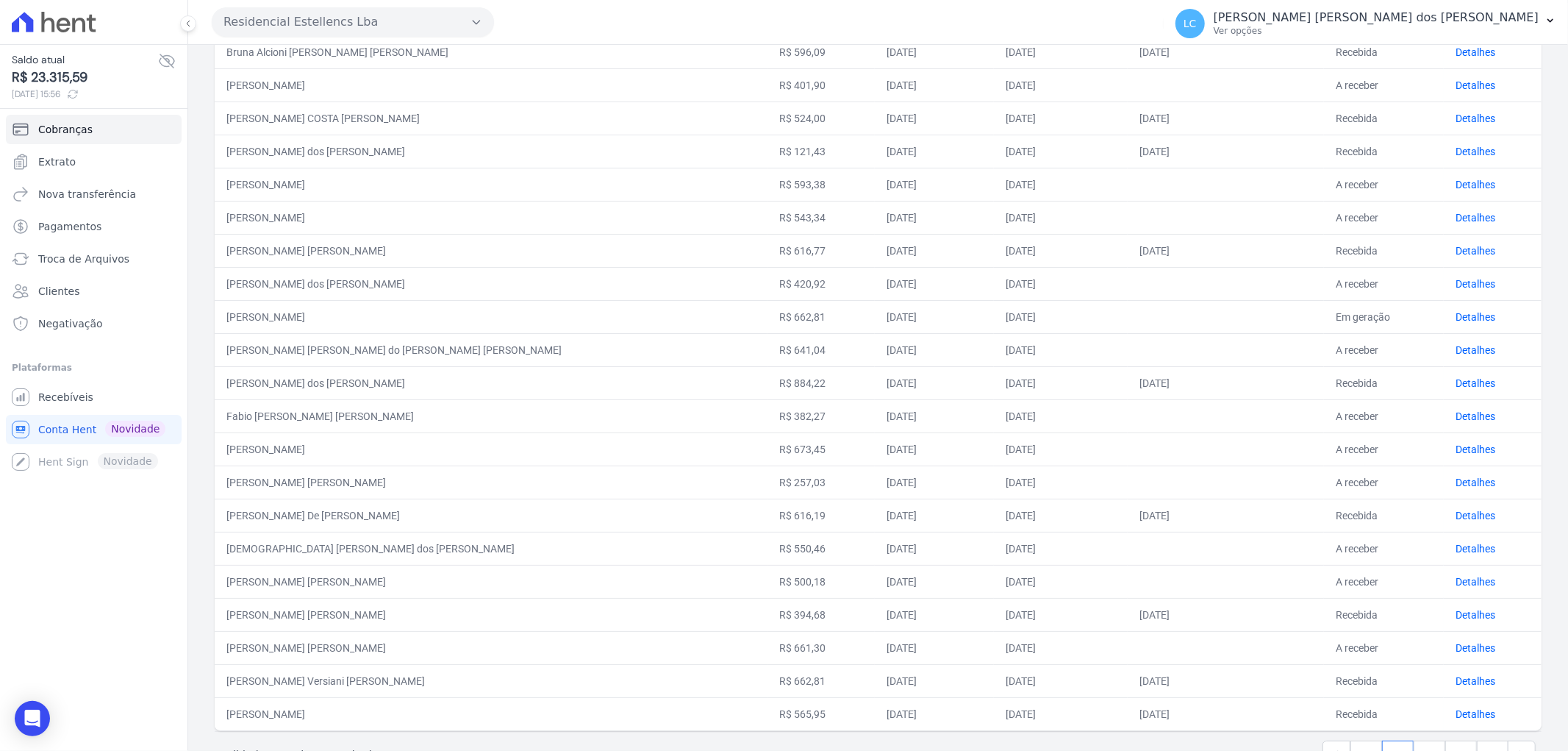
scroll to position [375, 0]
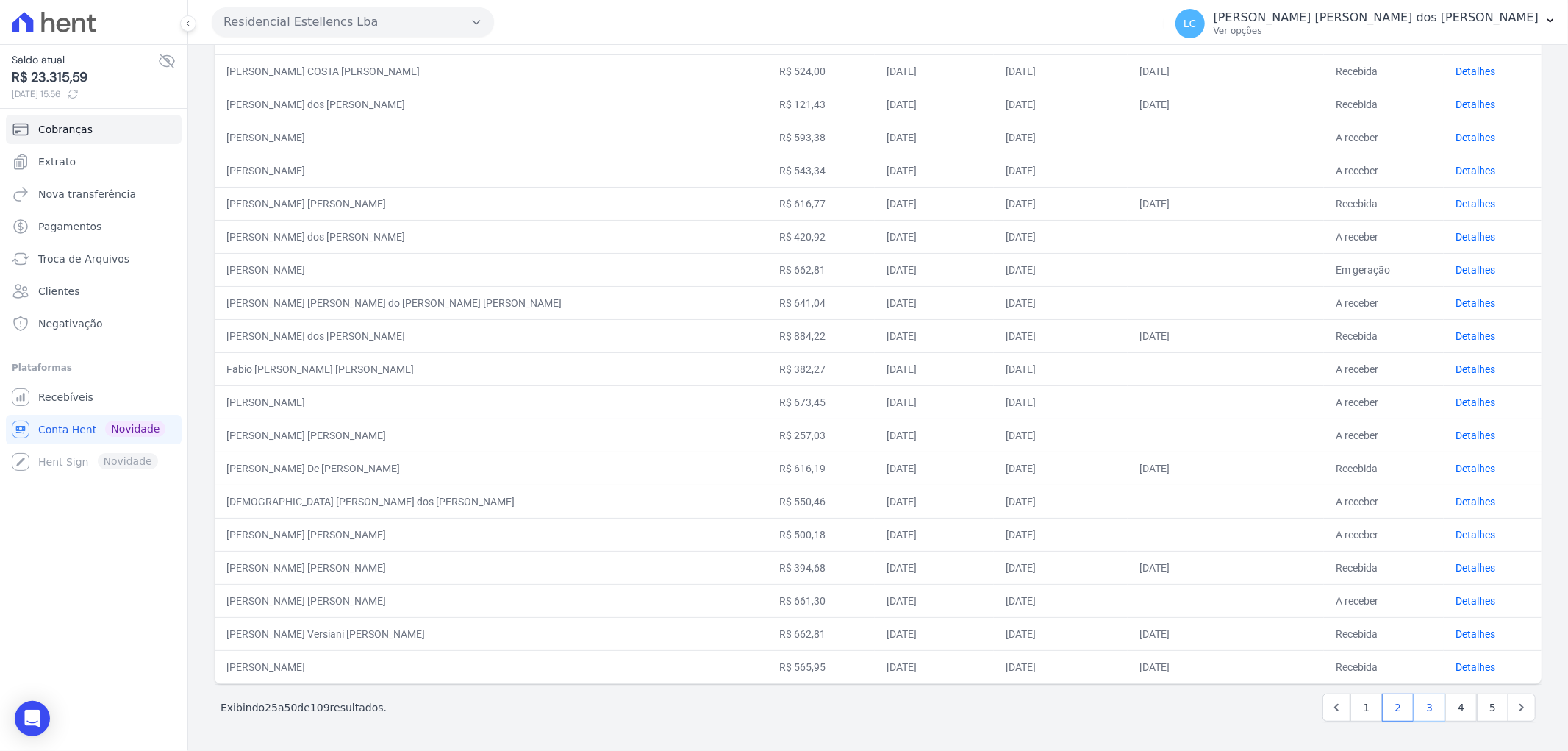
click at [1421, 708] on link "3" at bounding box center [1429, 707] width 32 height 28
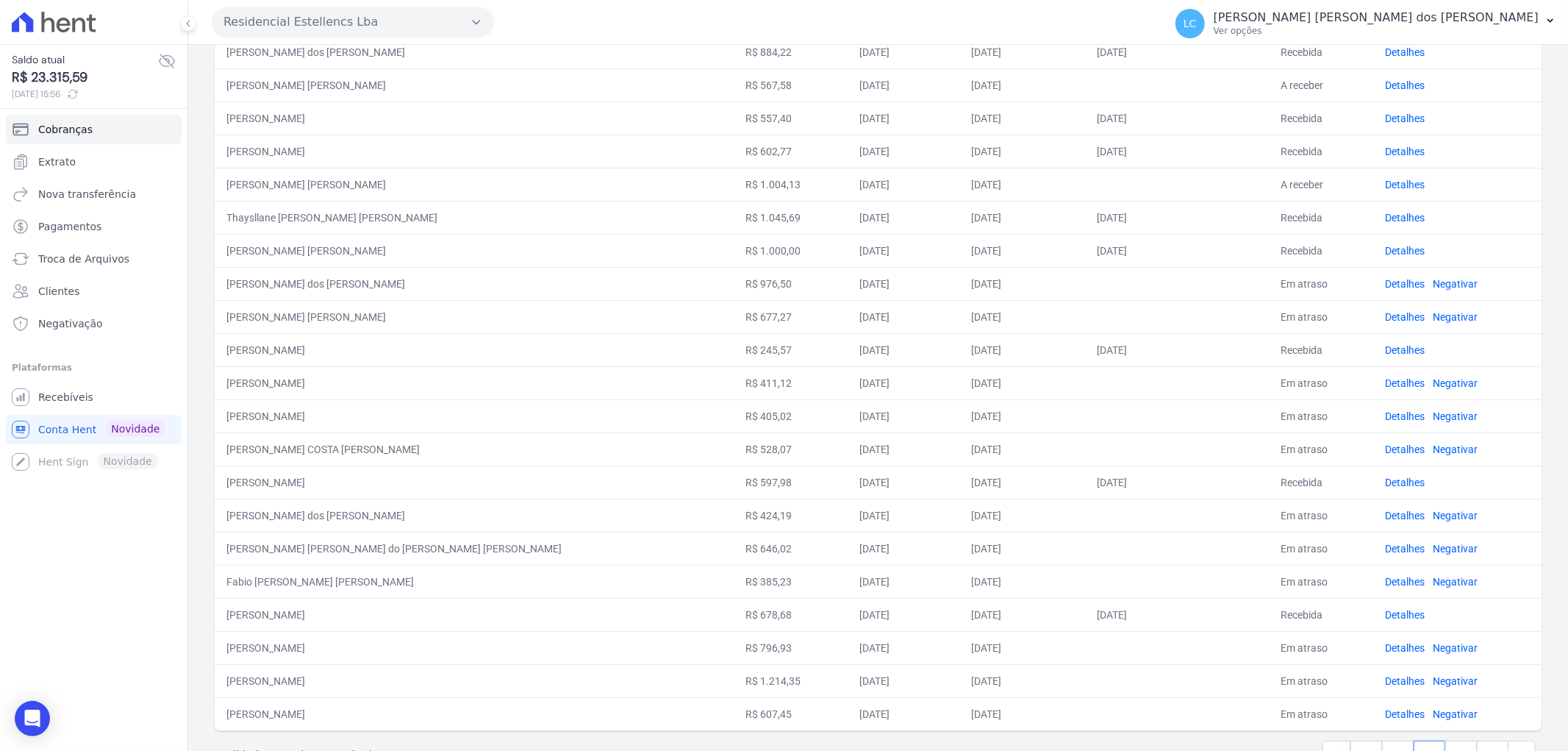
scroll to position [375, 0]
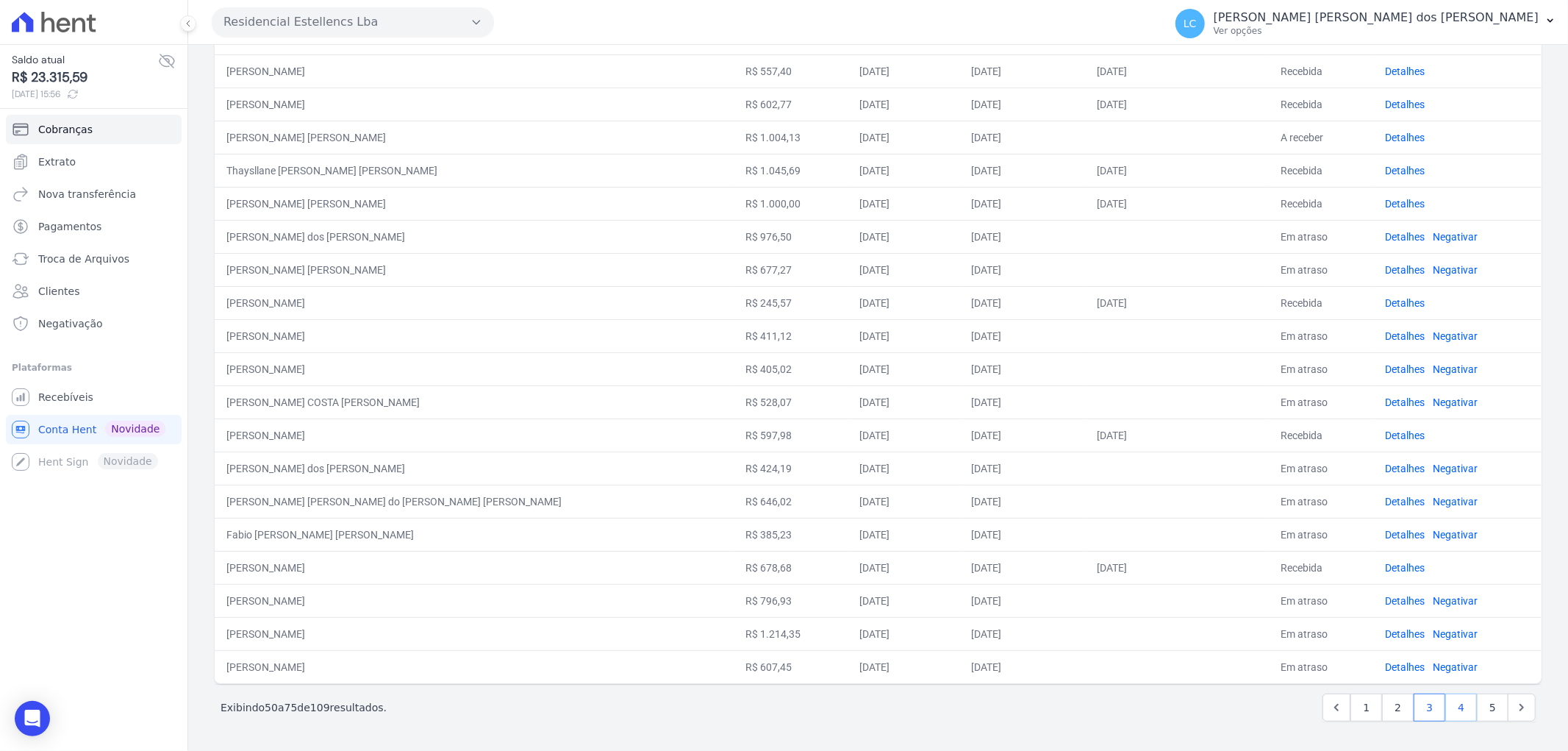
click at [1456, 707] on link "4" at bounding box center [1461, 707] width 32 height 28
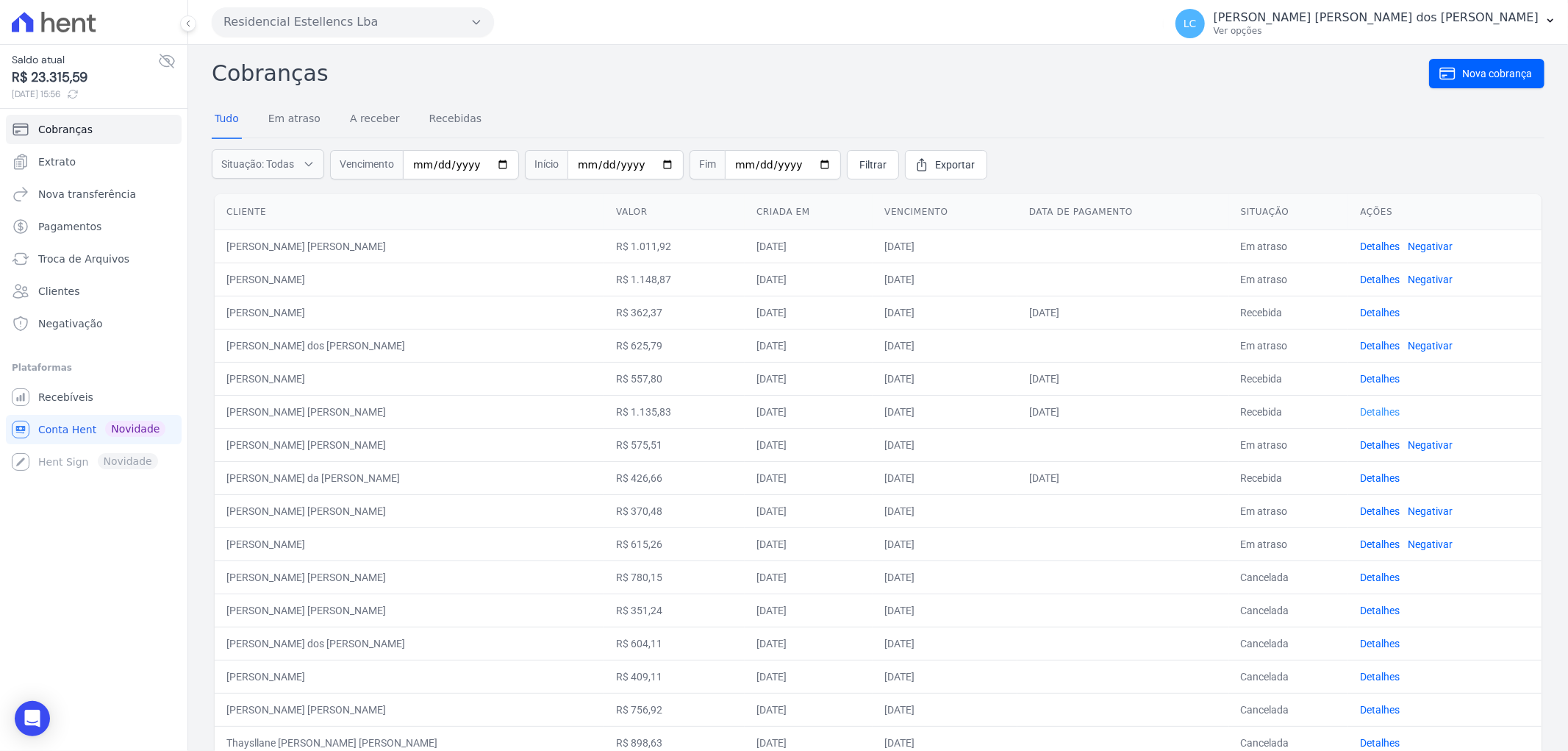
click at [1360, 409] on link "Detalhes" at bounding box center [1380, 411] width 39 height 12
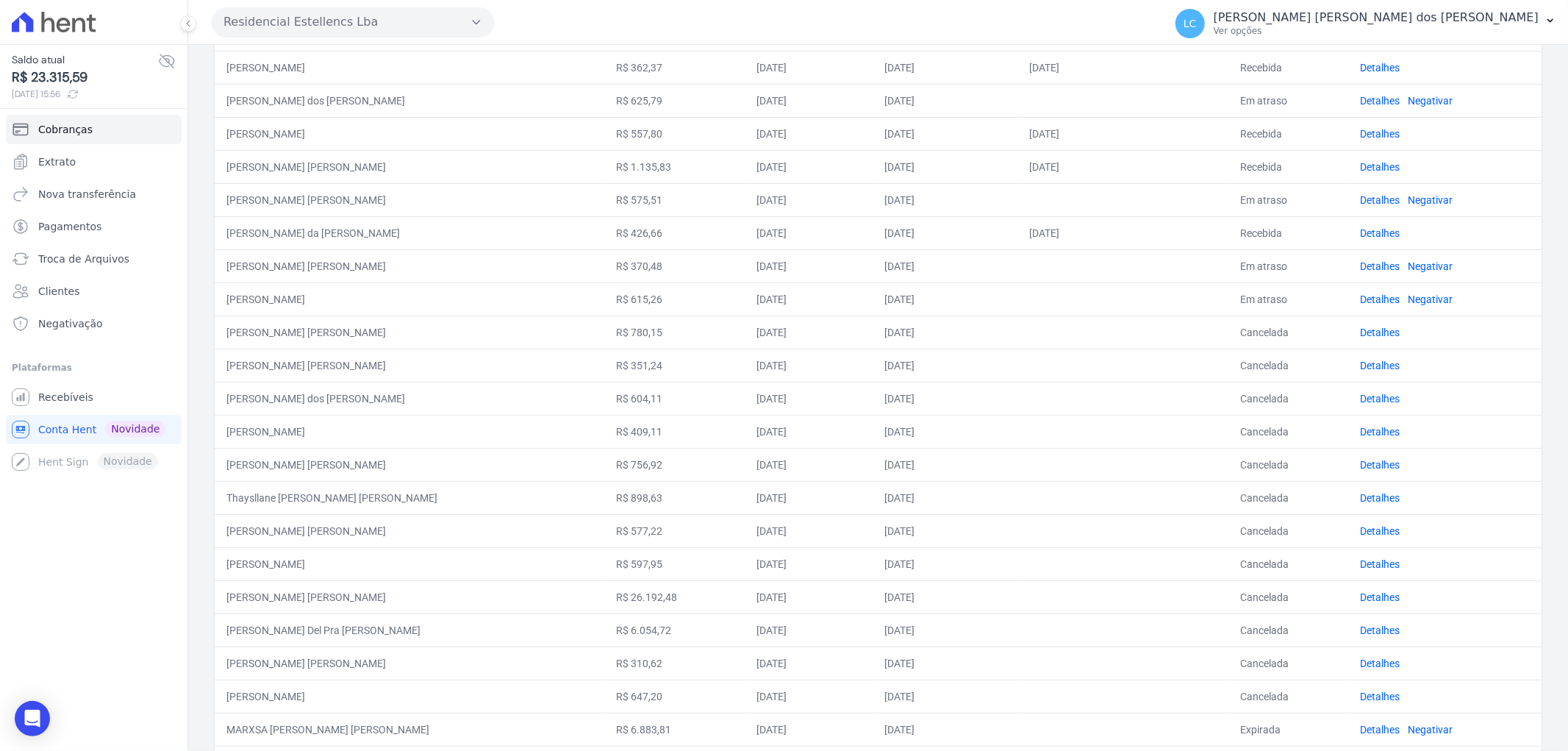
scroll to position [375, 0]
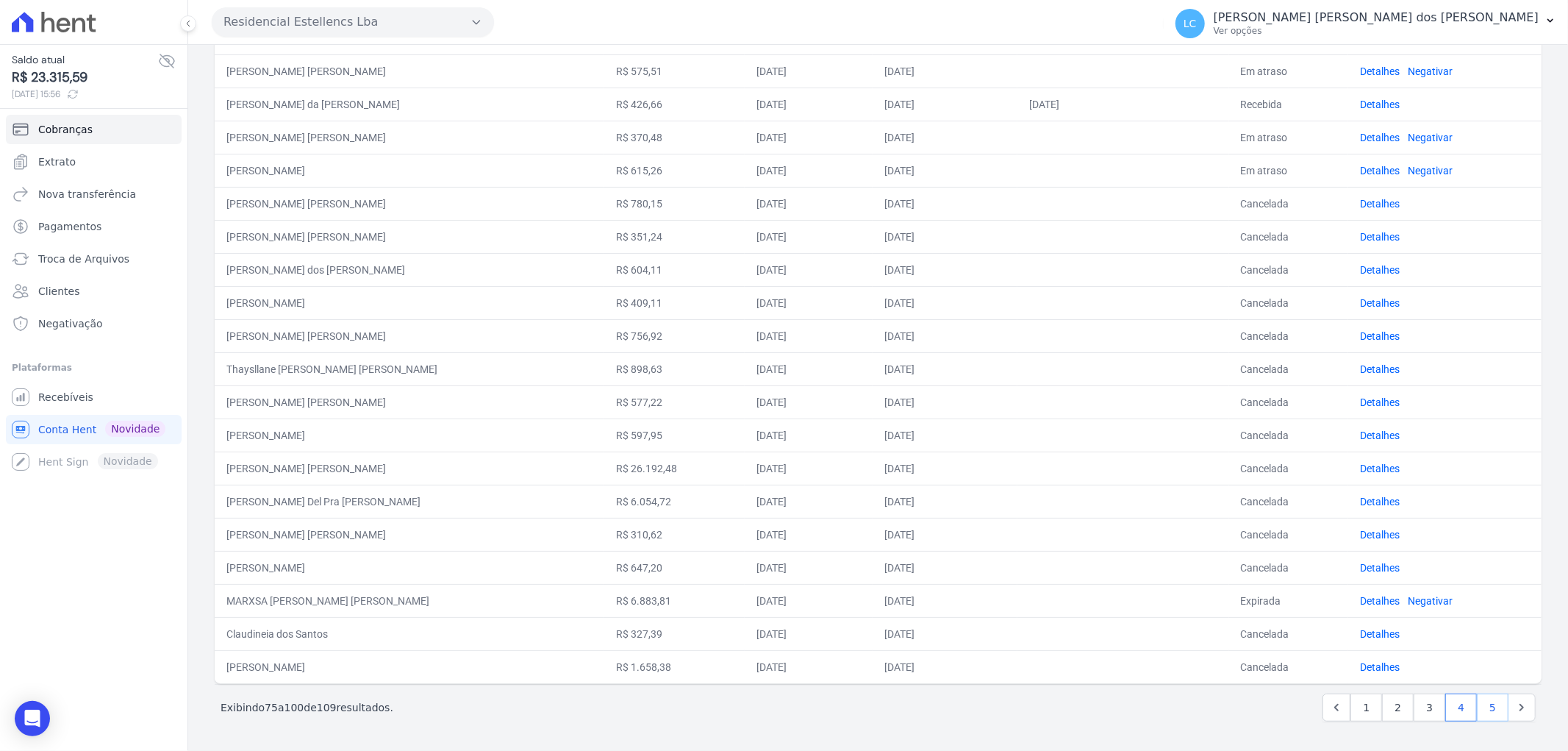
click at [1477, 707] on link "5" at bounding box center [1492, 707] width 32 height 28
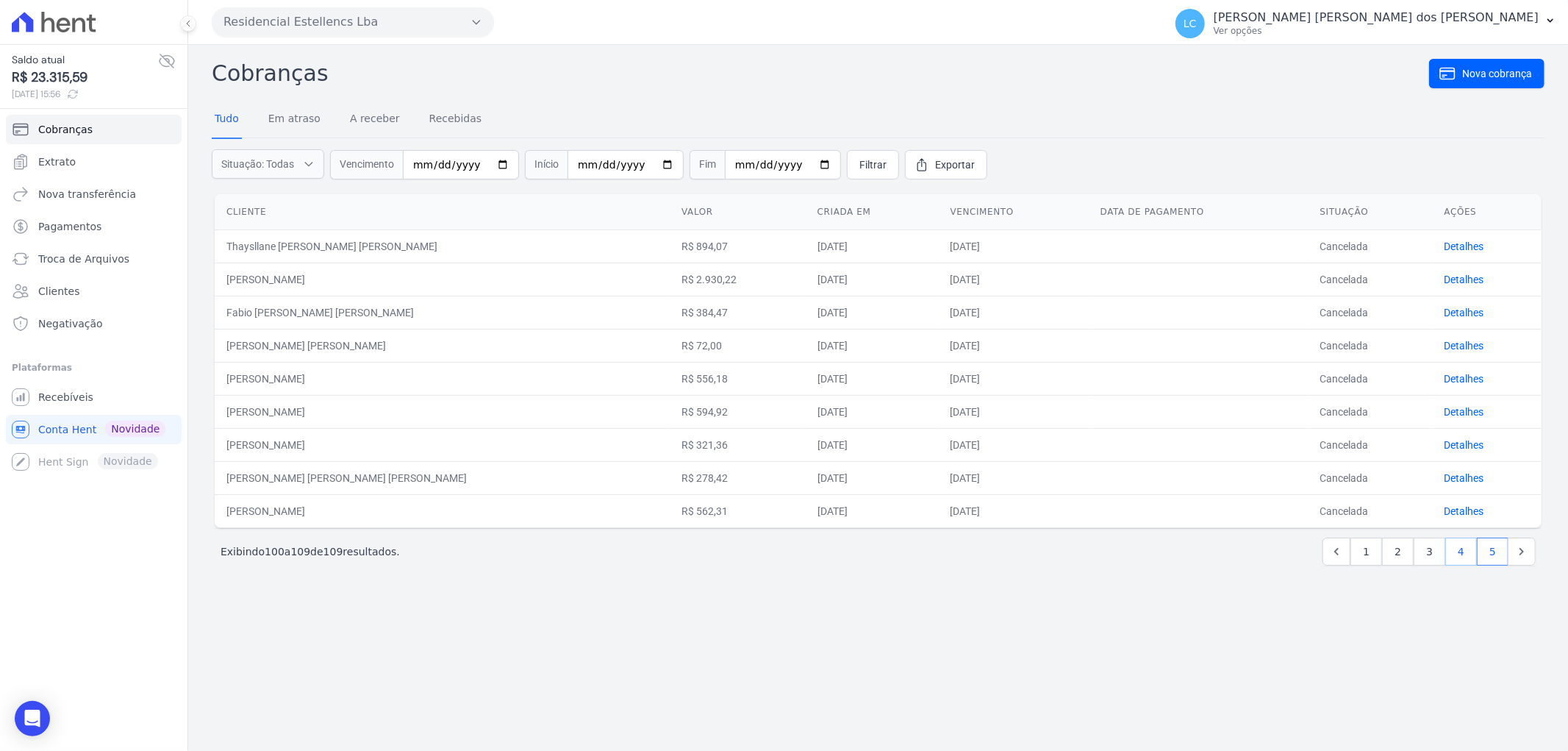
click at [1464, 552] on link "4" at bounding box center [1461, 551] width 32 height 28
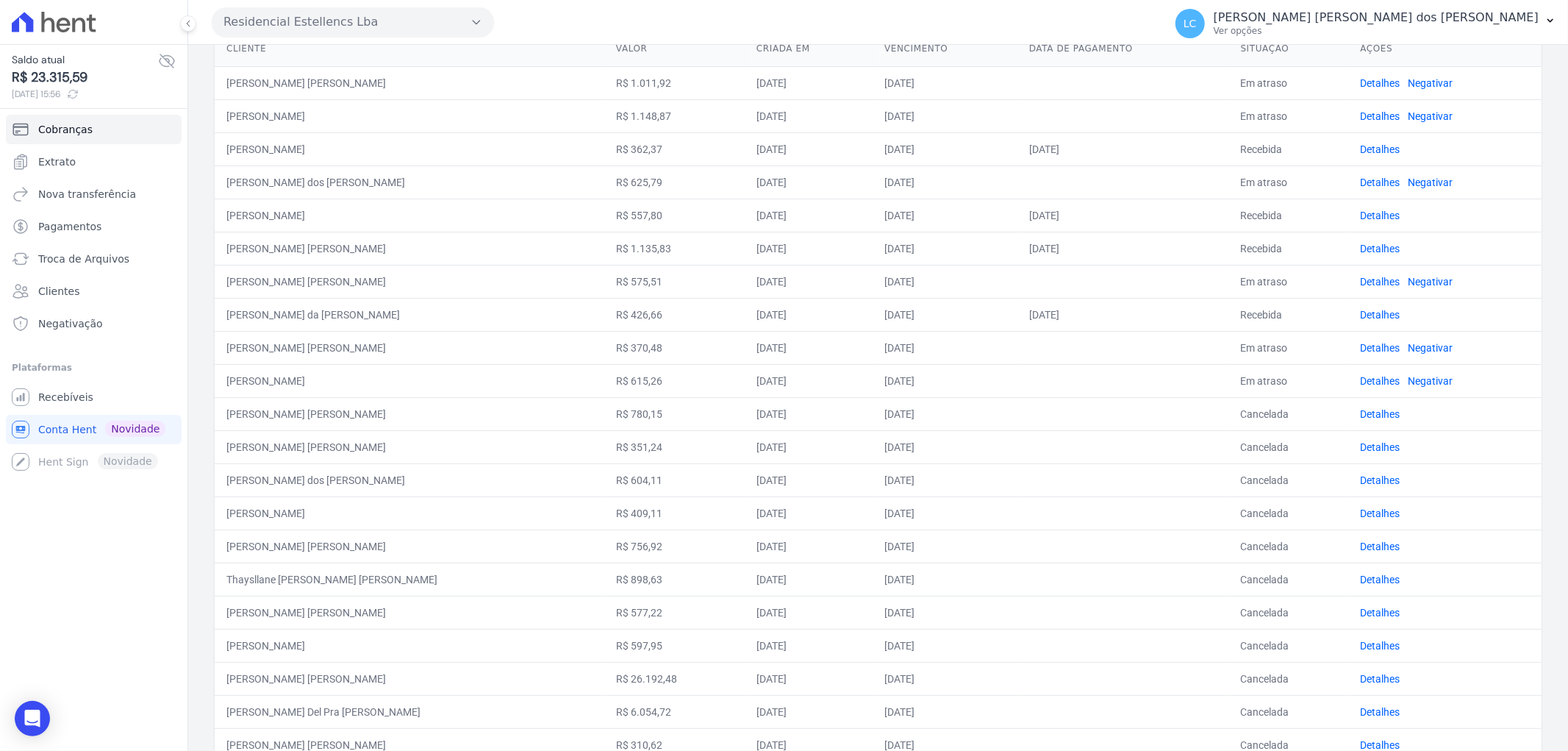
scroll to position [375, 0]
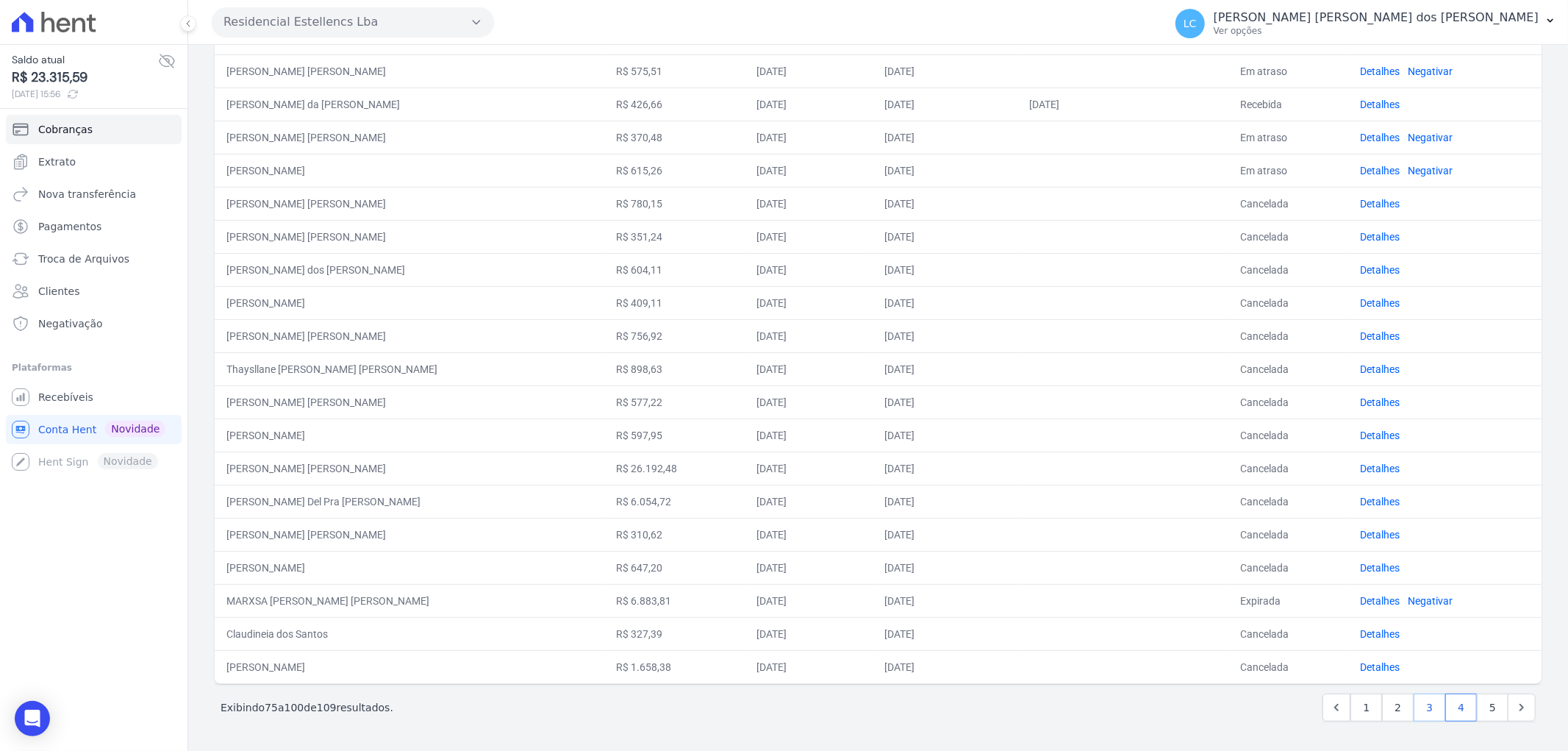
click at [1420, 707] on link "3" at bounding box center [1429, 707] width 32 height 28
